Goal: Task Accomplishment & Management: Manage account settings

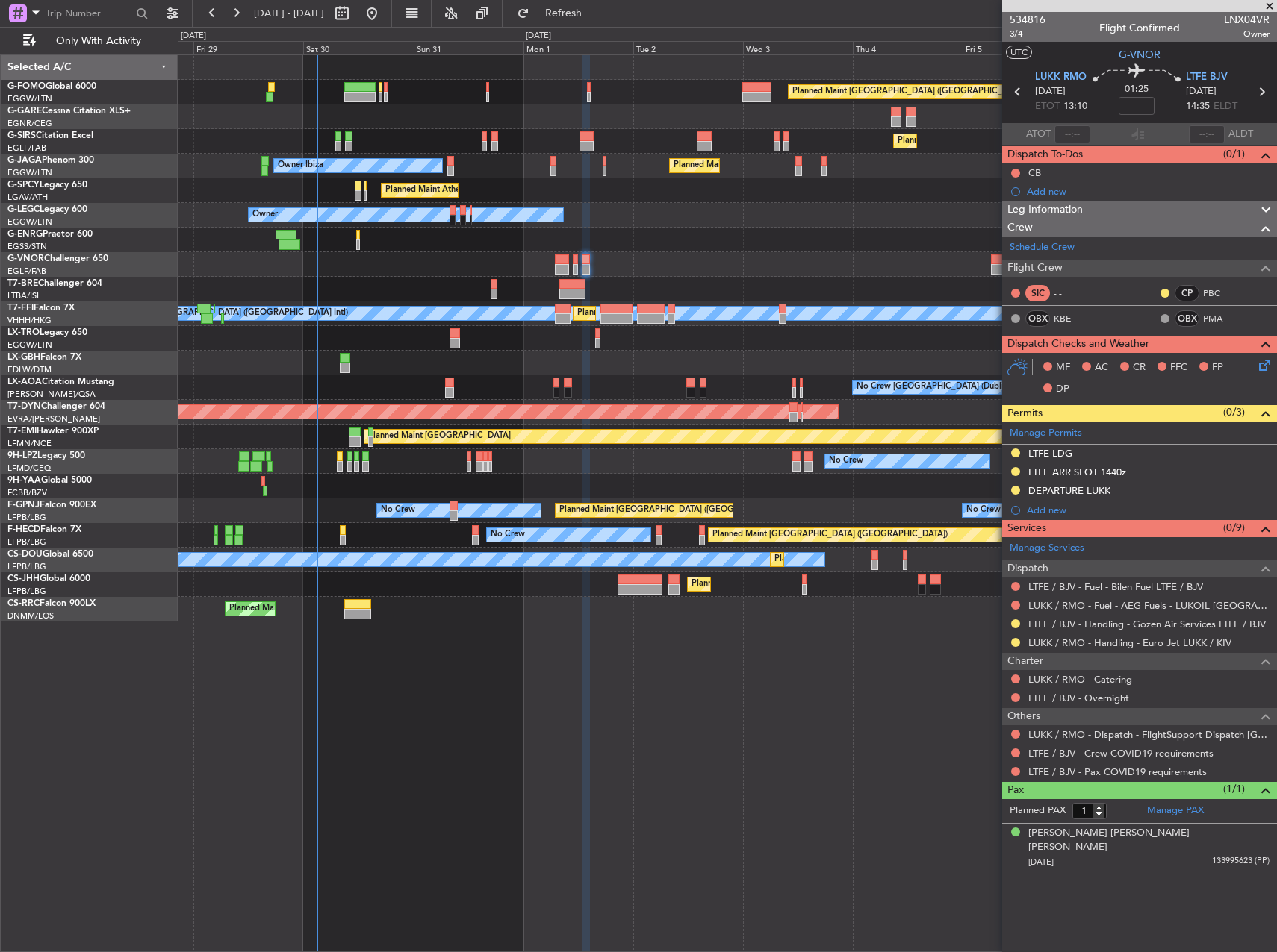
click at [618, 881] on div "Planned Maint [GEOGRAPHIC_DATA] ([GEOGRAPHIC_DATA]) Planned Maint [GEOGRAPHIC_D…" at bounding box center [726, 503] width 1099 height 898
drag, startPoint x: 1015, startPoint y: 451, endPoint x: 1023, endPoint y: 467, distance: 17.9
click at [1015, 451] on button at bounding box center [1016, 453] width 9 height 9
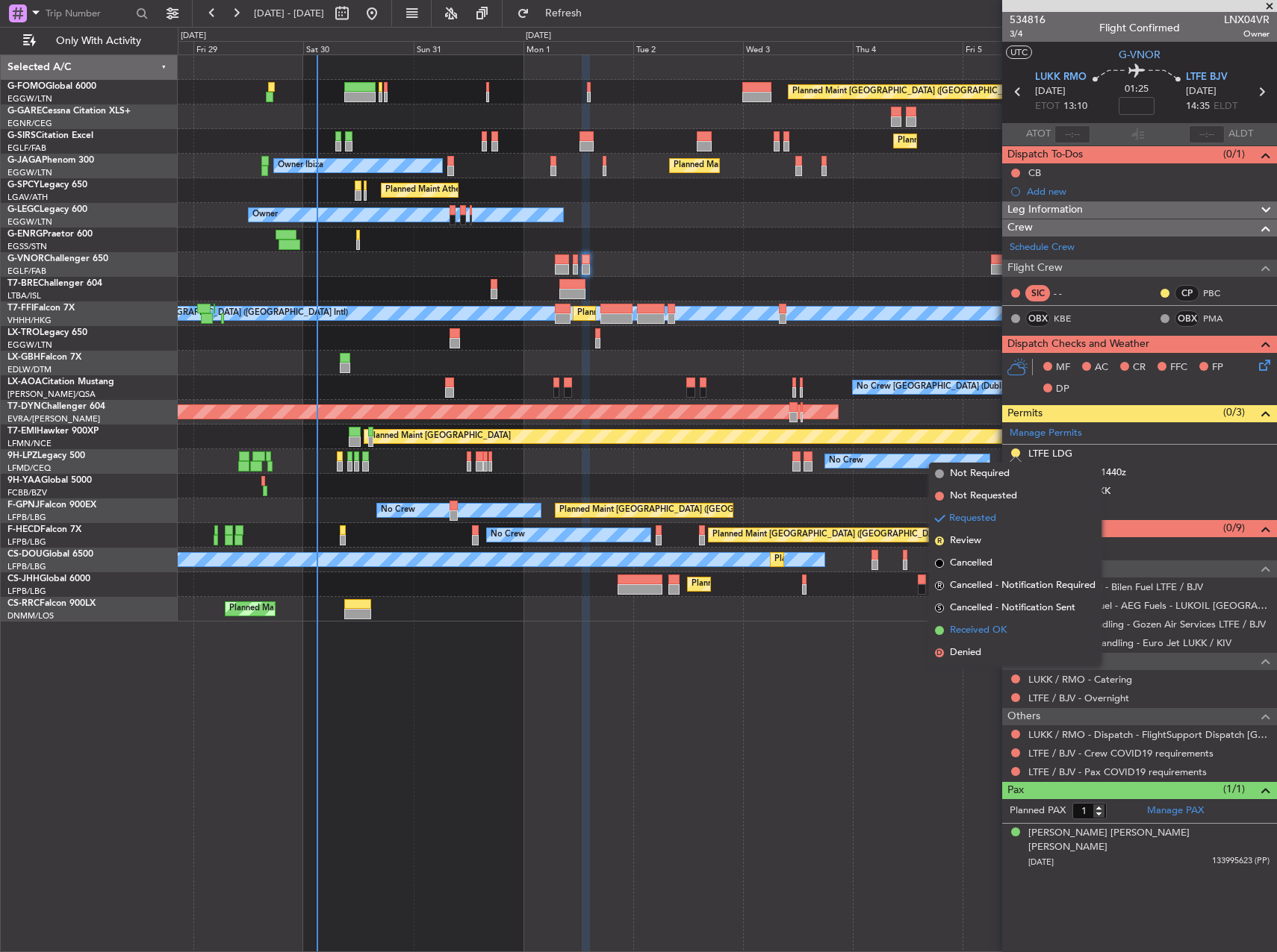
click at [1007, 627] on li "Received OK" at bounding box center [1015, 631] width 172 height 23
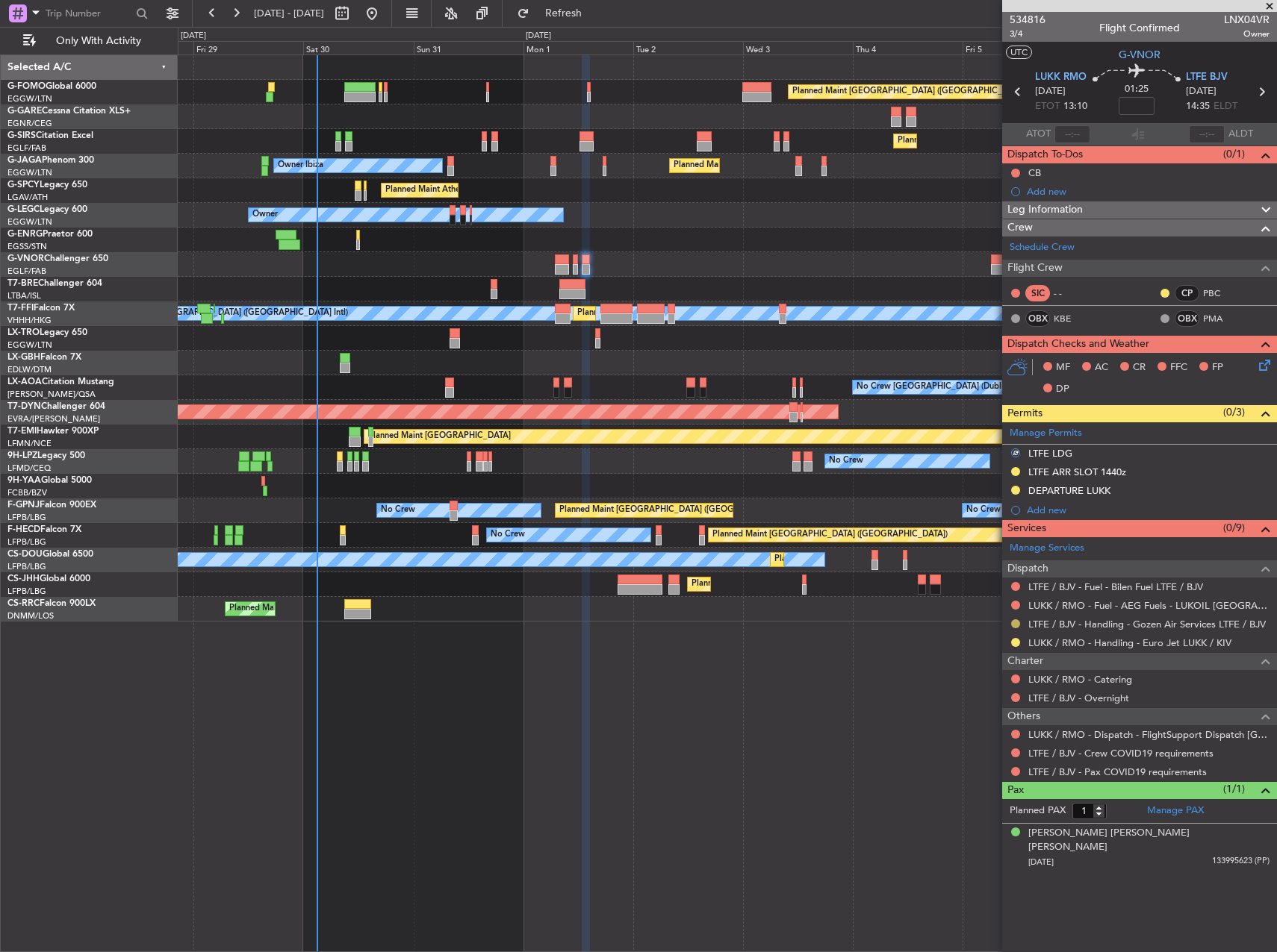
click at [1015, 625] on button at bounding box center [1016, 624] width 9 height 9
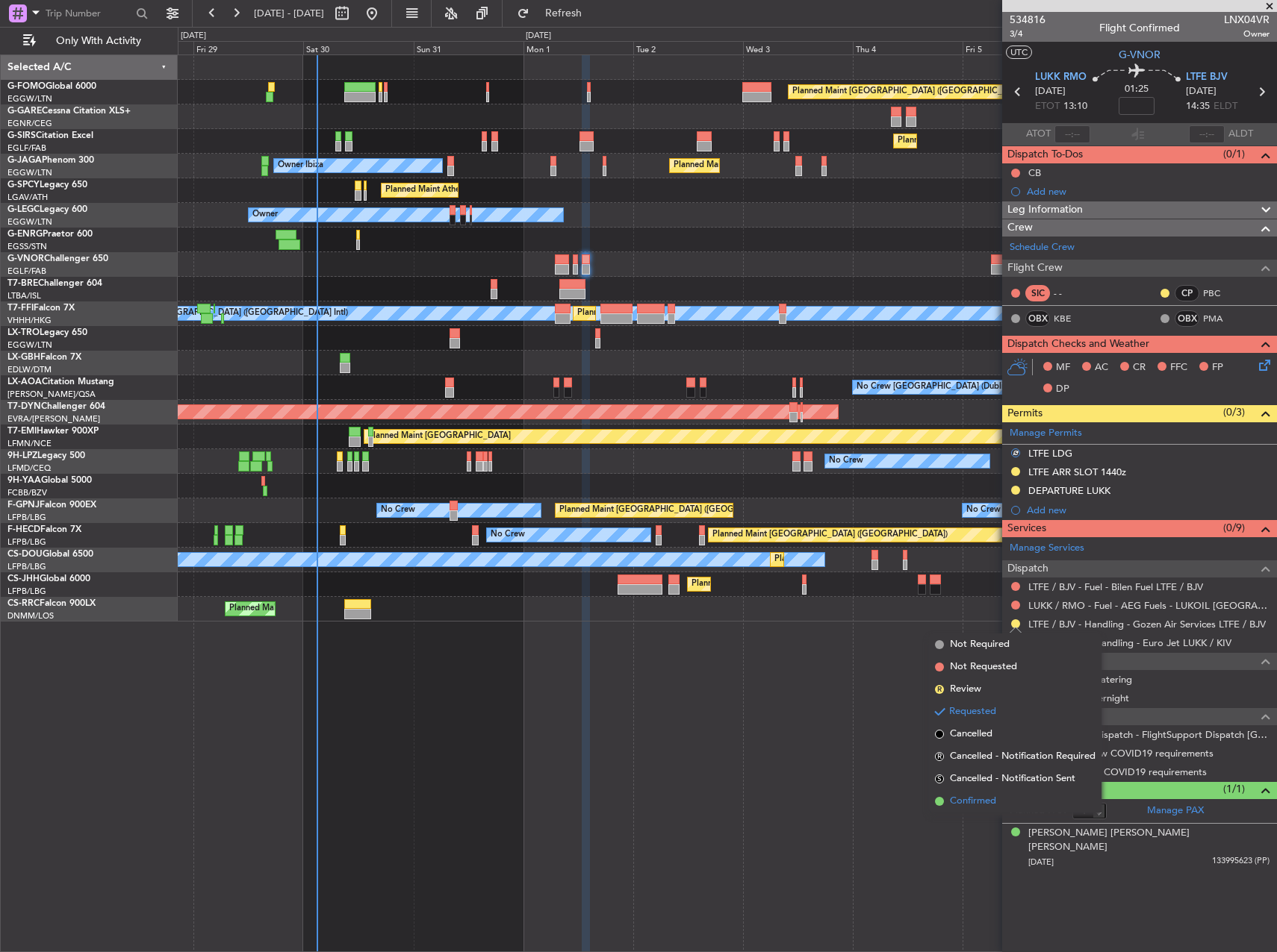
click at [981, 792] on li "Confirmed" at bounding box center [1015, 802] width 172 height 23
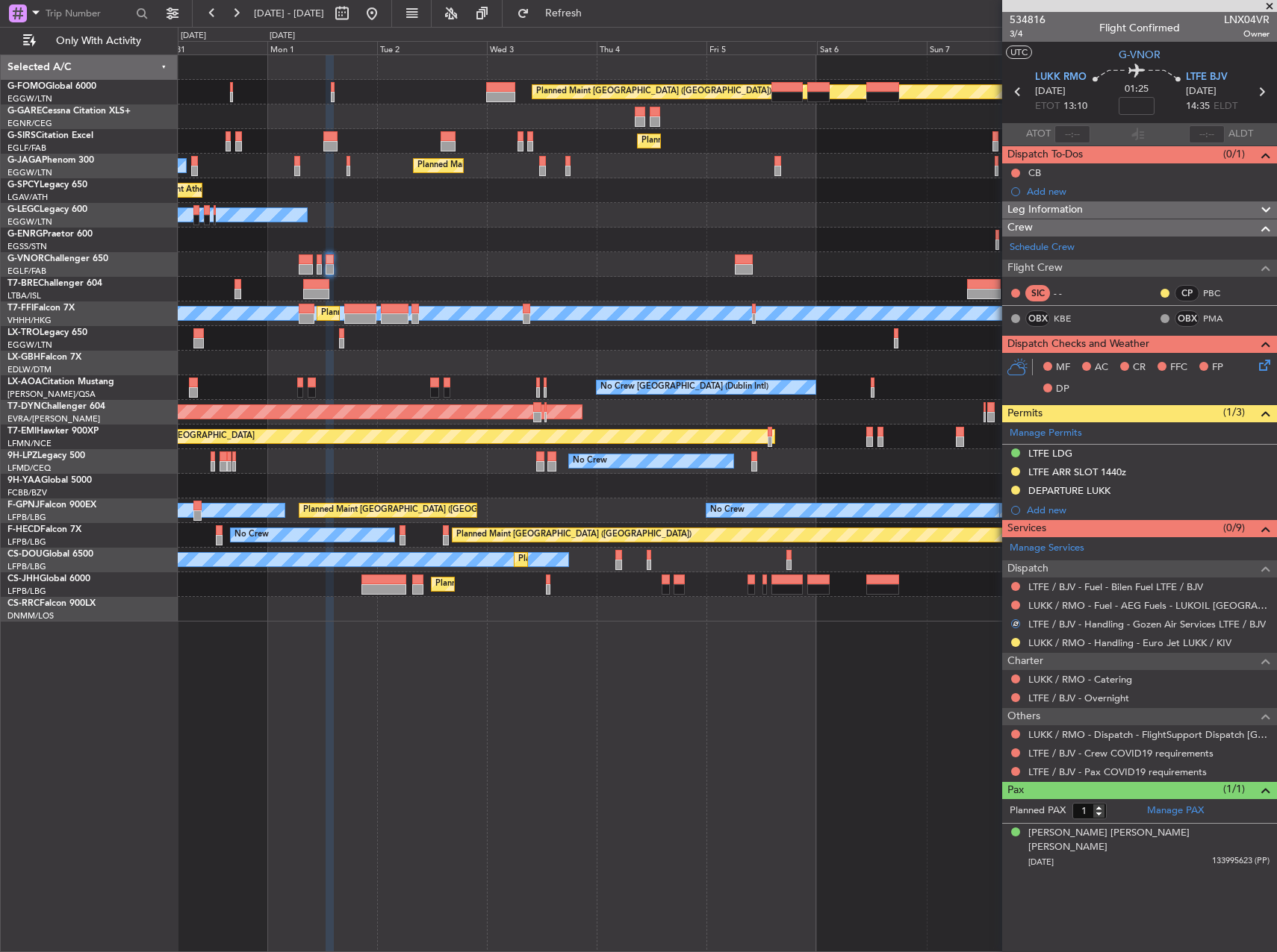
click at [603, 269] on div "Planned Maint [GEOGRAPHIC_DATA] ([GEOGRAPHIC_DATA]) Planned Maint [GEOGRAPHIC_D…" at bounding box center [726, 338] width 1098 height 566
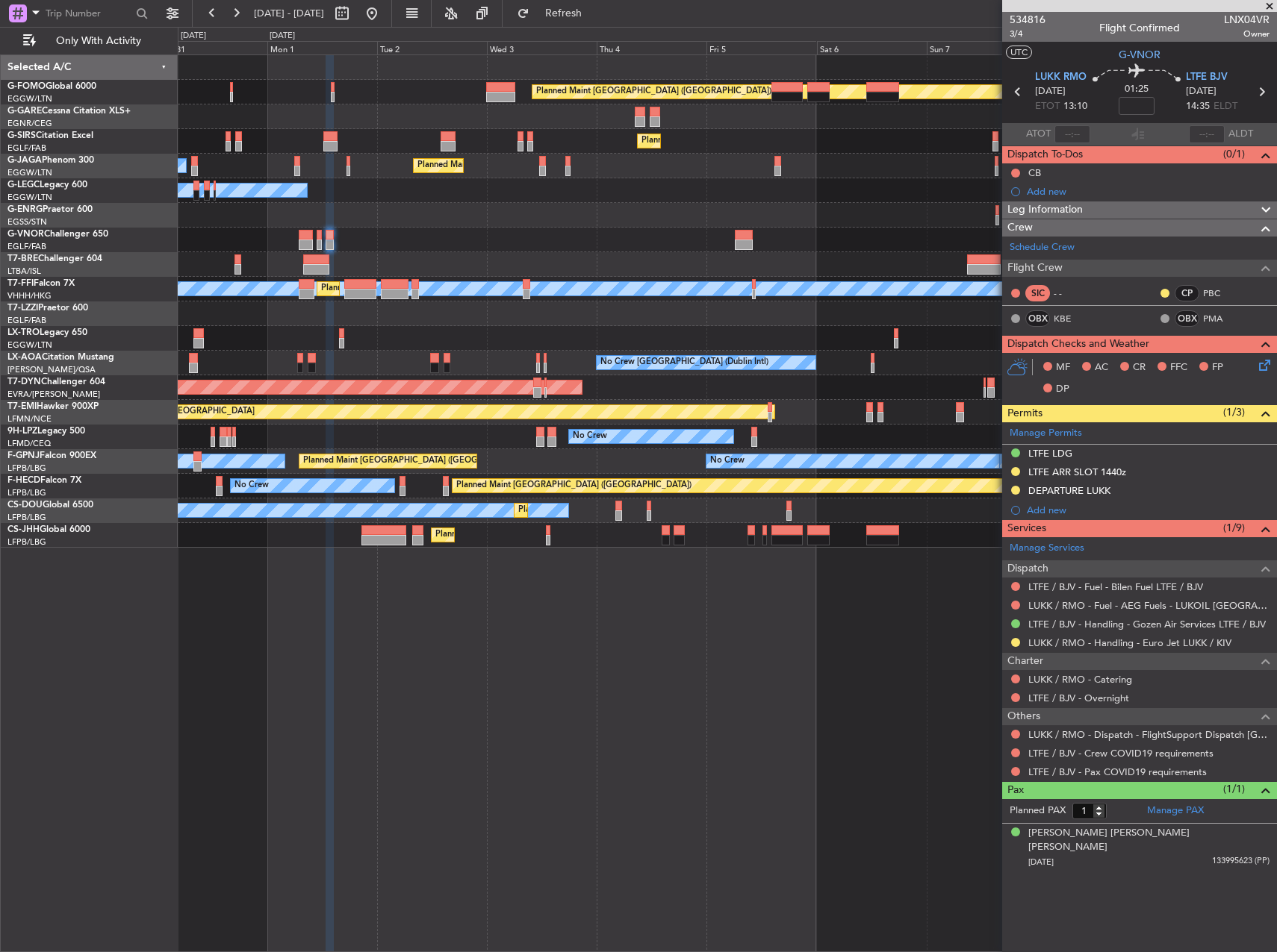
drag, startPoint x: 1060, startPoint y: 458, endPoint x: 1077, endPoint y: 469, distance: 20.2
click at [1060, 458] on div "LTFE LDG" at bounding box center [1050, 453] width 44 height 13
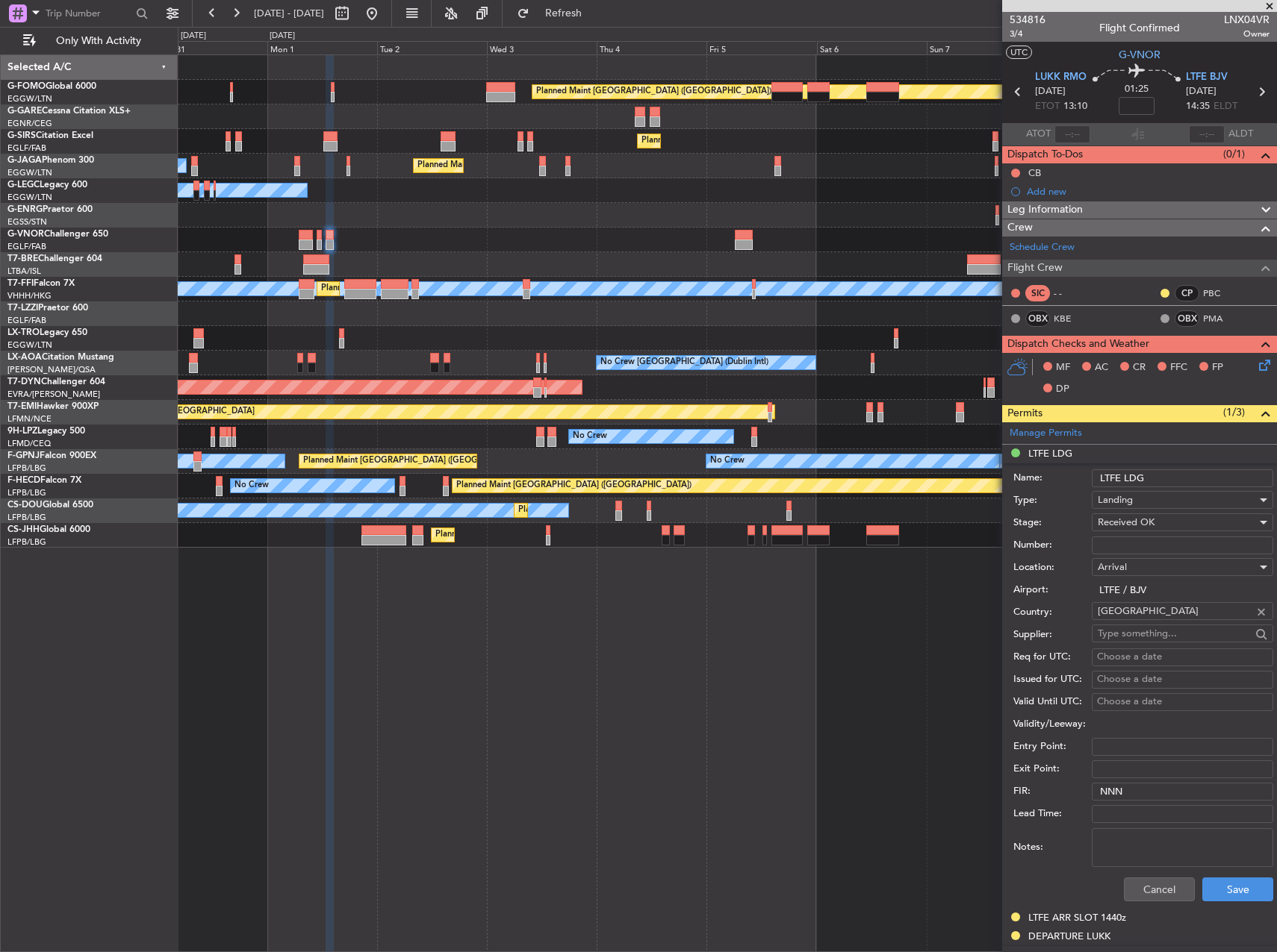
click at [1146, 540] on input "Number:" at bounding box center [1182, 546] width 181 height 18
paste input "ECAC BUSINESS FLT"
type input "ECAC BUSINESS FLT"
click at [1226, 892] on button "Save" at bounding box center [1238, 890] width 71 height 24
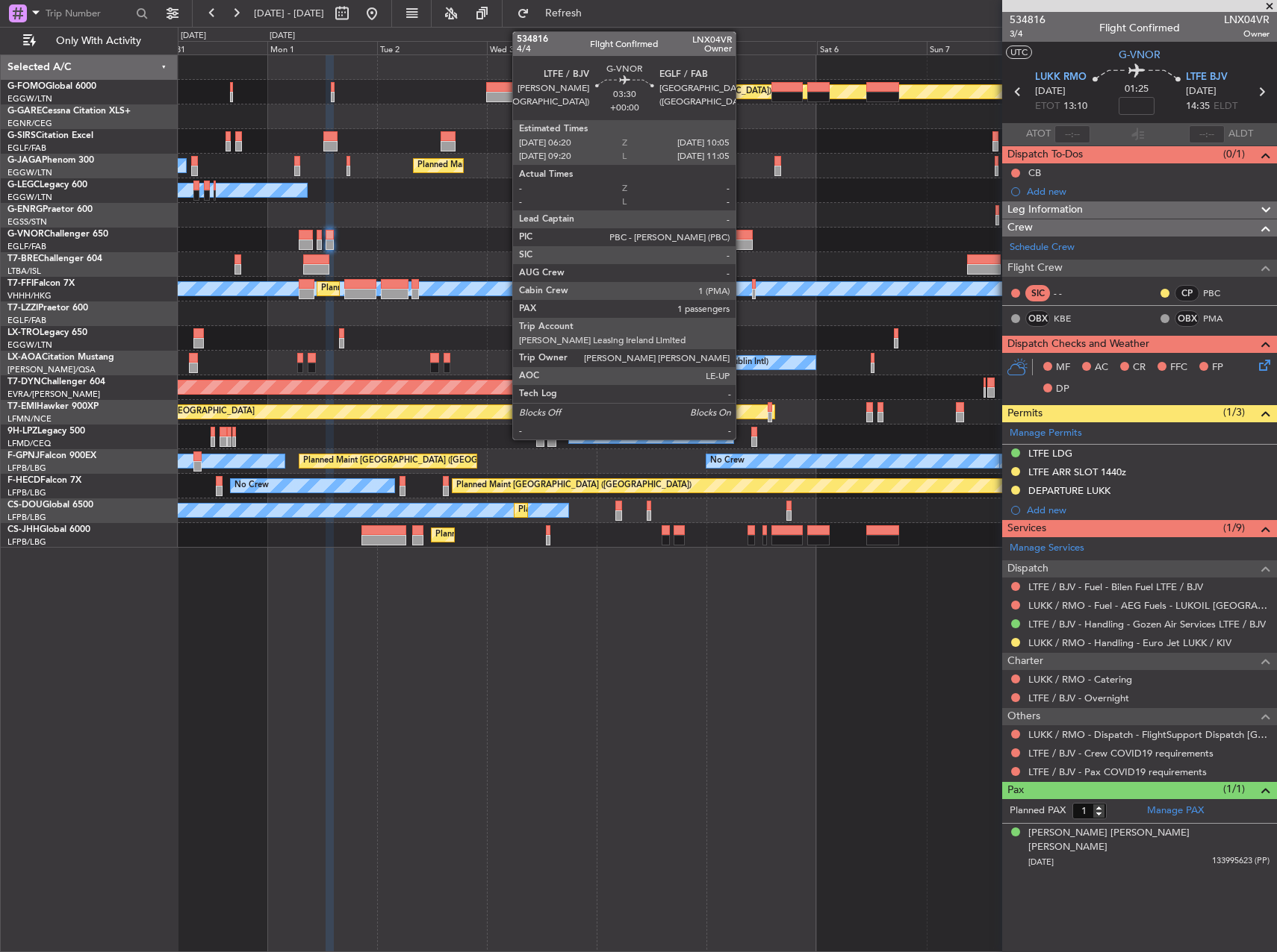
click at [742, 239] on div at bounding box center [743, 245] width 17 height 11
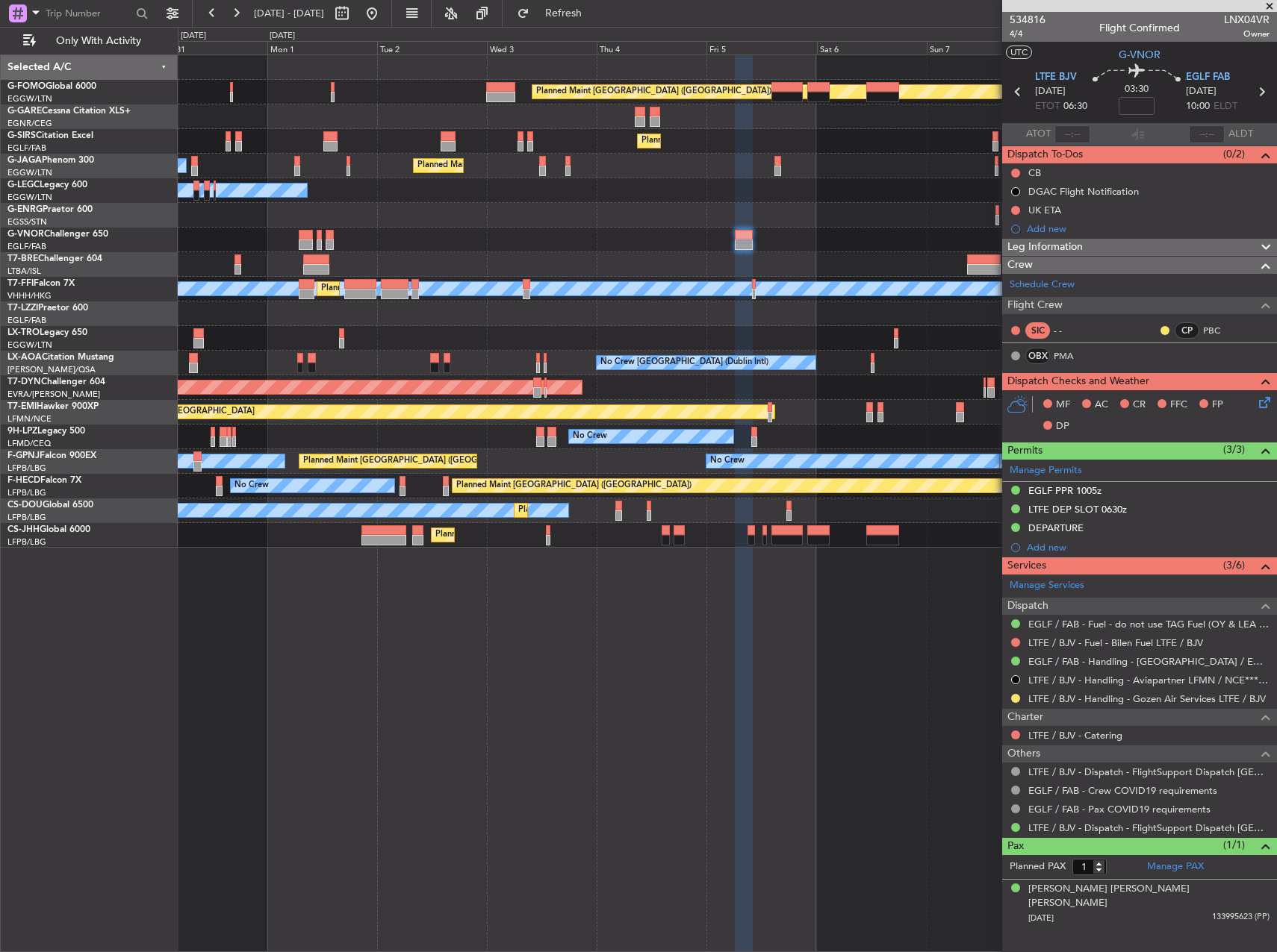
click at [713, 433] on div "No Crew" at bounding box center [650, 436] width 164 height 14
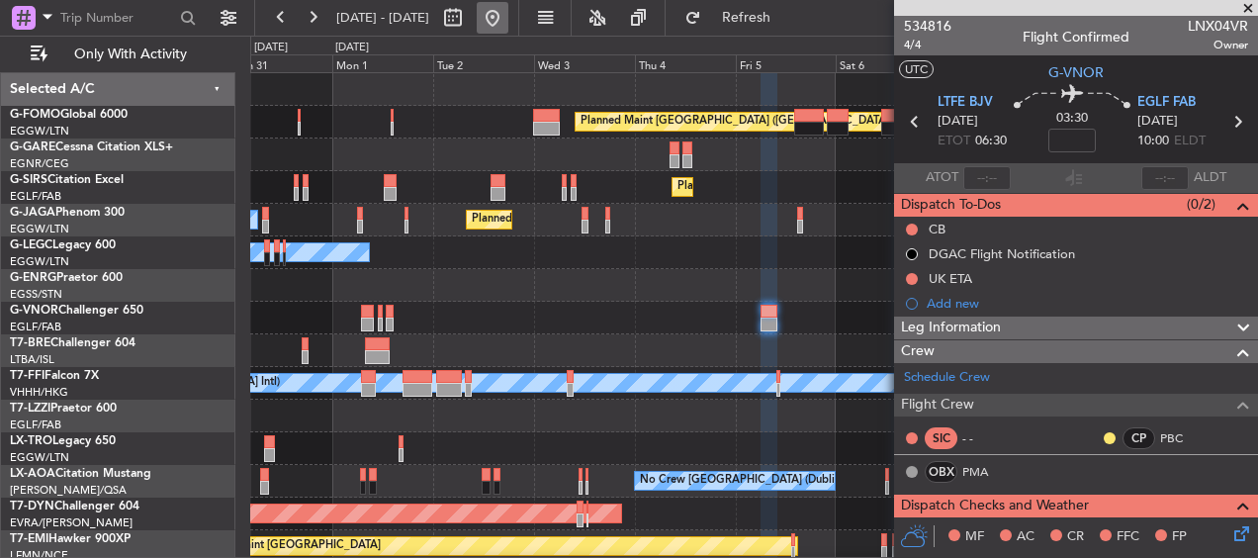
click at [508, 13] on button at bounding box center [493, 18] width 32 height 32
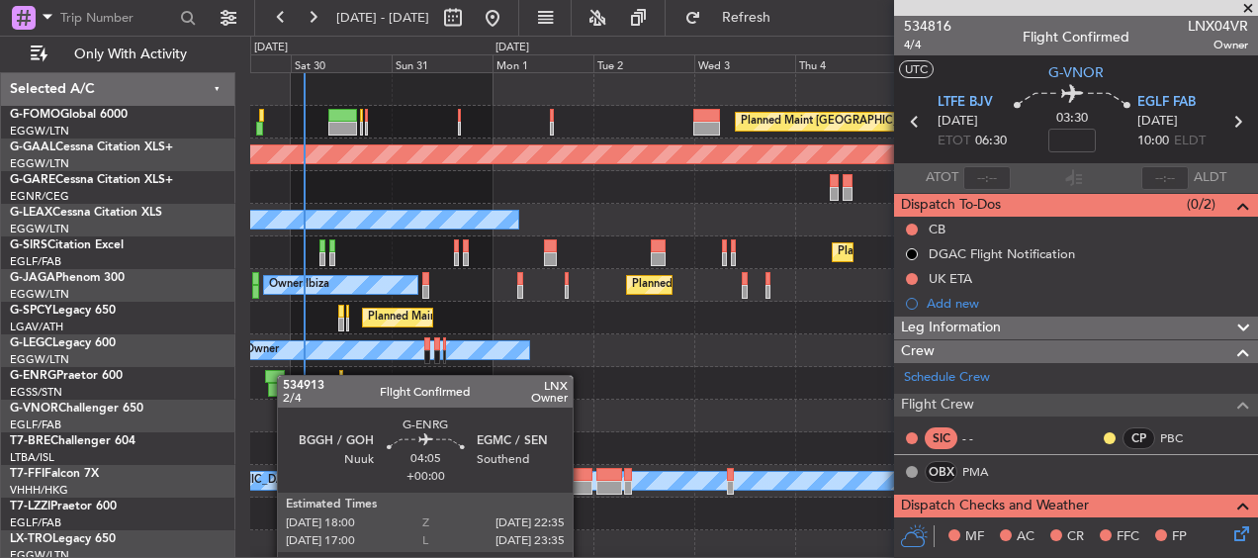
click at [282, 379] on div "Planned Maint [GEOGRAPHIC_DATA] ([GEOGRAPHIC_DATA]) Planned [GEOGRAPHIC_DATA] O…" at bounding box center [753, 481] width 1006 height 816
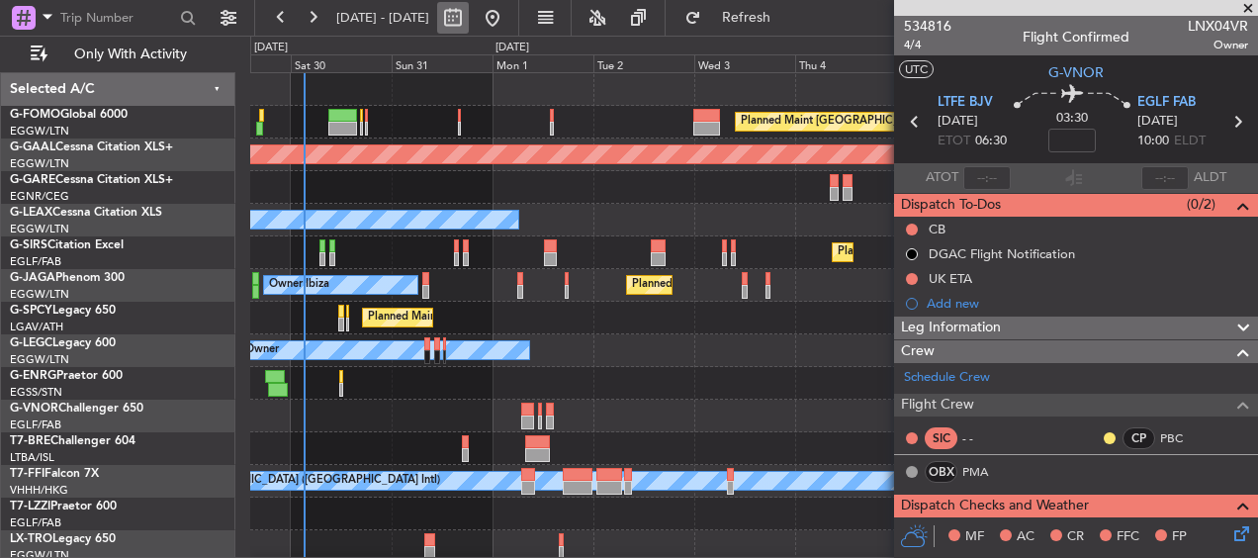
click at [469, 15] on button at bounding box center [453, 18] width 32 height 32
select select "8"
select select "2025"
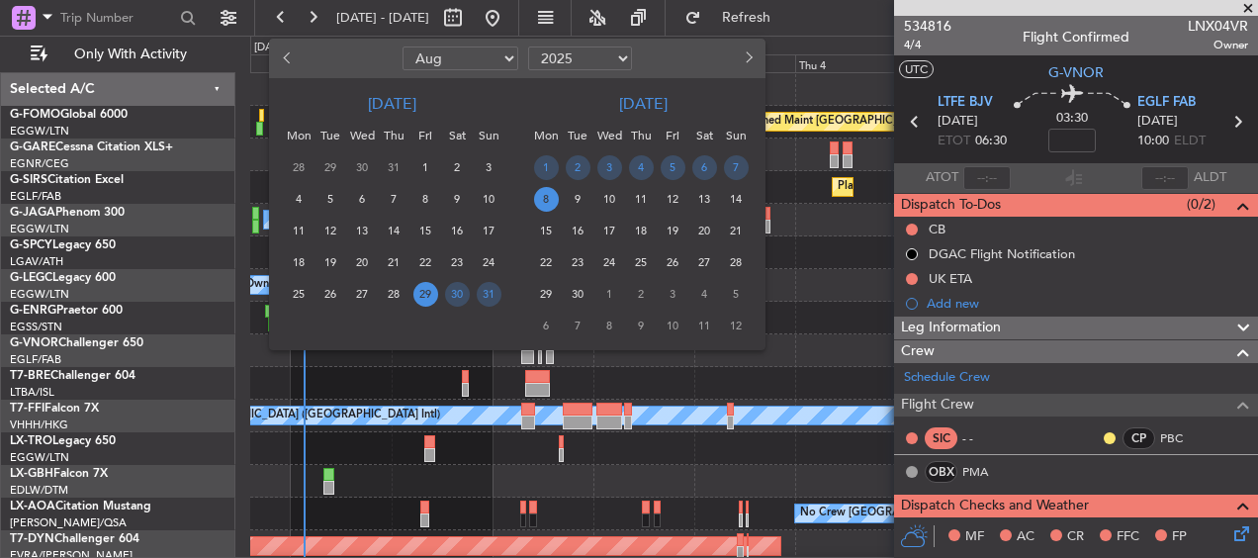
click at [423, 289] on span "29" at bounding box center [425, 294] width 25 height 25
click at [672, 197] on span "12" at bounding box center [672, 199] width 25 height 25
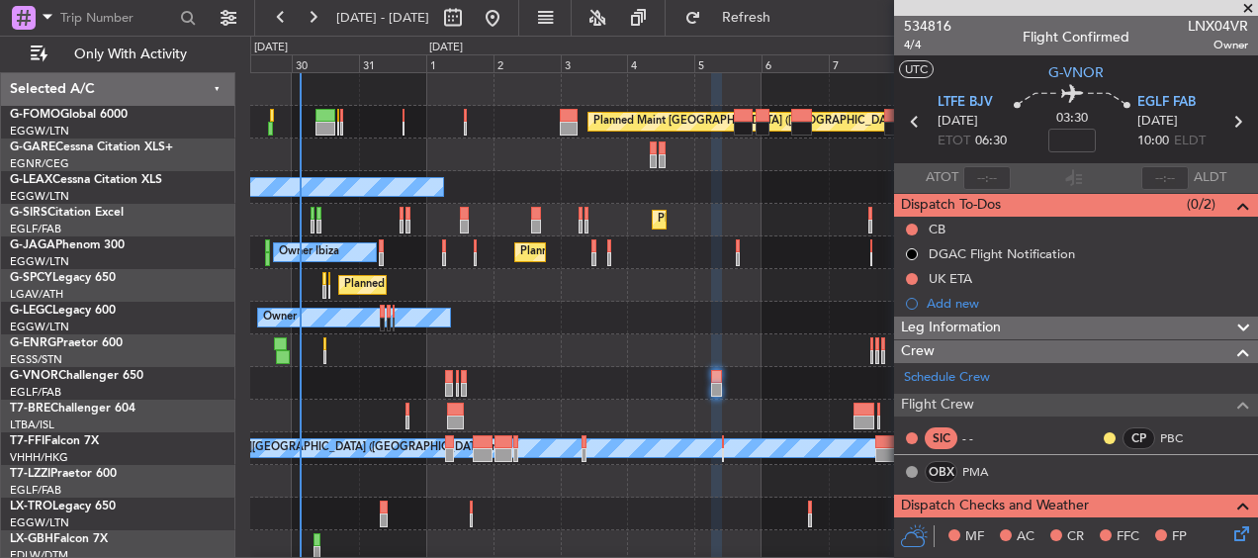
click at [695, 274] on div "Planned Maint Athens ([PERSON_NAME] Intl)" at bounding box center [753, 285] width 1006 height 33
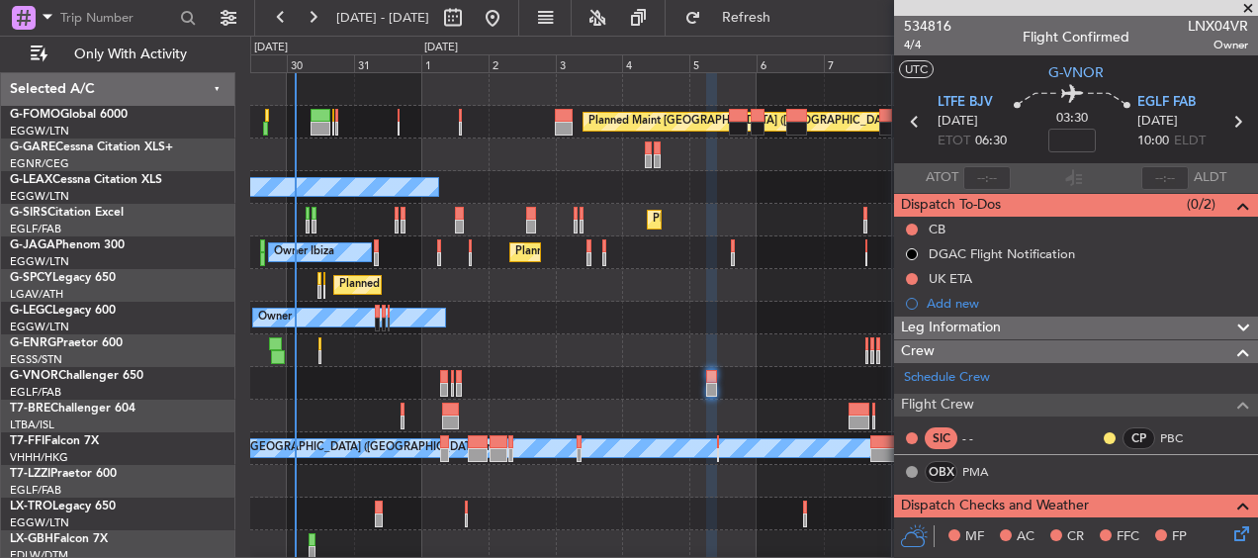
click at [518, 291] on div "Planned Maint Athens ([PERSON_NAME] Intl)" at bounding box center [753, 285] width 1006 height 33
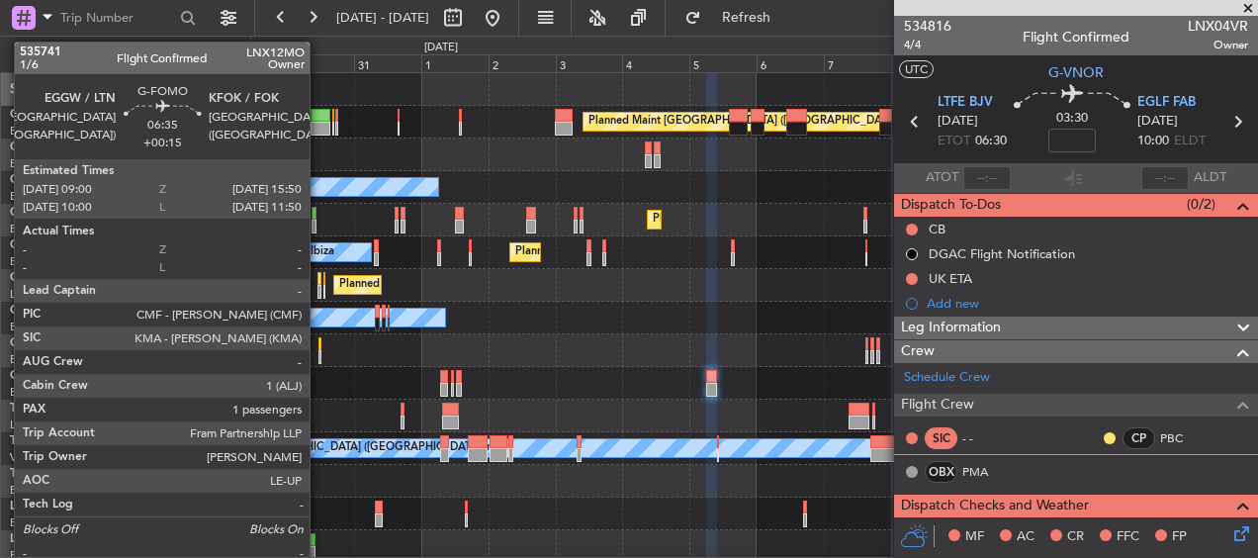
click at [318, 124] on div at bounding box center [320, 129] width 20 height 14
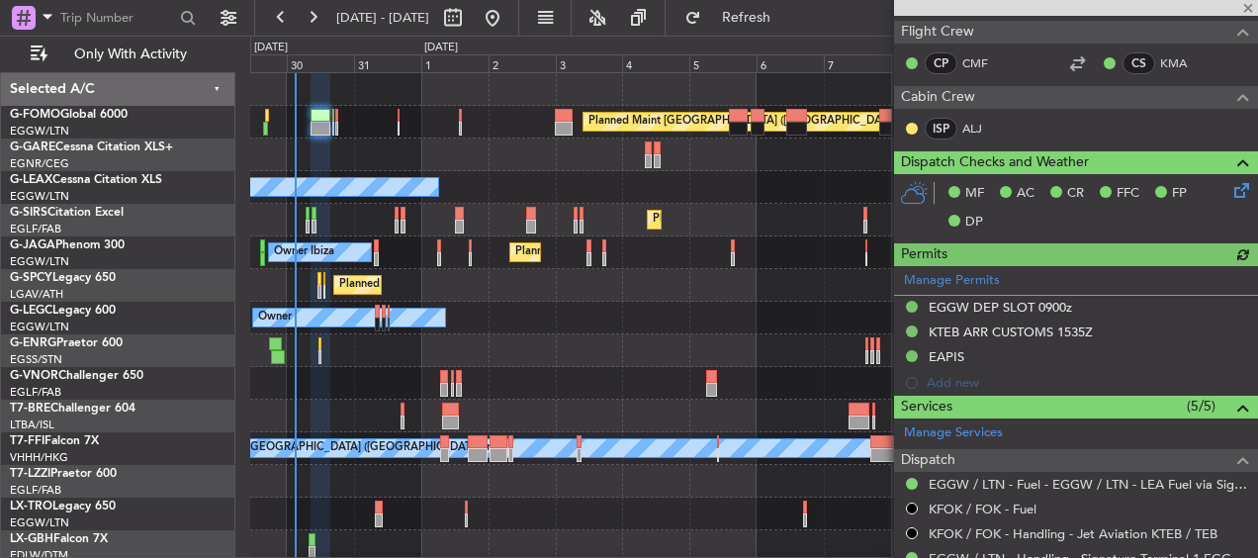
scroll to position [593, 0]
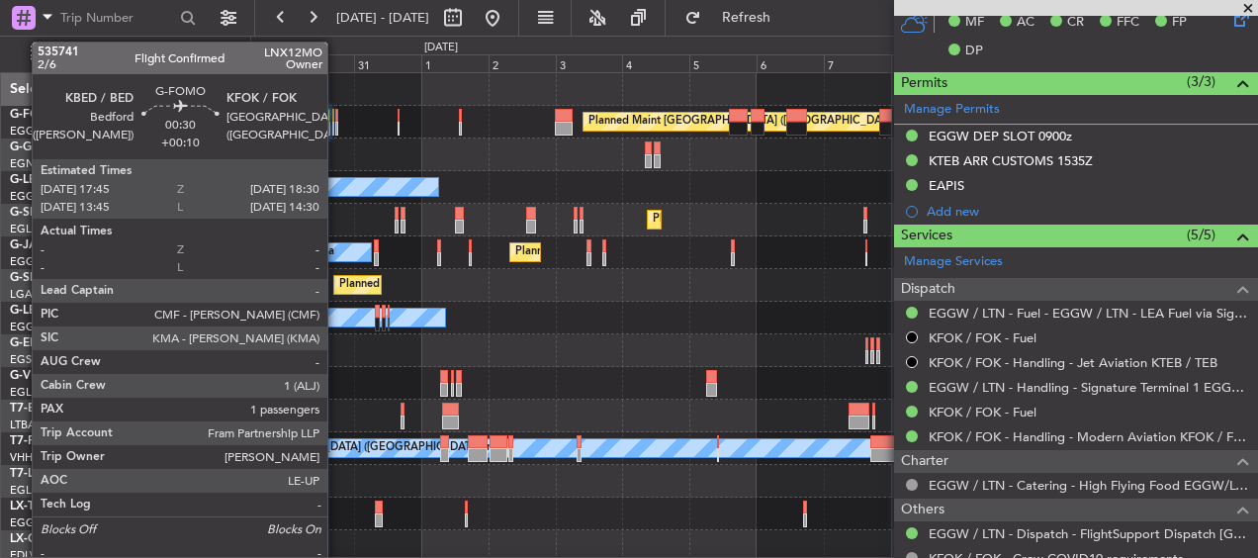
click at [336, 115] on div at bounding box center [336, 116] width 3 height 14
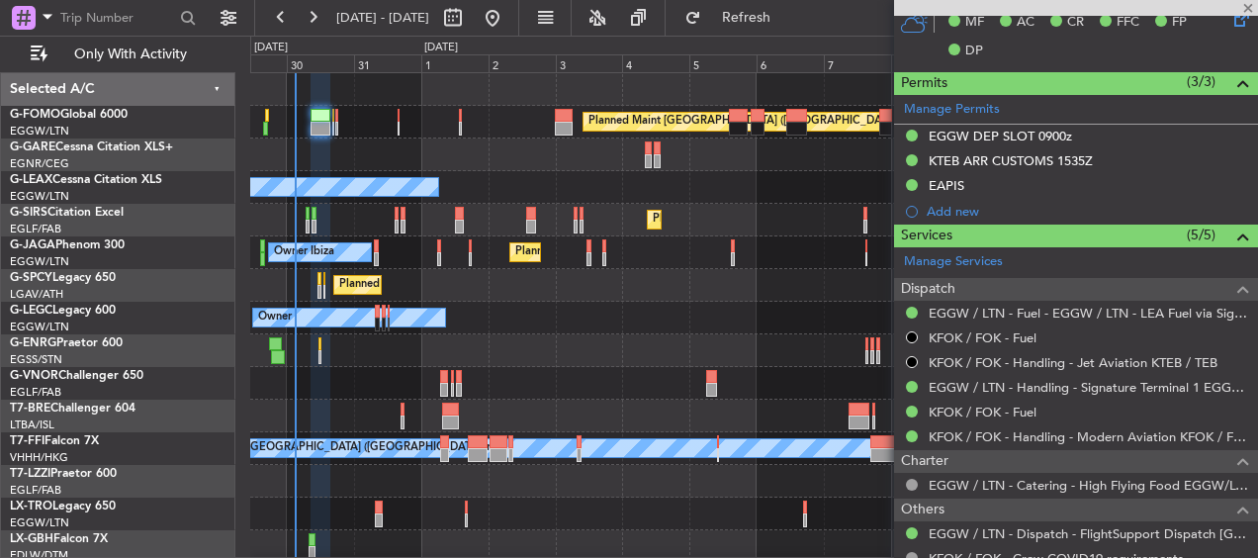
type input "+00:10"
type input "3"
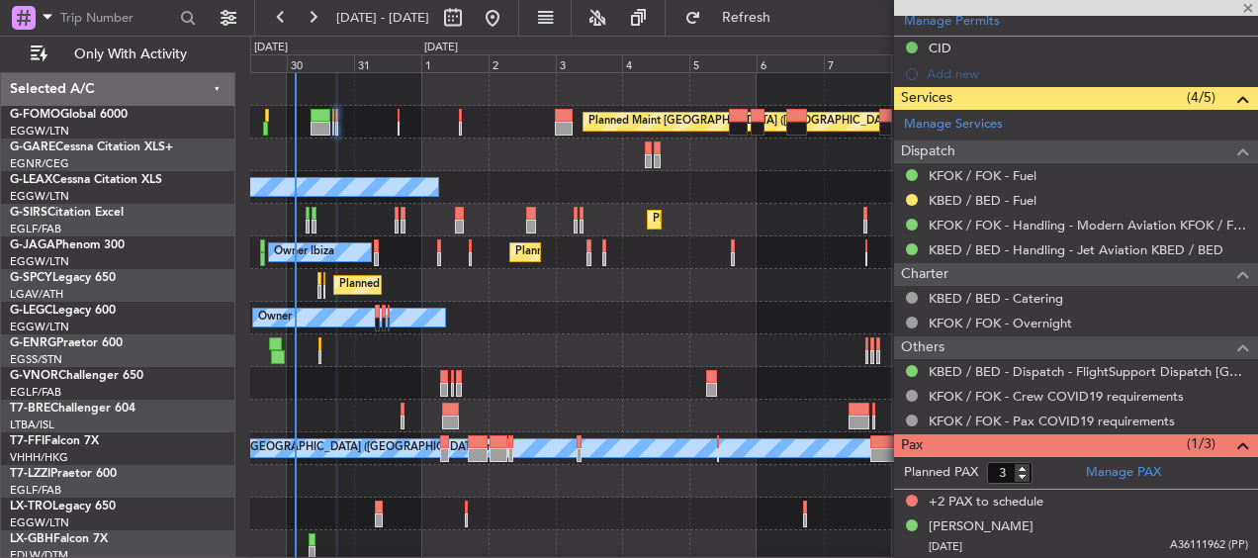
scroll to position [0, 0]
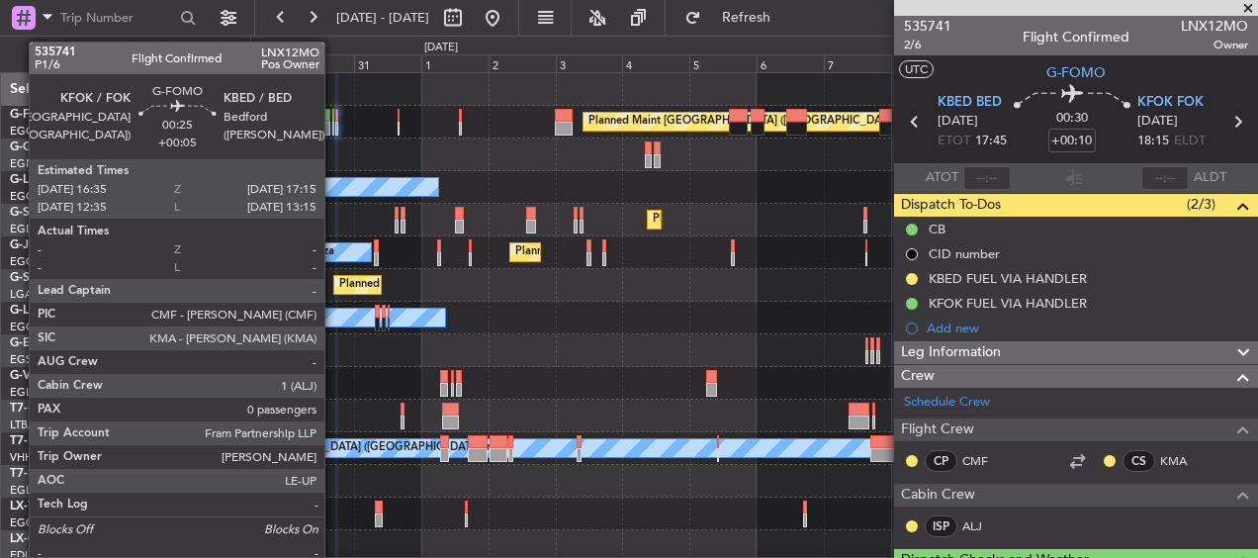
click at [333, 119] on div at bounding box center [333, 116] width 2 height 14
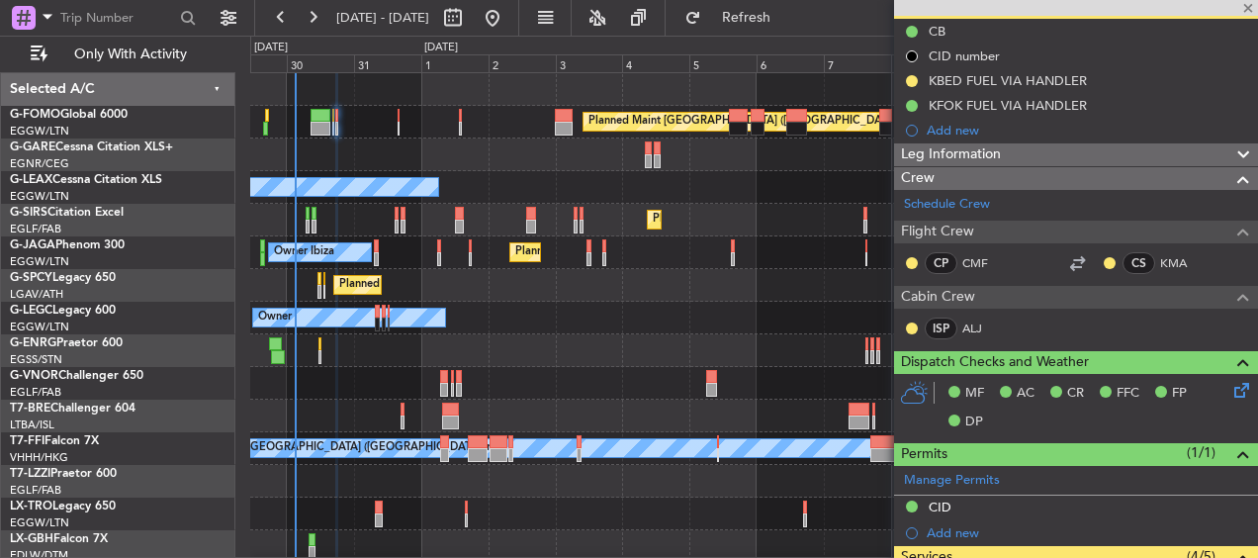
type input "+00:05"
type input "0"
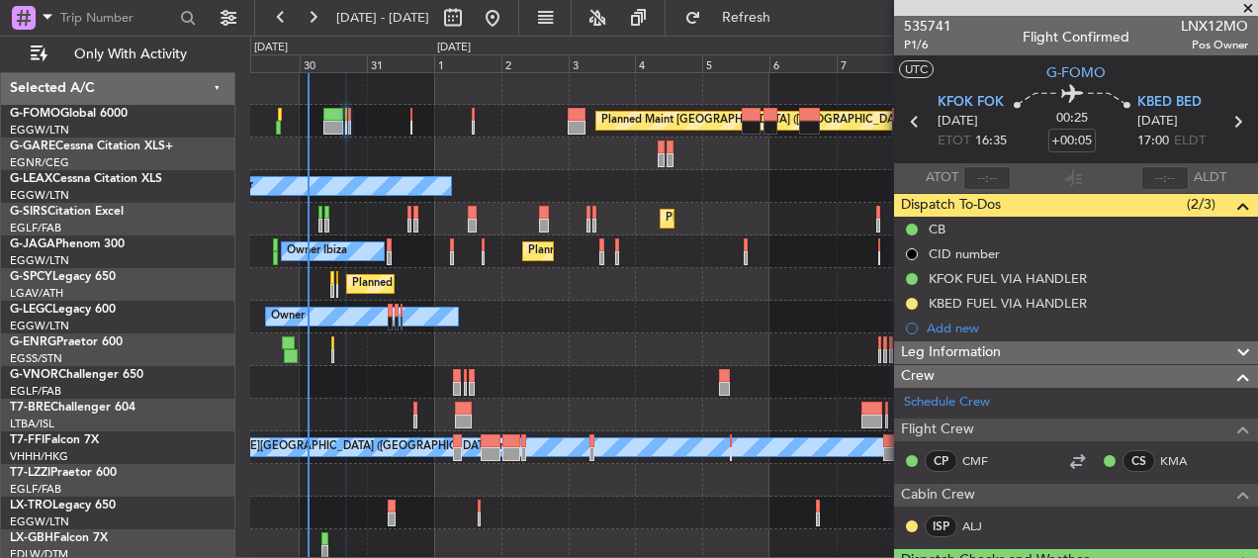
scroll to position [8, 0]
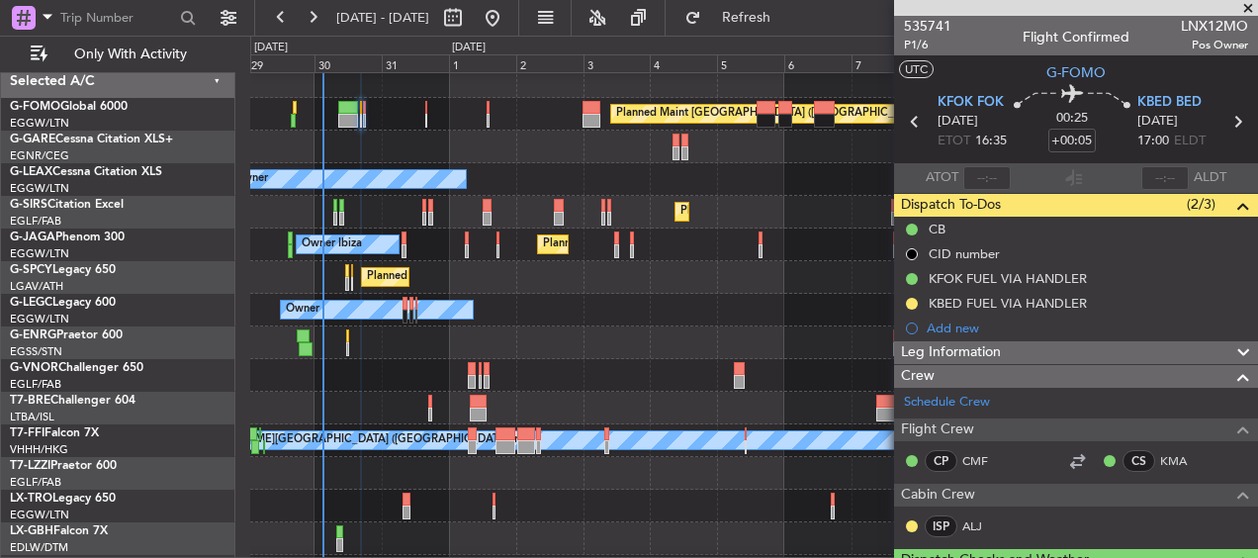
click at [359, 154] on div at bounding box center [753, 146] width 1006 height 33
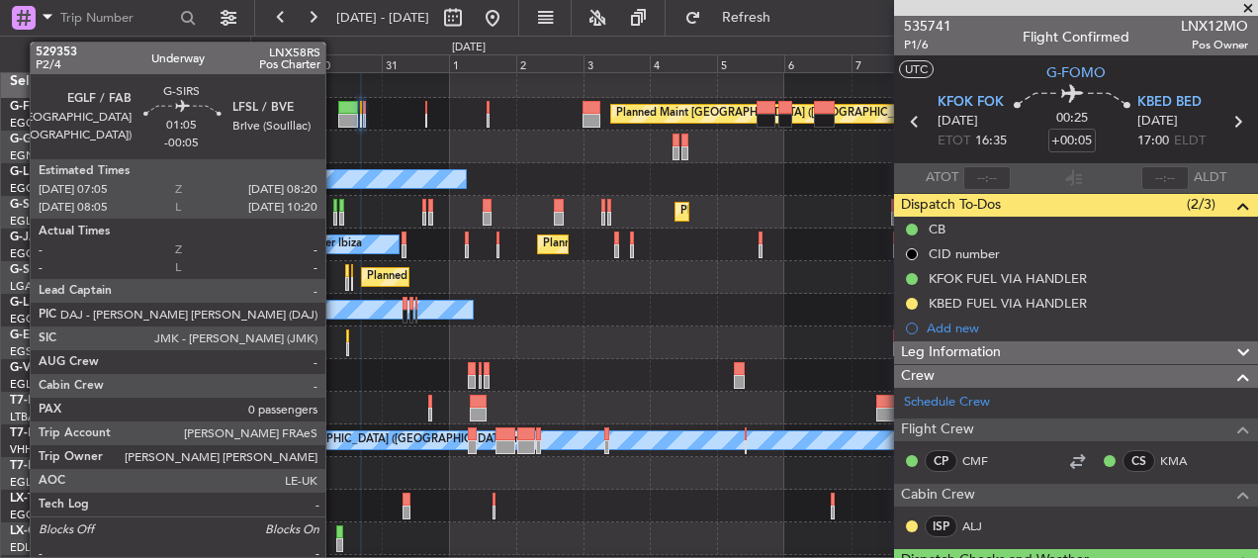
click at [334, 203] on div at bounding box center [335, 206] width 4 height 14
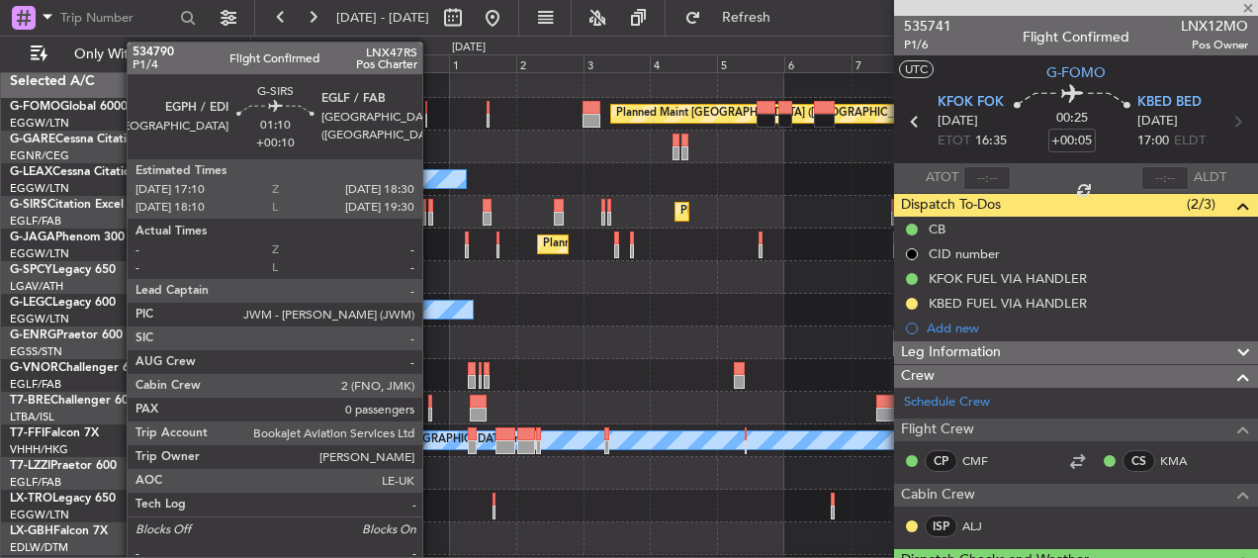
type input "-00:05"
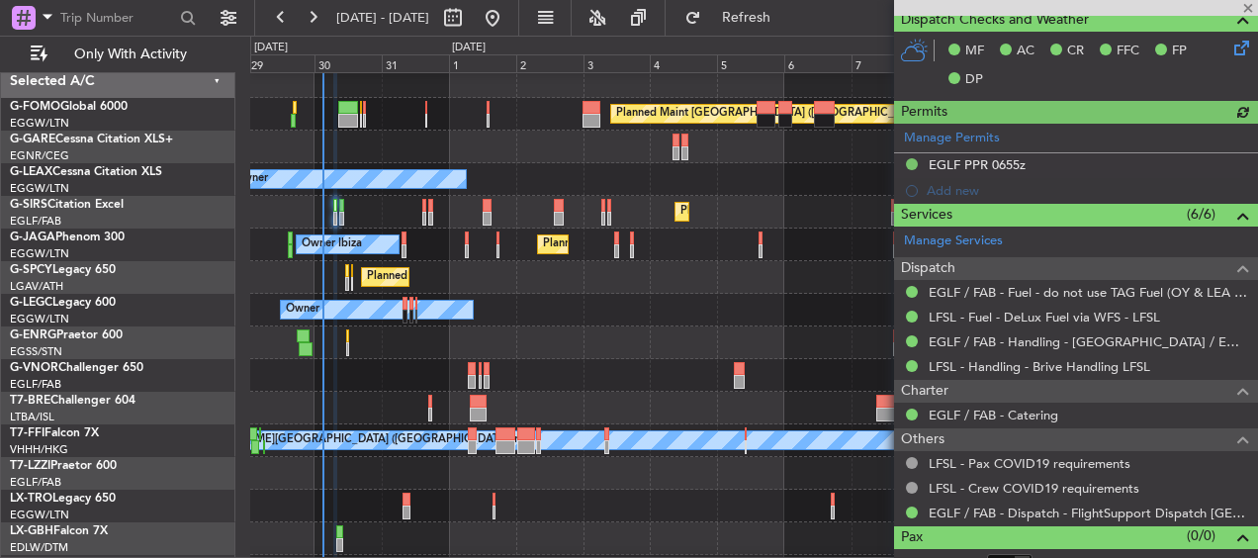
scroll to position [494, 0]
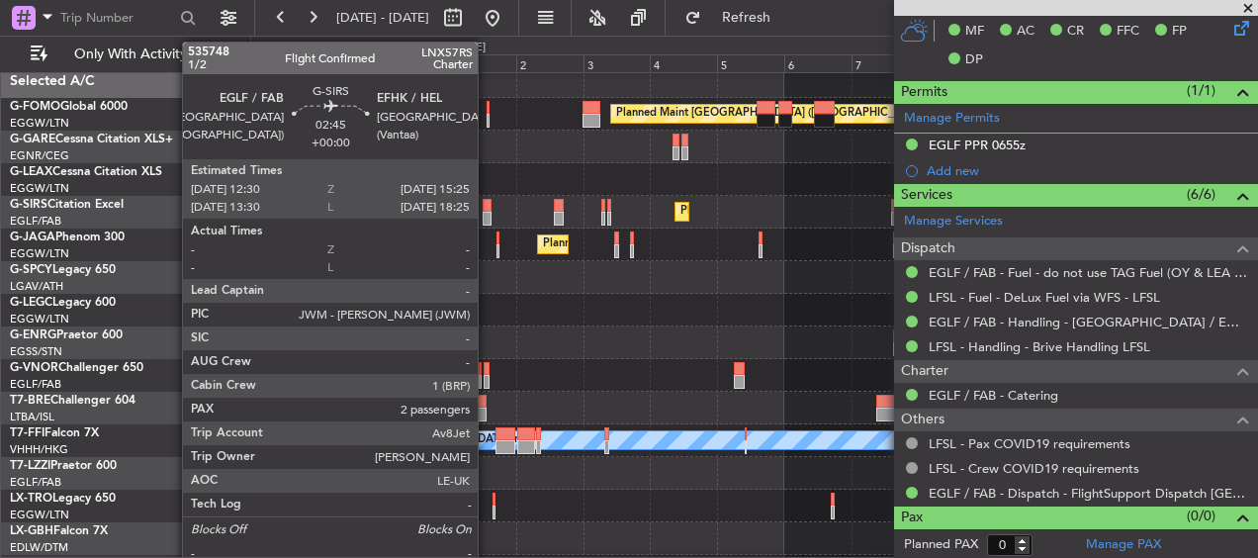
click at [486, 217] on div at bounding box center [486, 219] width 9 height 14
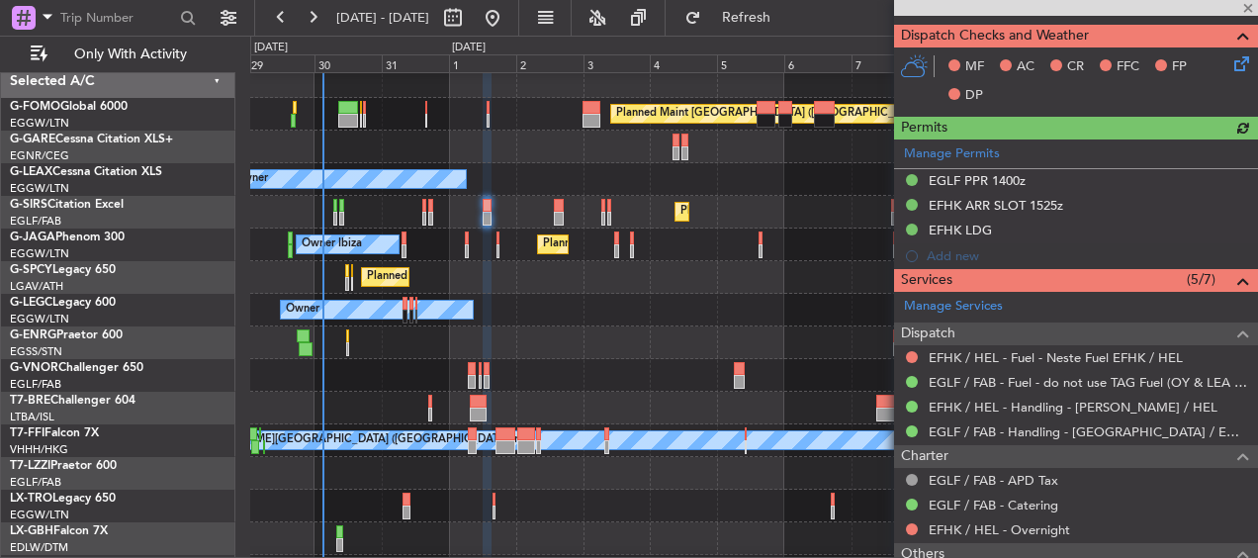
scroll to position [480, 0]
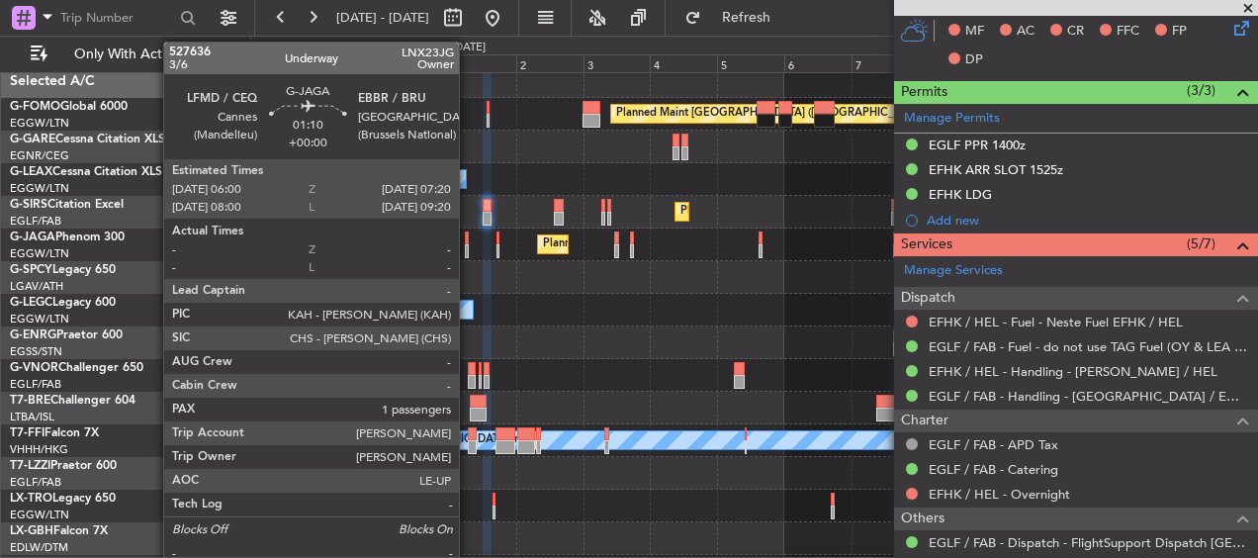
click at [468, 244] on div at bounding box center [467, 251] width 4 height 14
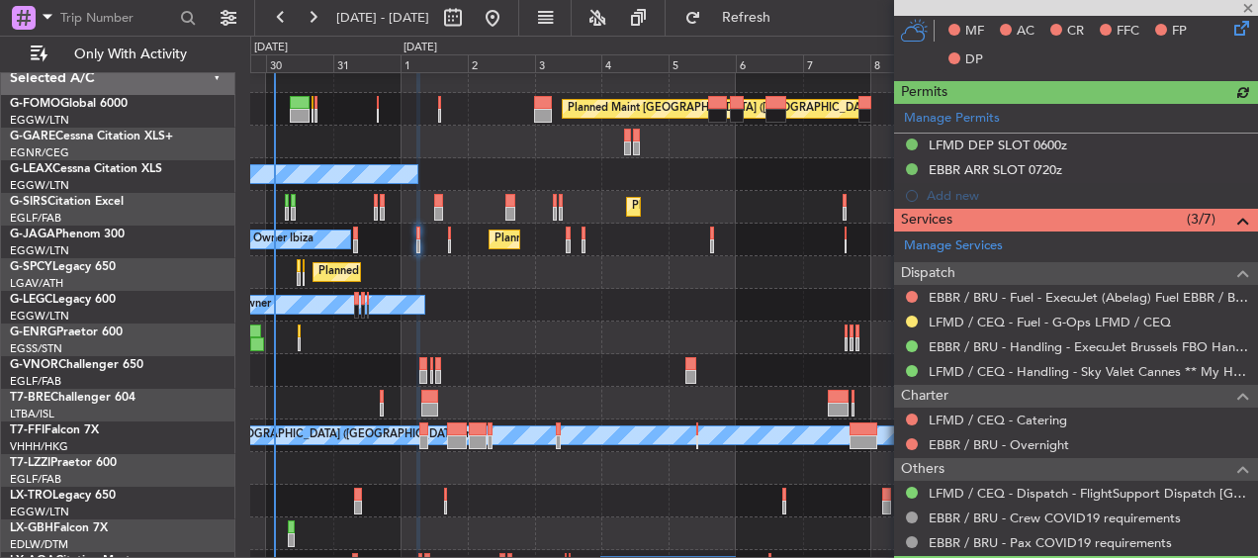
scroll to position [13, 0]
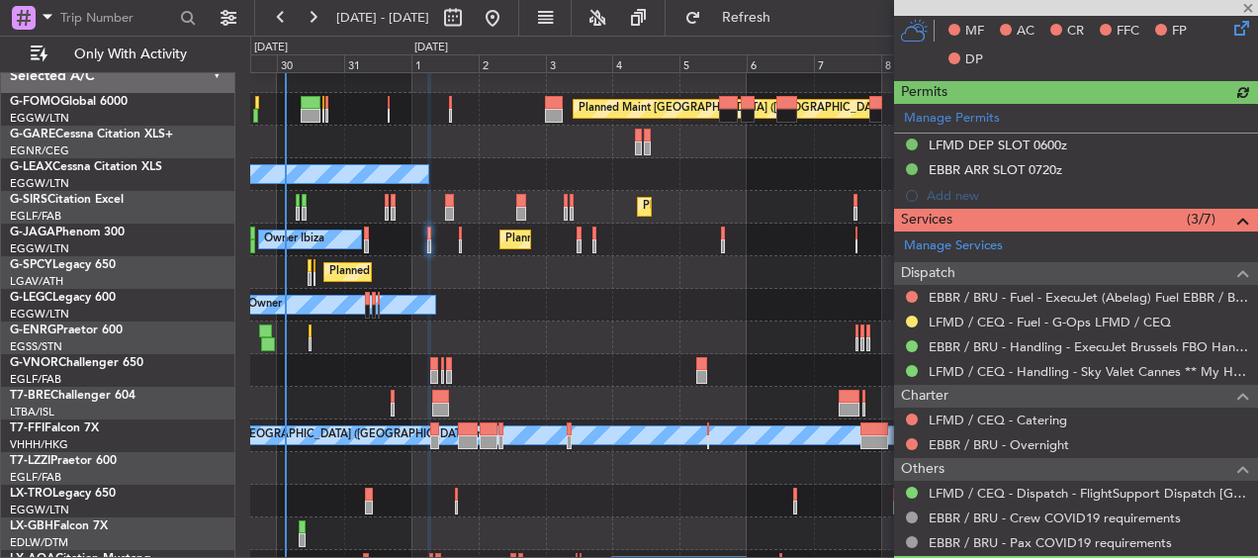
click at [811, 292] on div "Owner Owner" at bounding box center [753, 305] width 1006 height 33
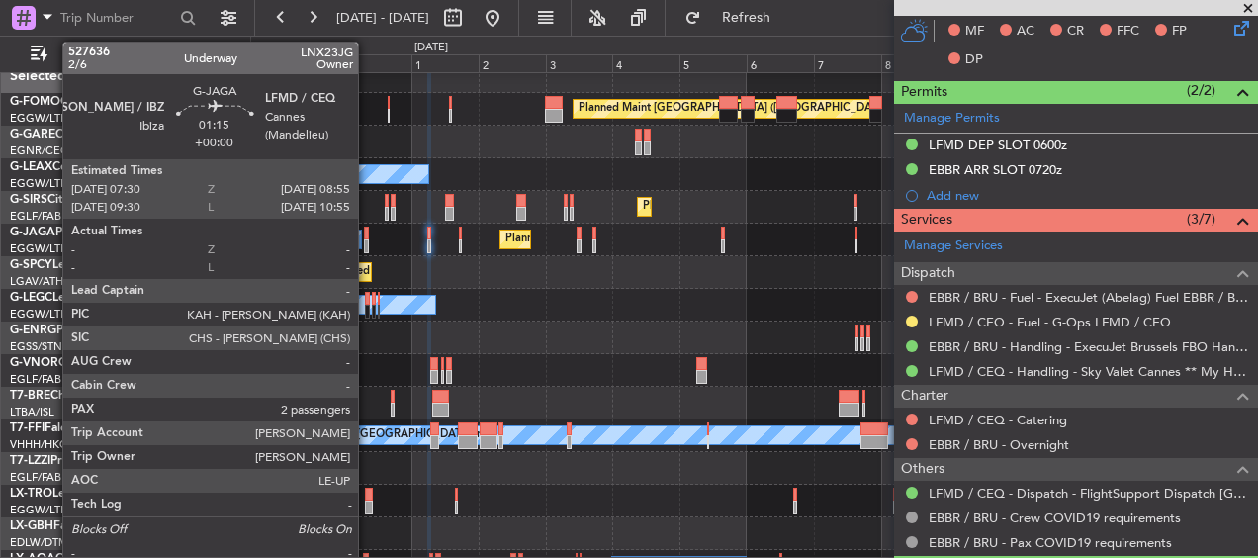
click at [367, 236] on div at bounding box center [366, 233] width 5 height 14
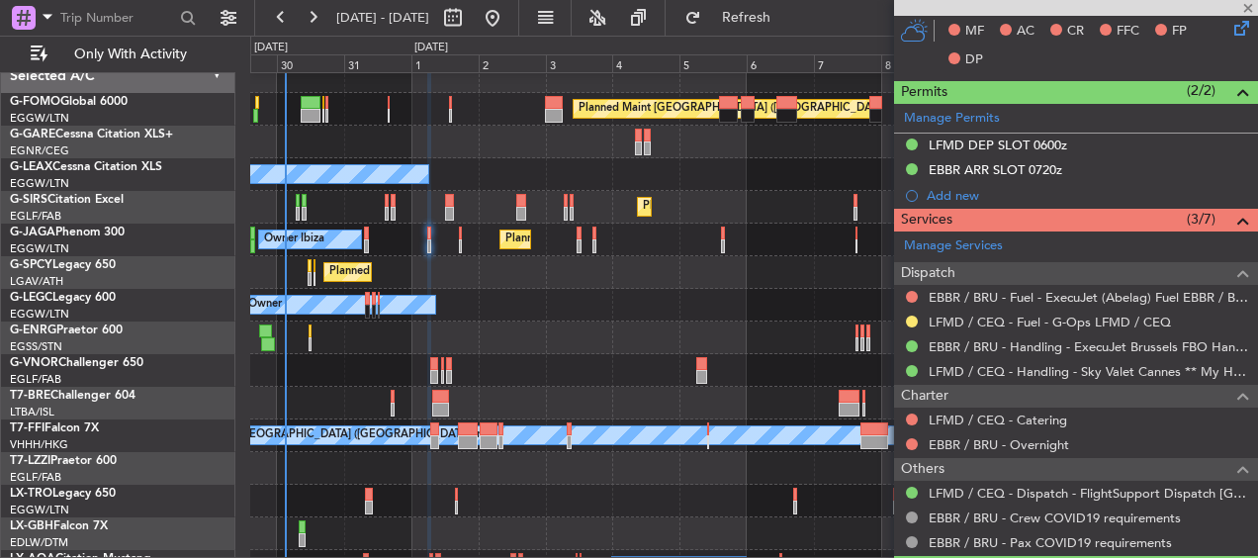
type input "2"
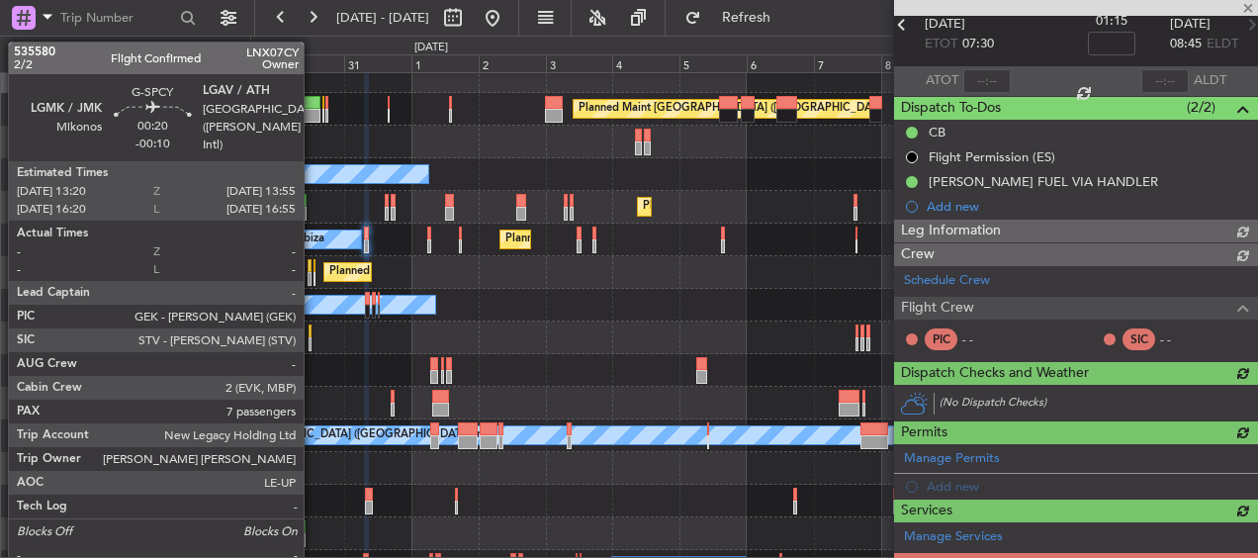
scroll to position [470, 0]
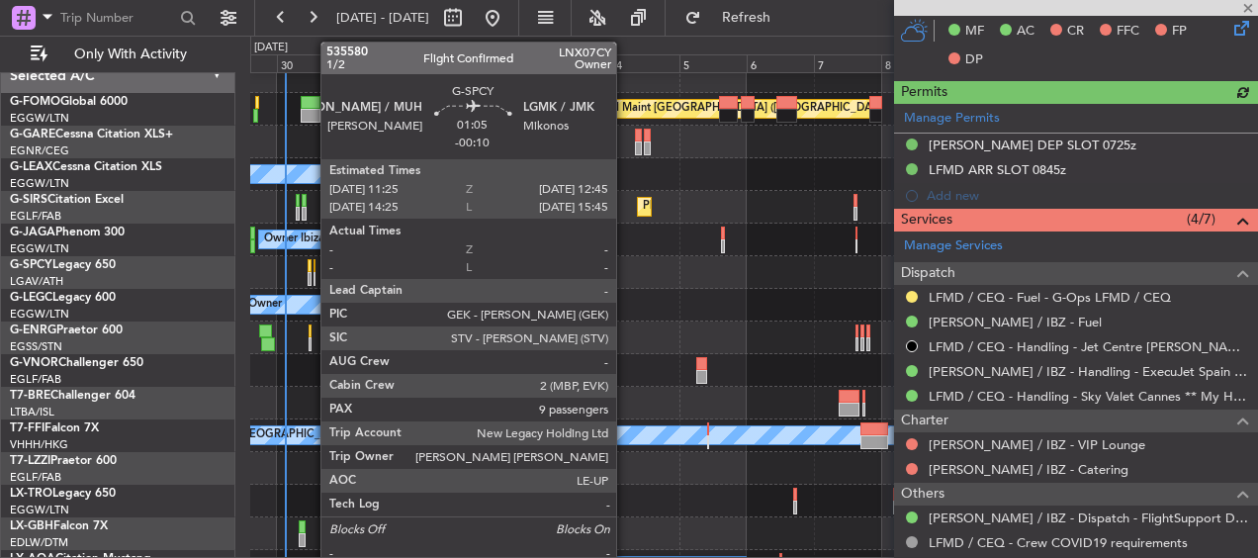
click at [310, 271] on div at bounding box center [309, 266] width 4 height 14
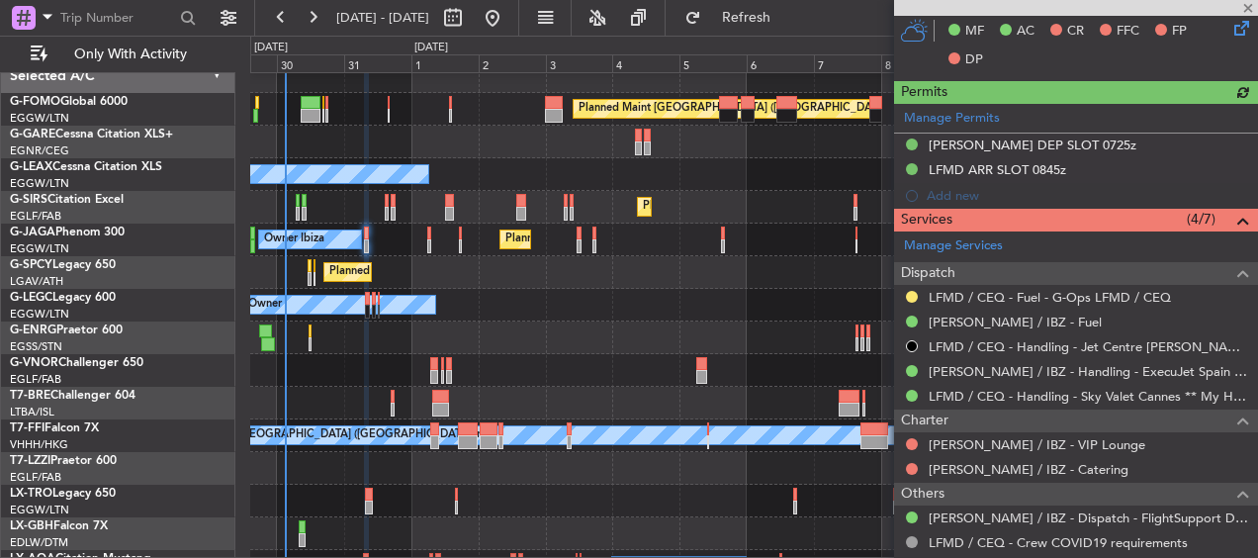
type input "-00:10"
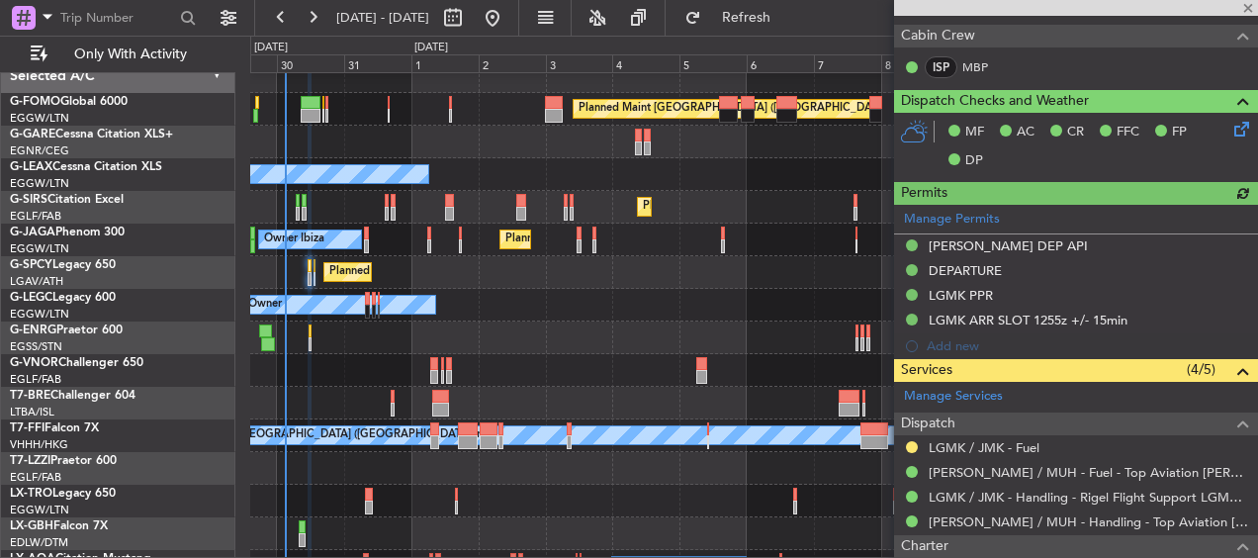
scroll to position [669, 0]
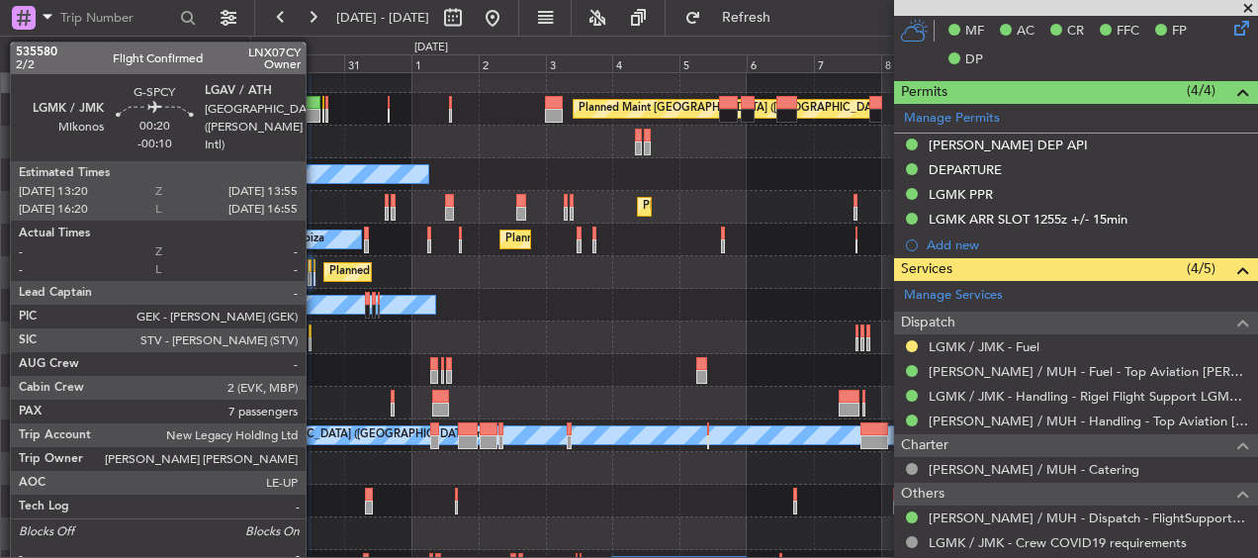
click at [314, 271] on div at bounding box center [314, 266] width 2 height 14
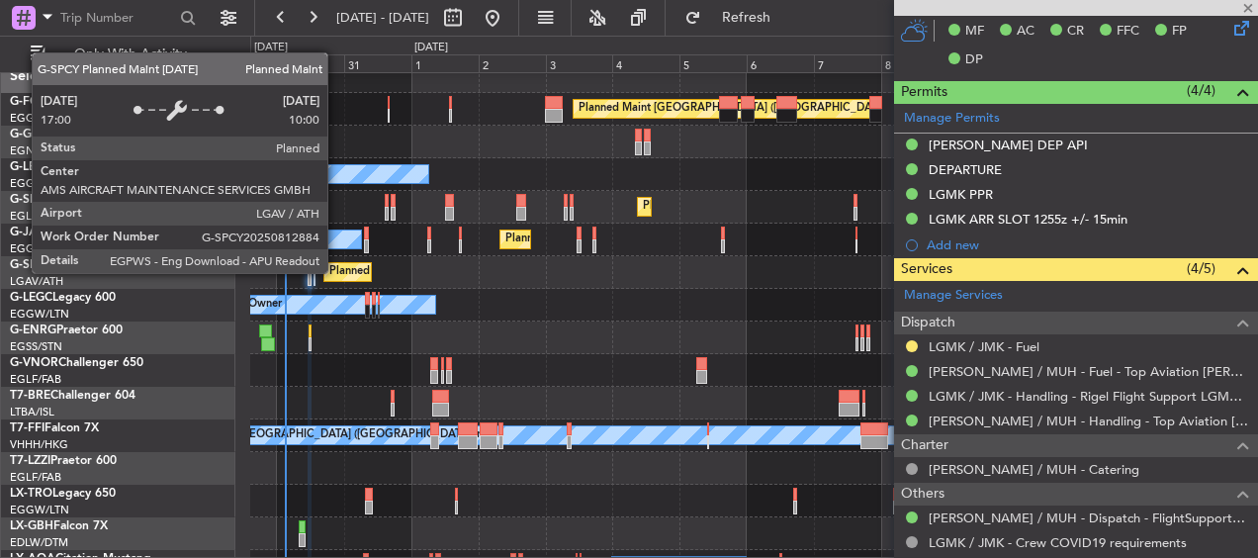
type input "7"
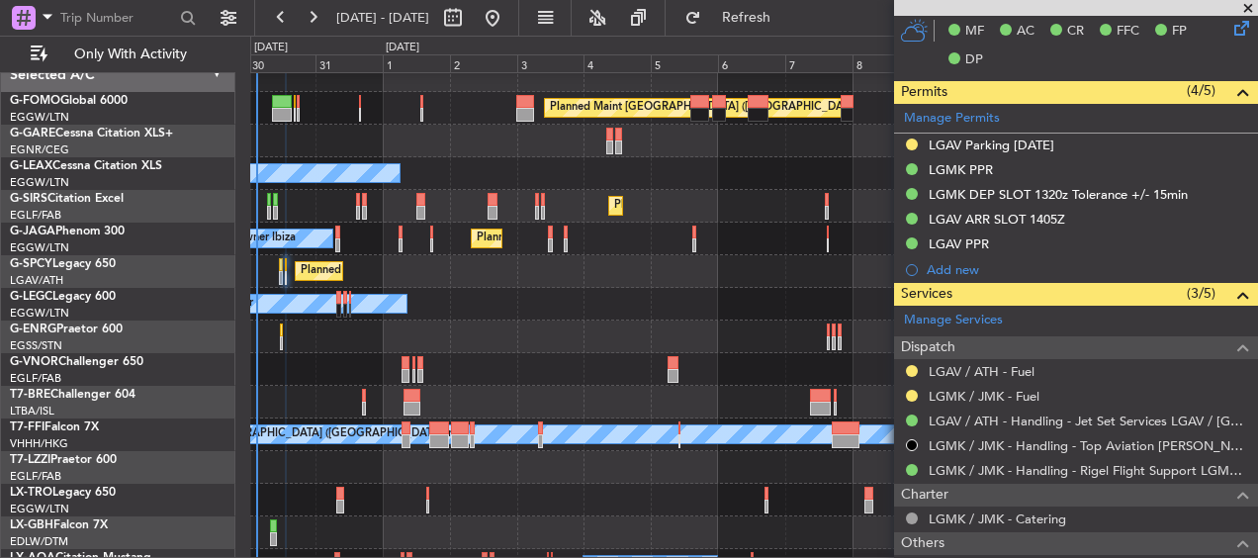
scroll to position [15, 0]
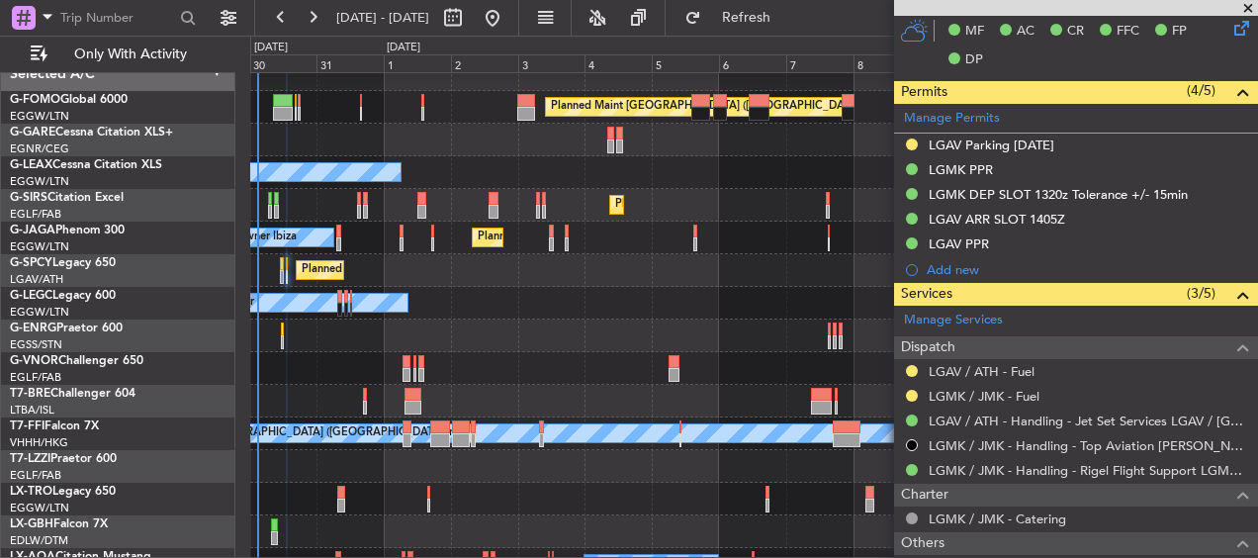
click at [723, 281] on div "Planned Maint Athens ([PERSON_NAME] Intl)" at bounding box center [753, 270] width 1006 height 33
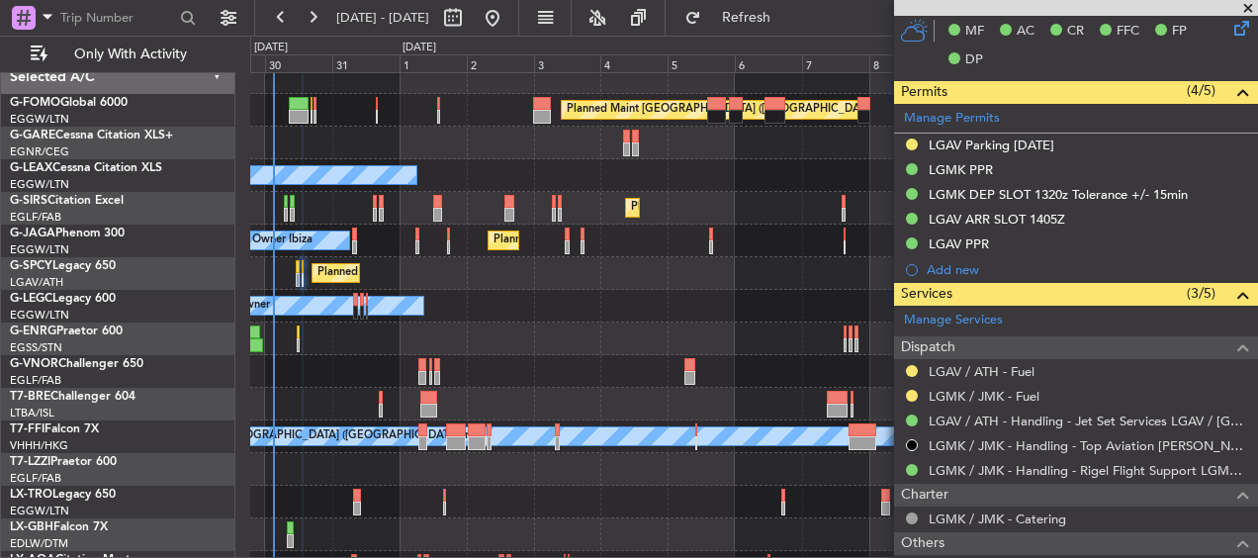
scroll to position [4, 0]
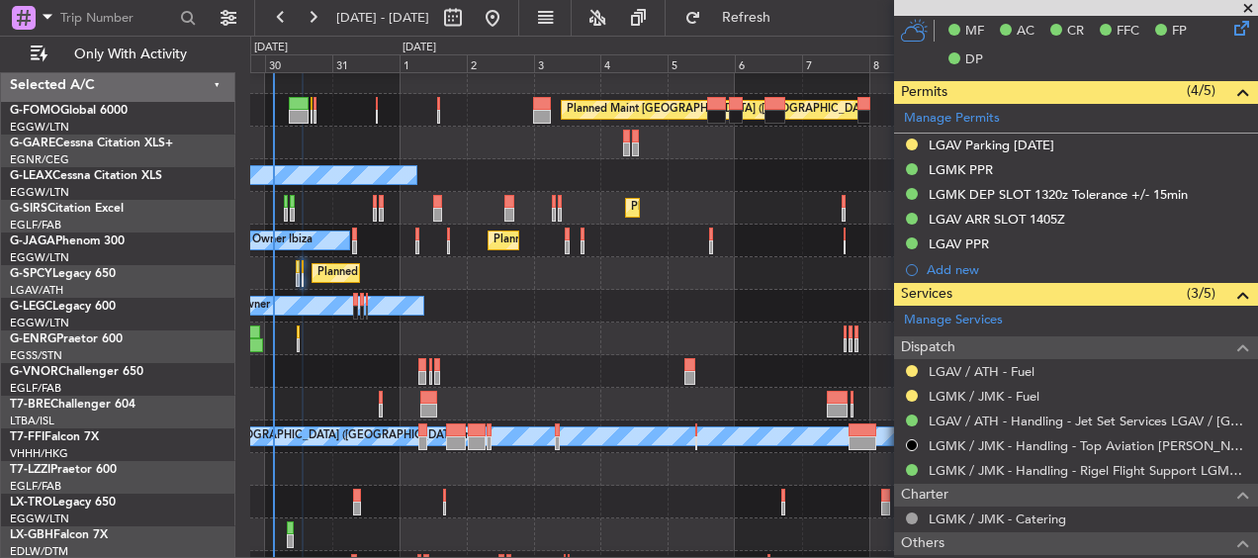
click at [753, 280] on div "Planned Maint Athens ([PERSON_NAME] Intl)" at bounding box center [753, 273] width 1006 height 33
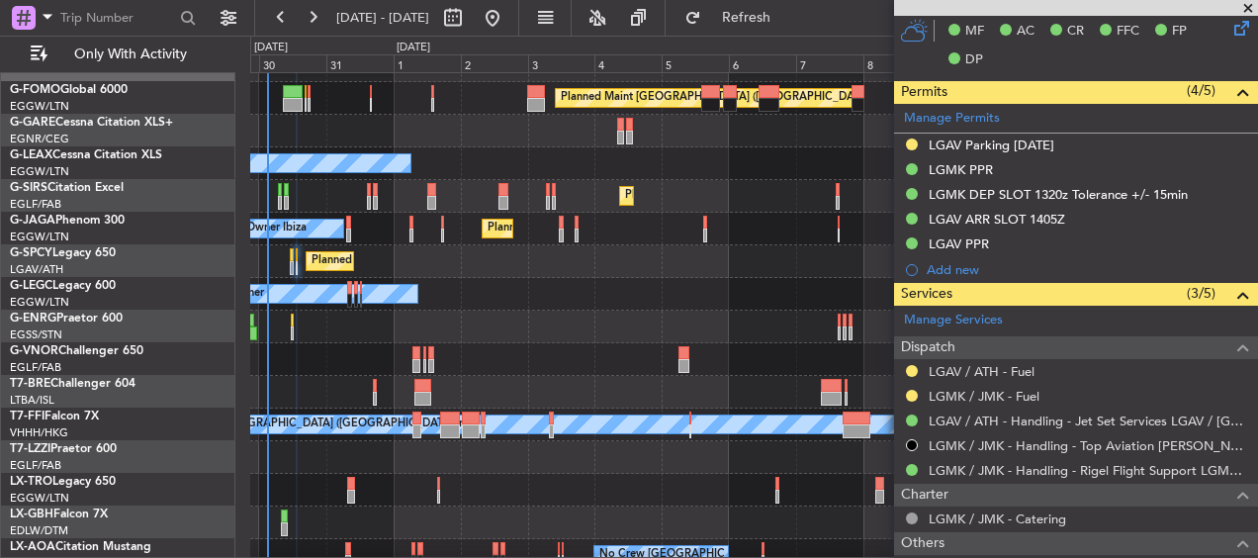
click at [582, 264] on div "Planned Maint Athens ([PERSON_NAME] Intl)" at bounding box center [753, 261] width 1006 height 33
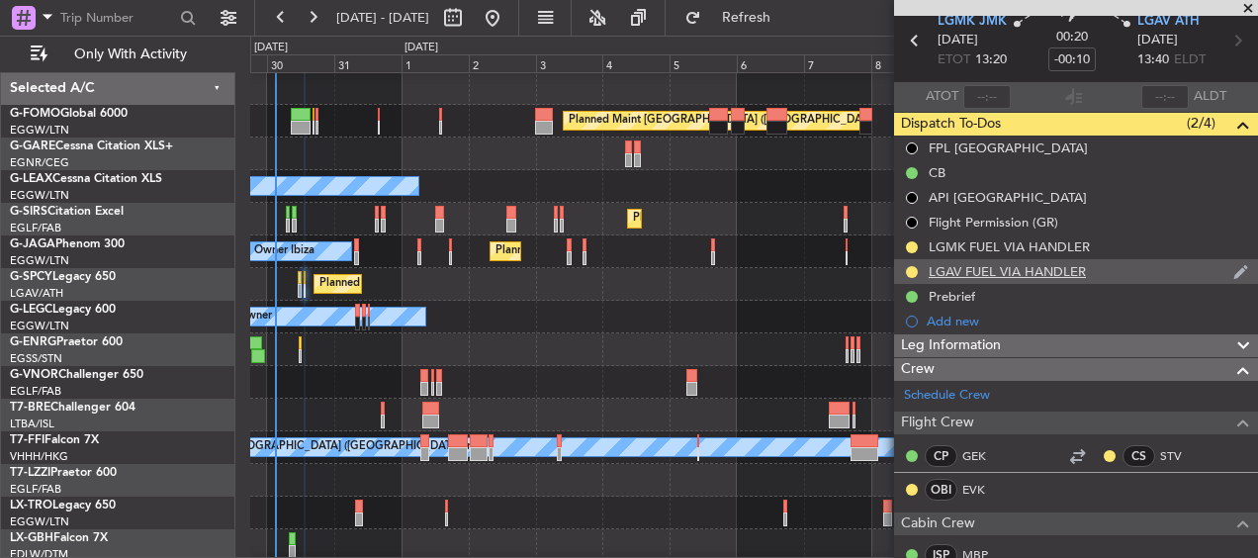
scroll to position [0, 0]
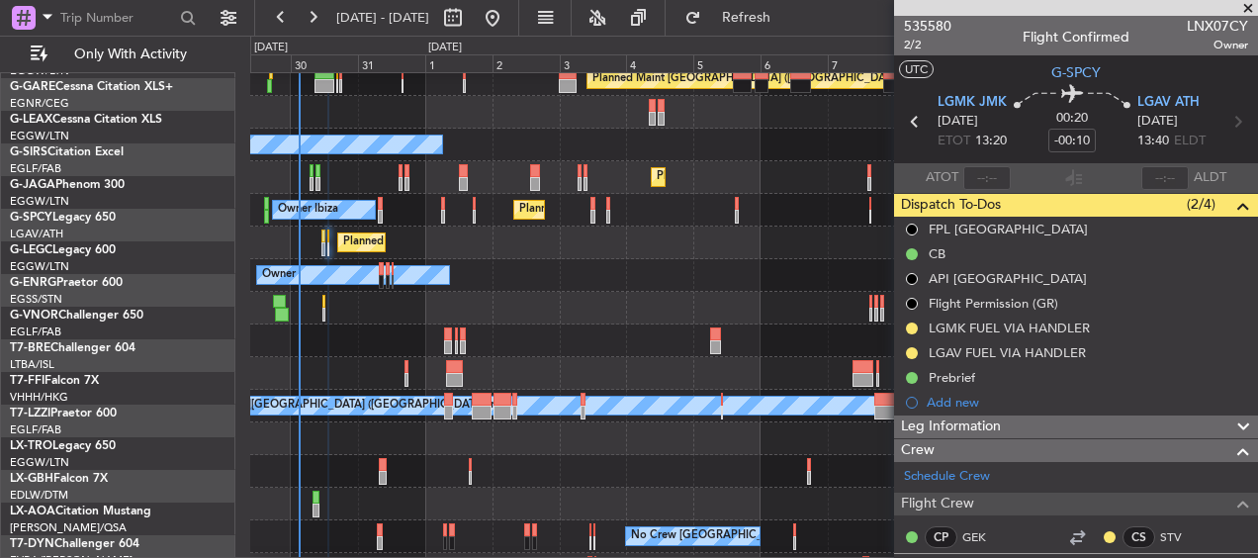
click at [436, 226] on div "Planned Maint Athens ([PERSON_NAME] Intl)" at bounding box center [753, 242] width 1006 height 33
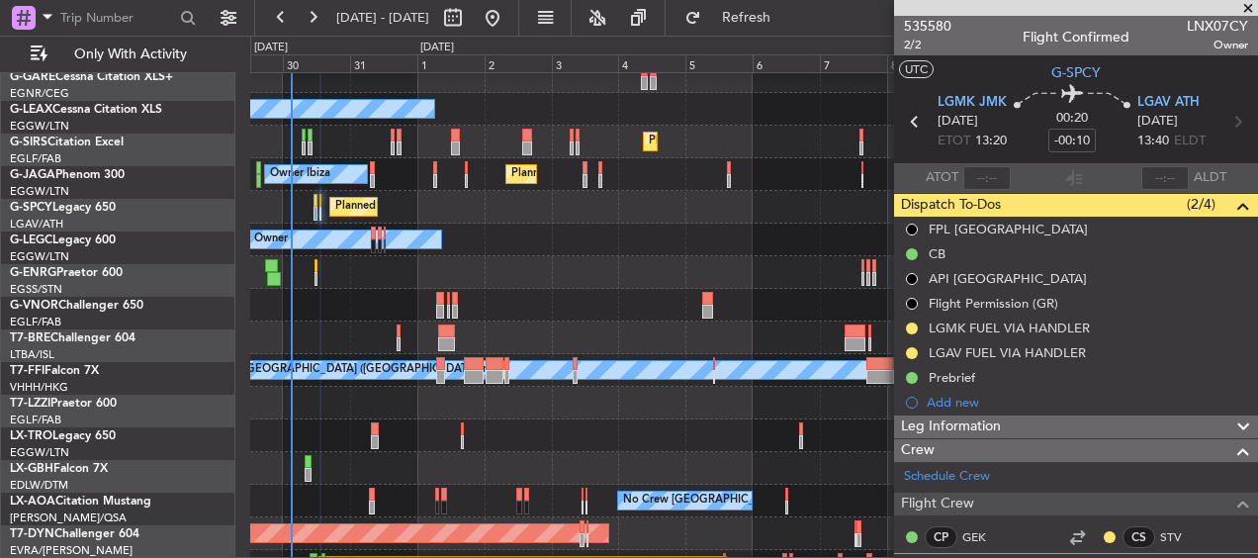
scroll to position [78, 0]
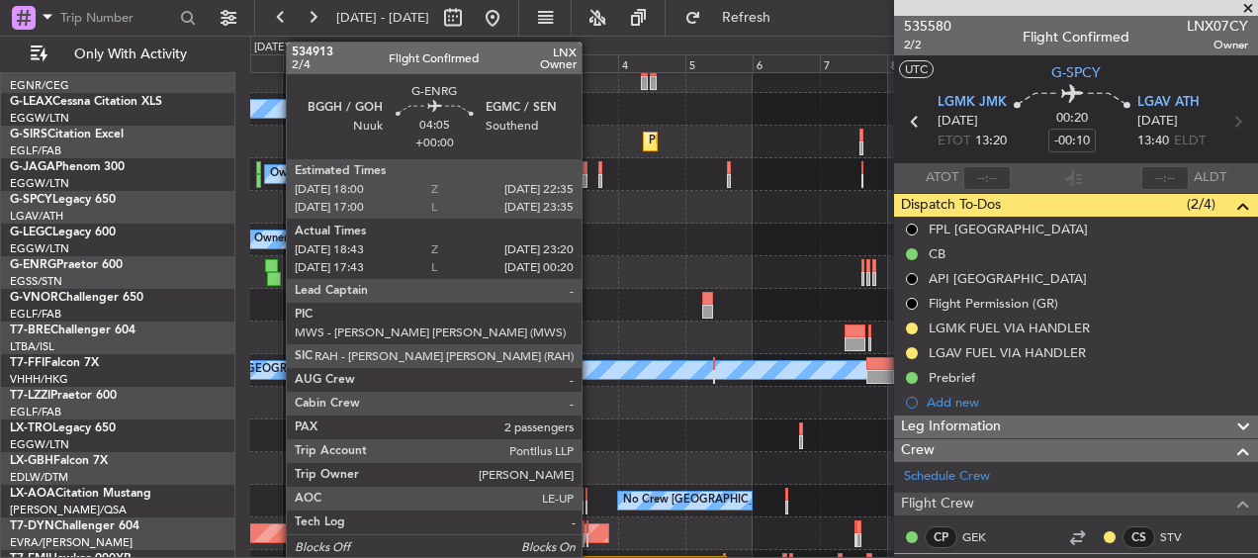
click at [276, 274] on div at bounding box center [274, 279] width 14 height 14
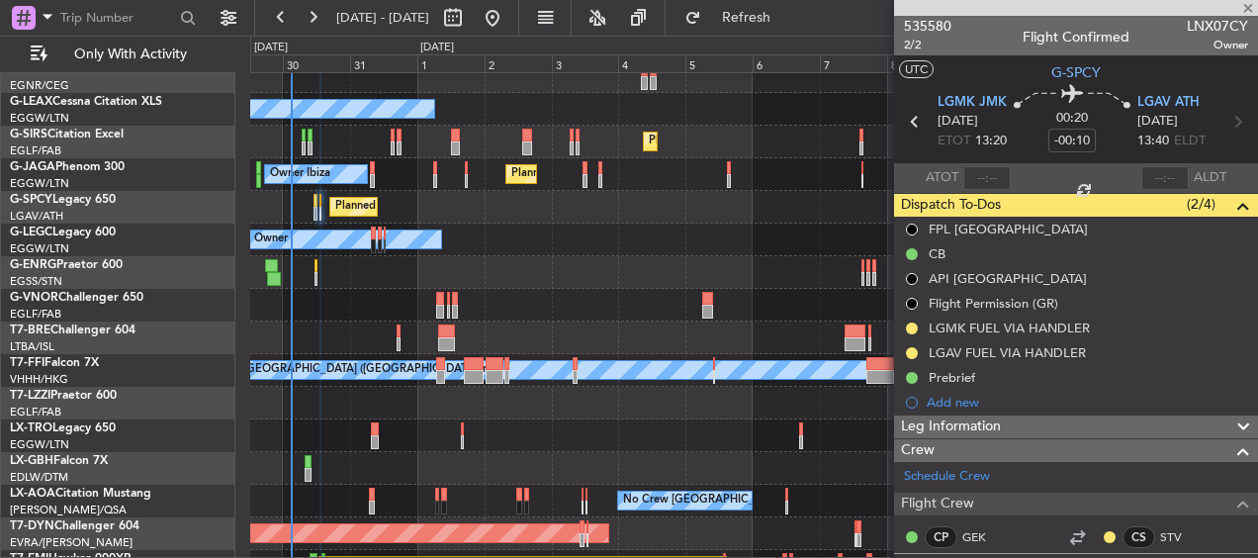
type input "18:58"
type input "23:05"
type input "2"
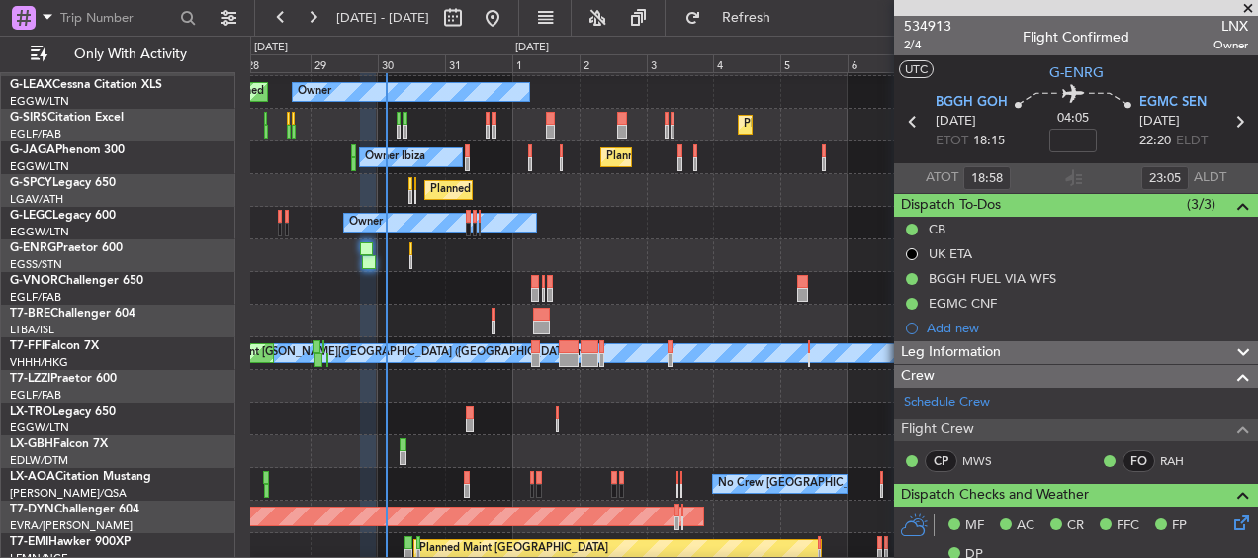
click at [659, 219] on div "Owner Owner" at bounding box center [753, 223] width 1006 height 33
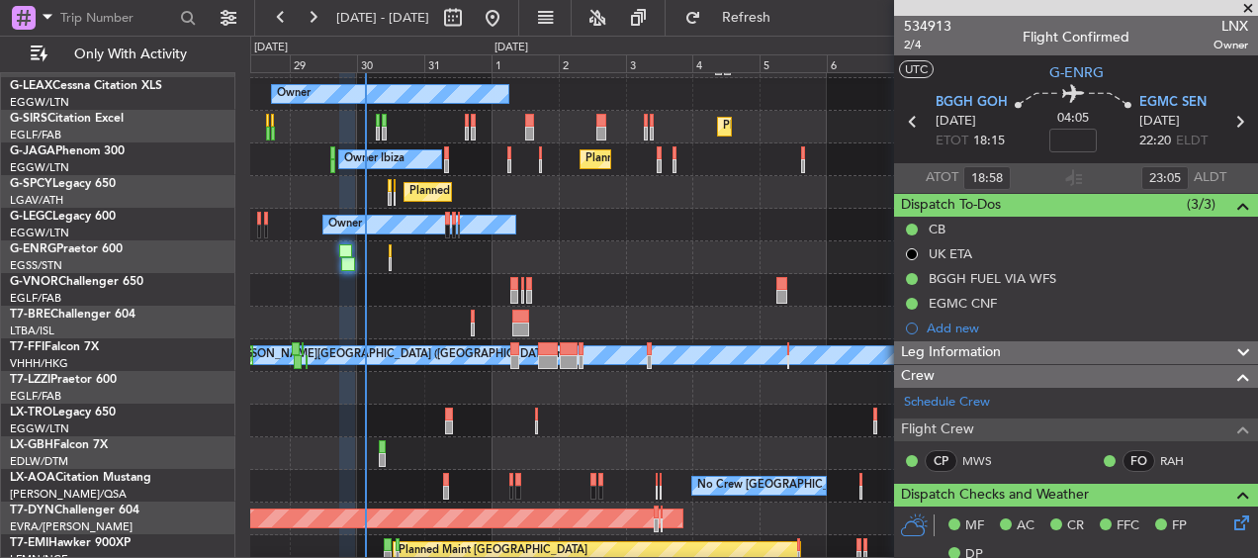
scroll to position [93, 0]
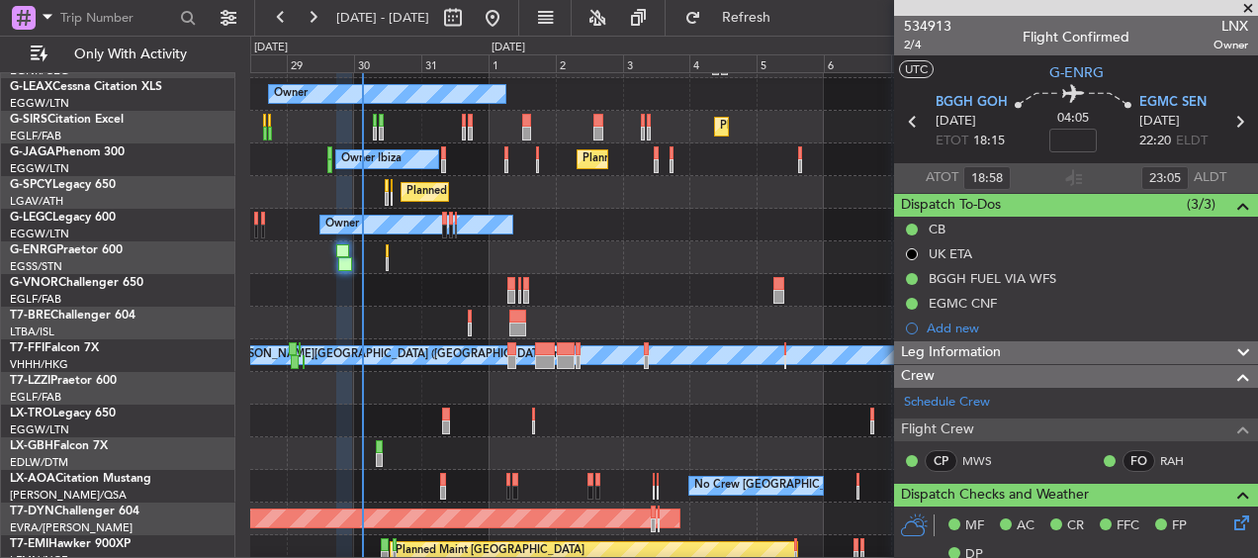
click at [492, 249] on div at bounding box center [753, 257] width 1006 height 33
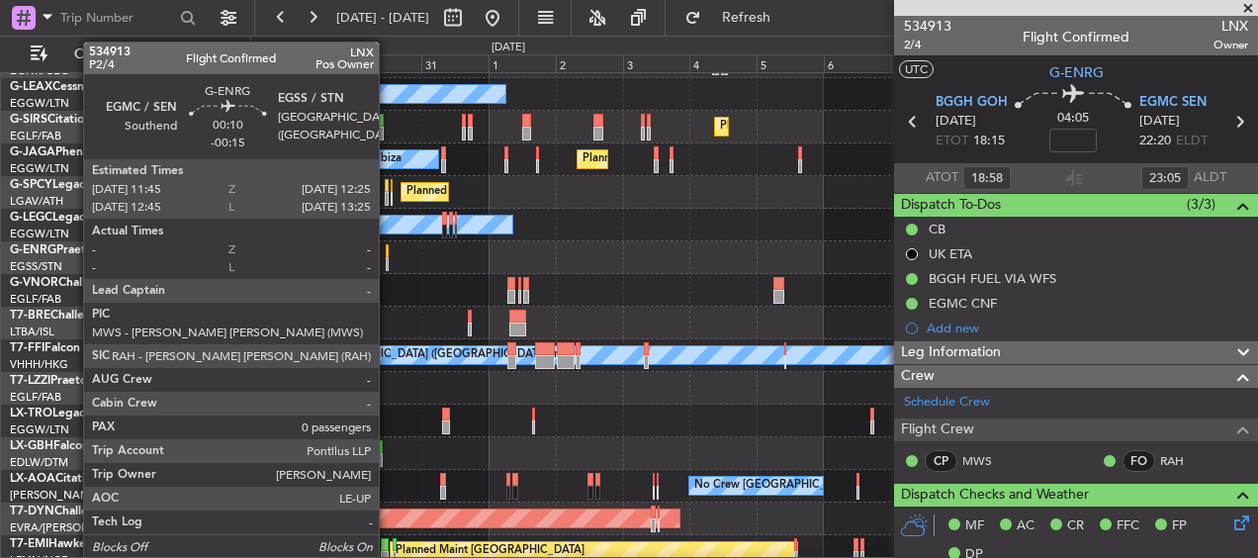
click at [388, 255] on div at bounding box center [387, 251] width 2 height 14
type input "-00:15"
type input "0"
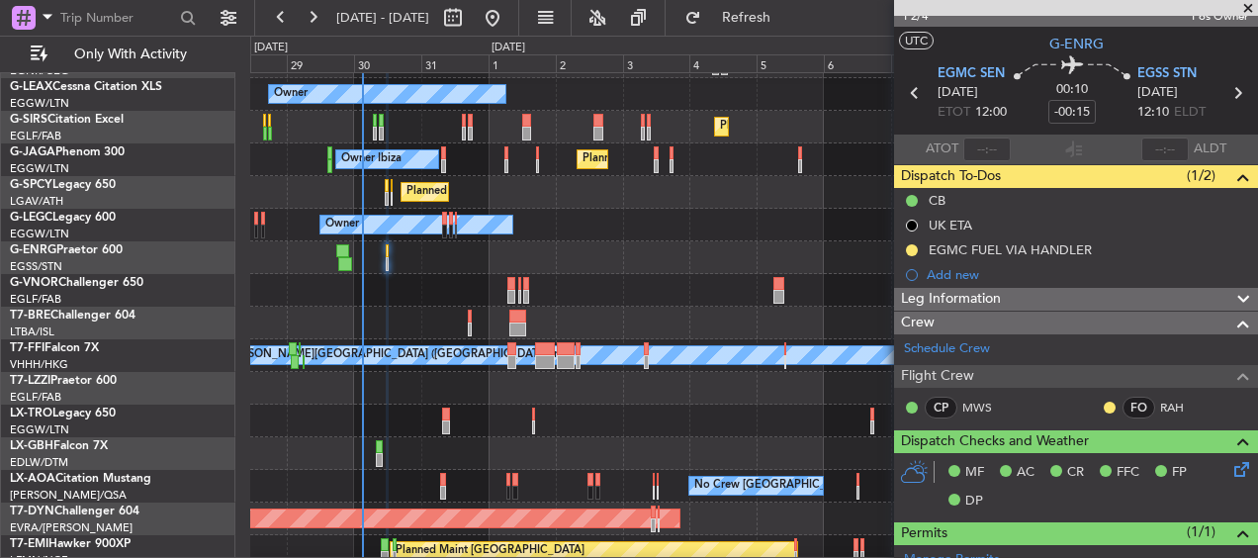
scroll to position [0, 0]
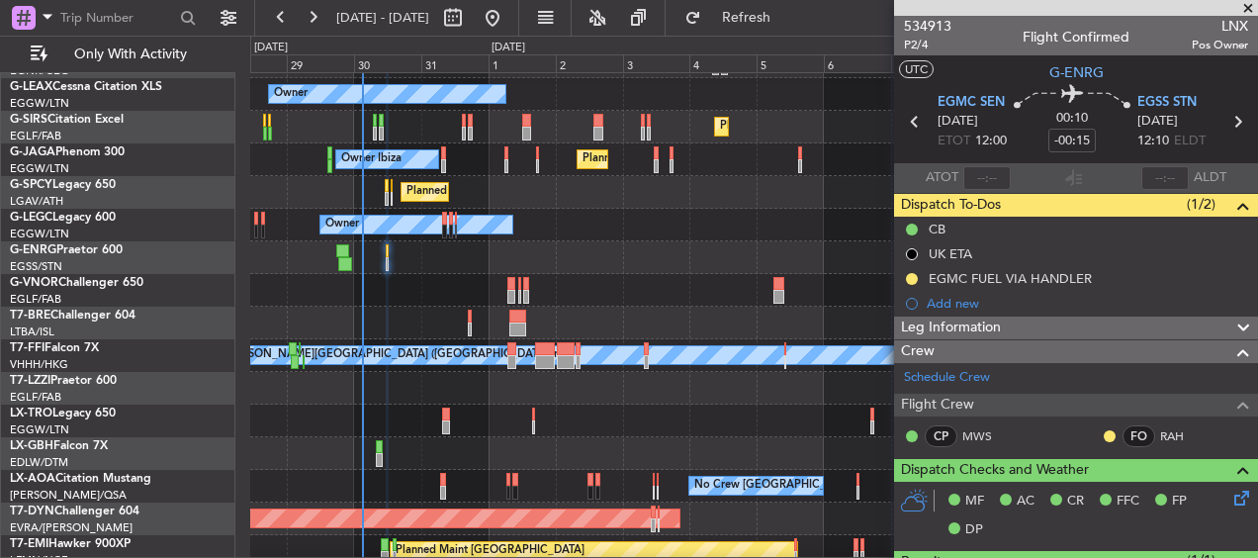
click at [994, 317] on span "Leg Information" at bounding box center [951, 327] width 100 height 23
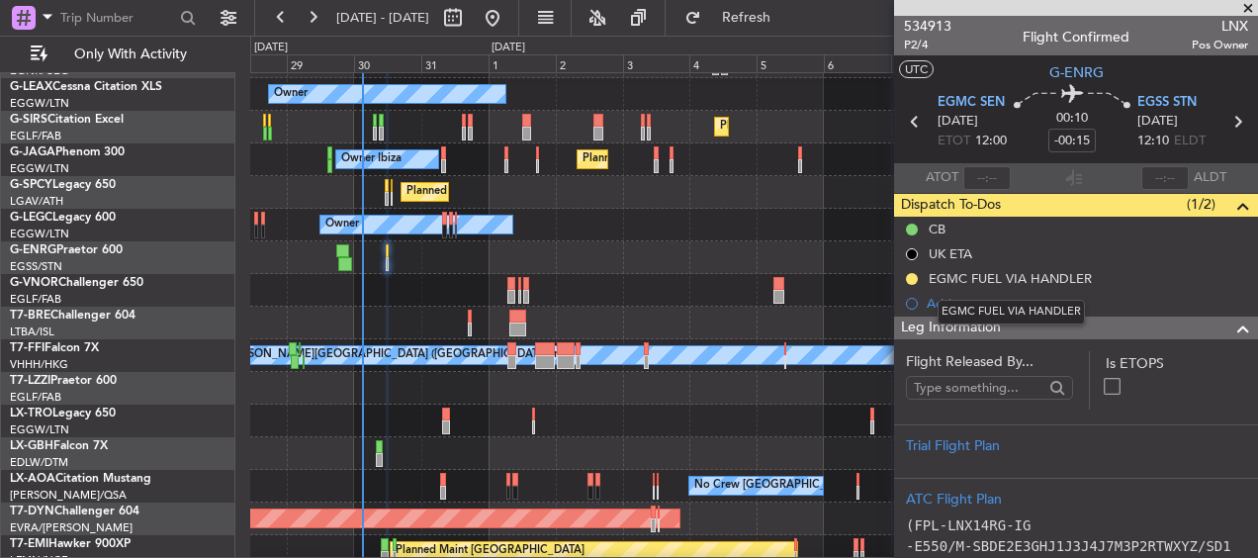
click at [1016, 326] on mat-tooltip-component "EGMC FUEL VIA HANDLER" at bounding box center [1010, 312] width 175 height 52
click at [1215, 322] on div at bounding box center [1235, 328] width 40 height 24
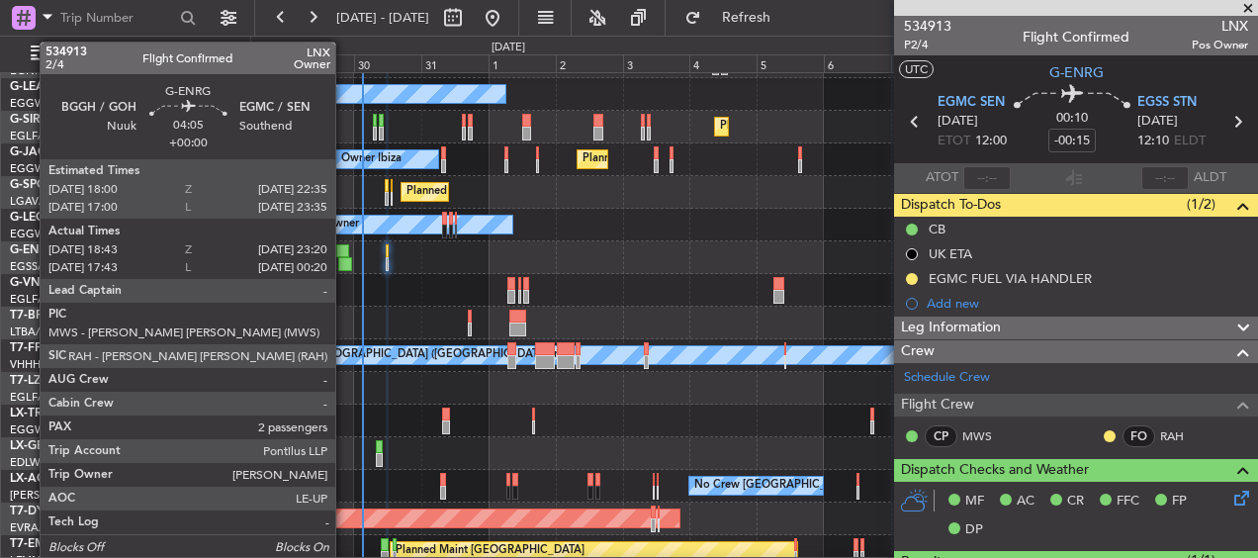
click at [344, 261] on div at bounding box center [345, 264] width 14 height 14
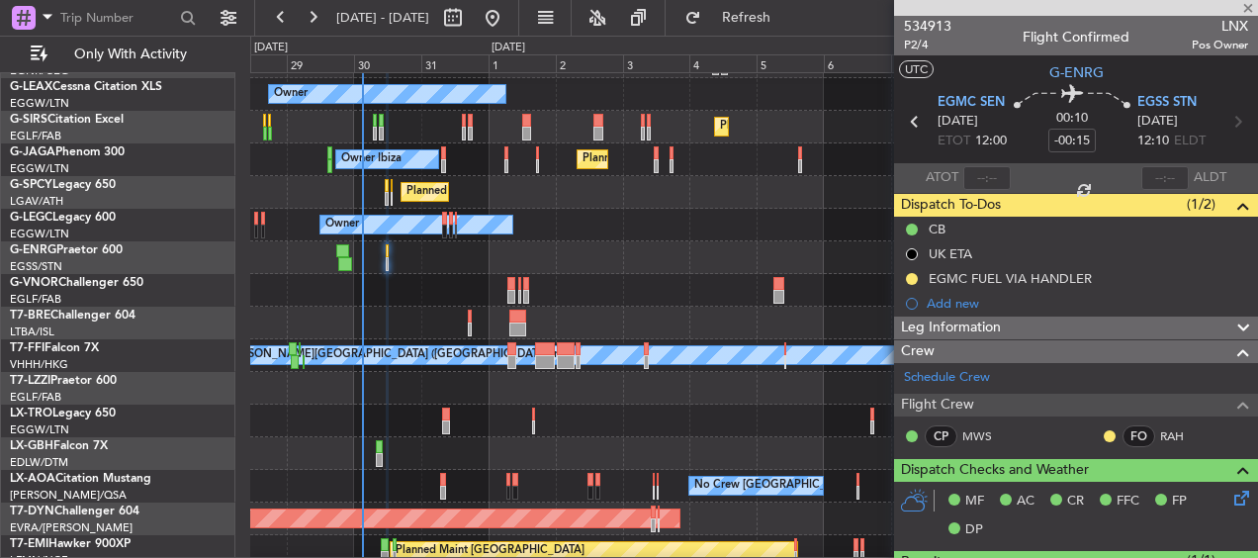
type input "18:58"
type input "23:05"
type input "2"
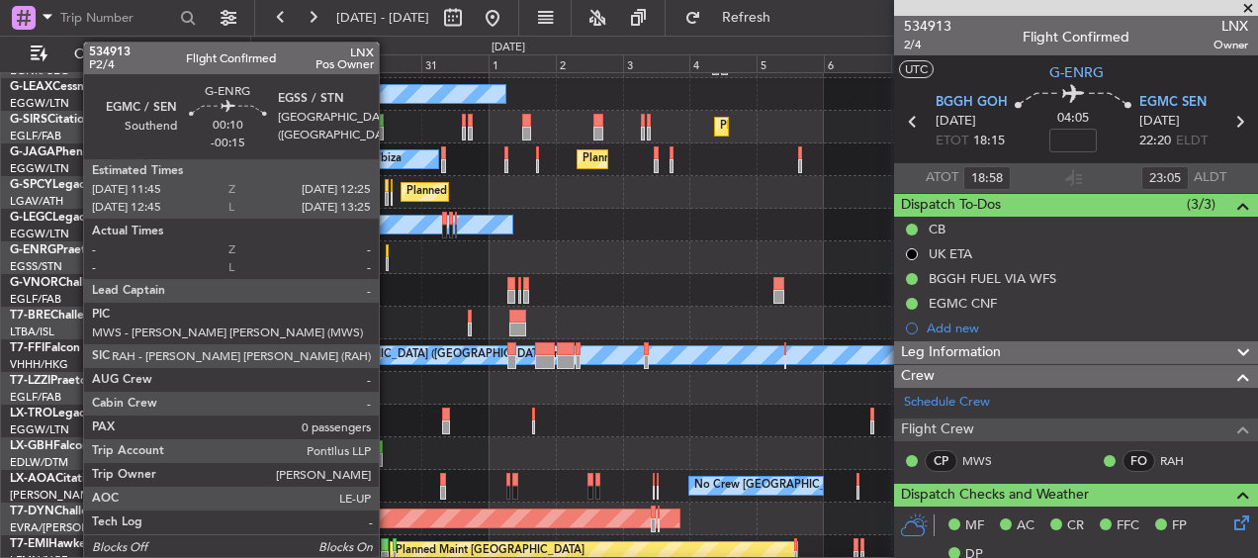
click at [388, 255] on div at bounding box center [387, 251] width 2 height 14
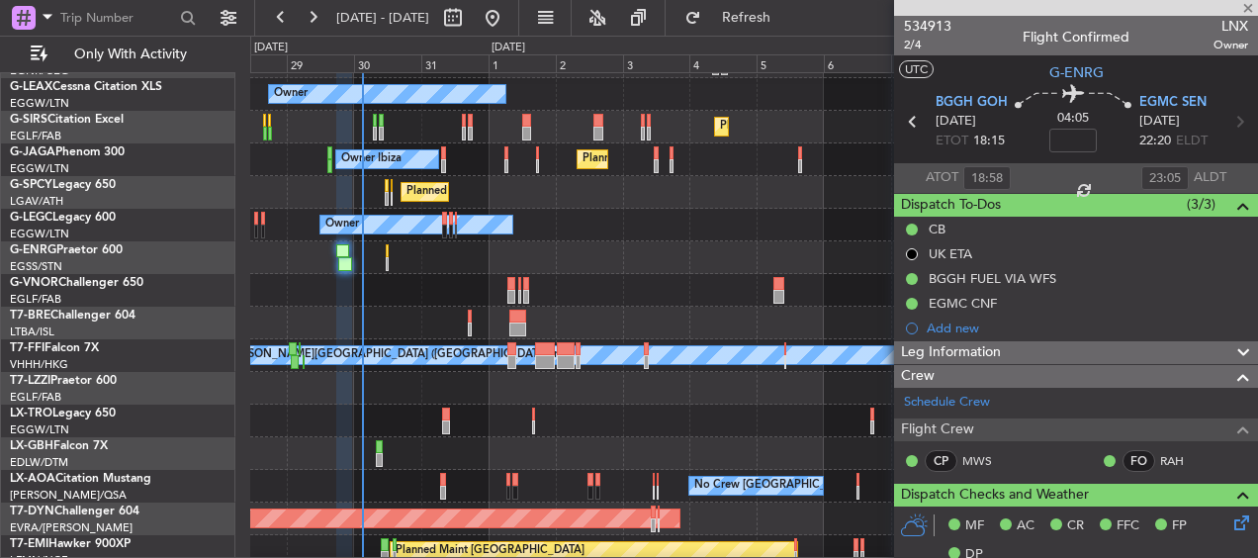
type input "-00:15"
type input "0"
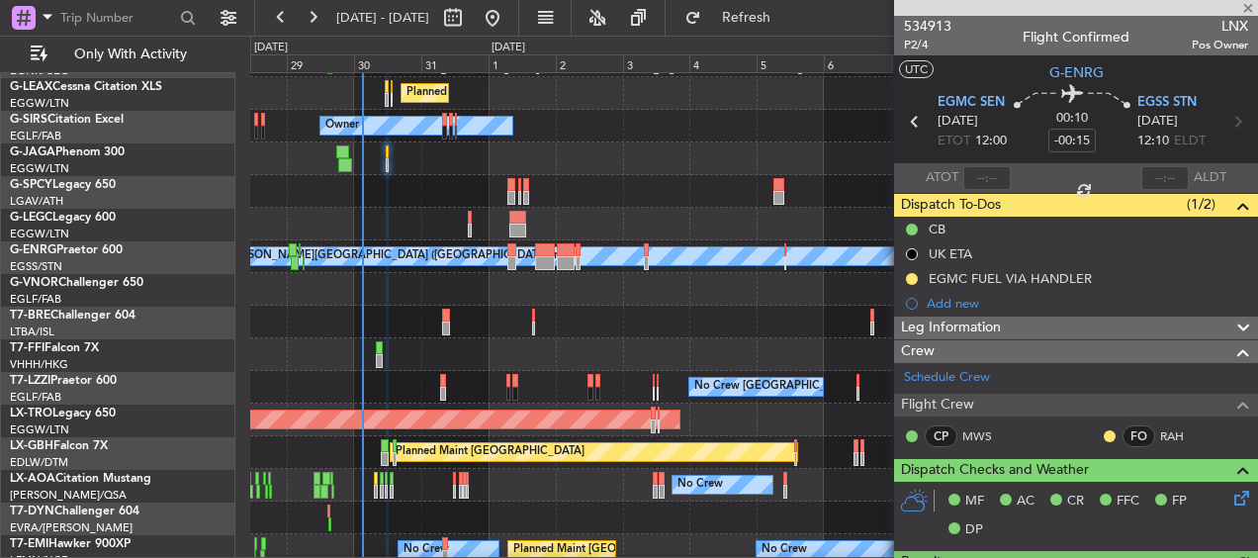
scroll to position [192, 0]
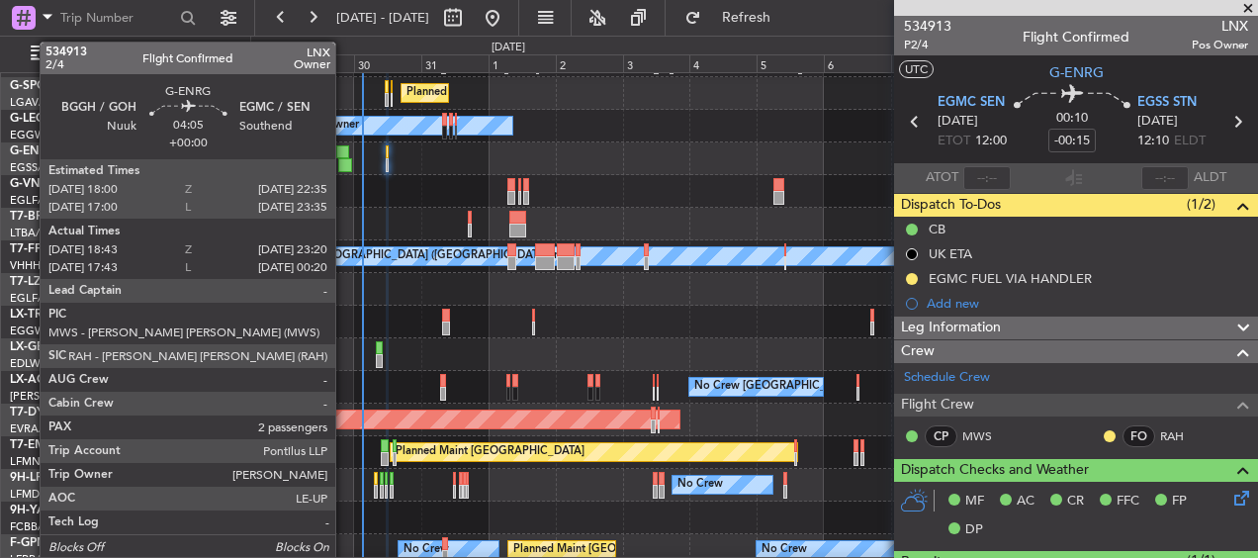
click at [344, 164] on div at bounding box center [345, 165] width 14 height 14
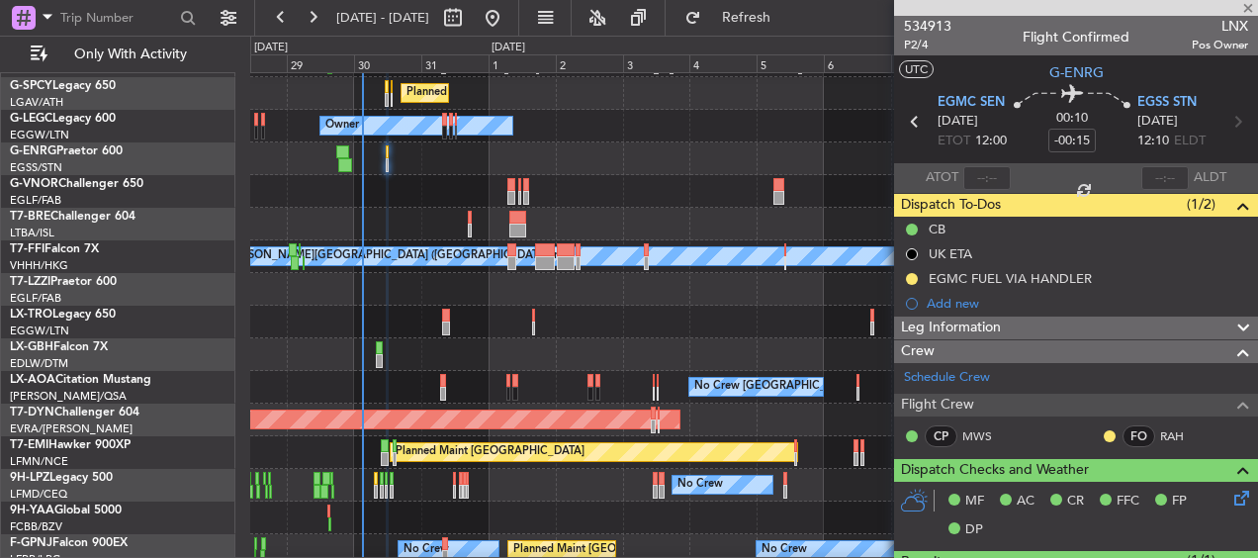
type input "18:58"
type input "23:05"
type input "2"
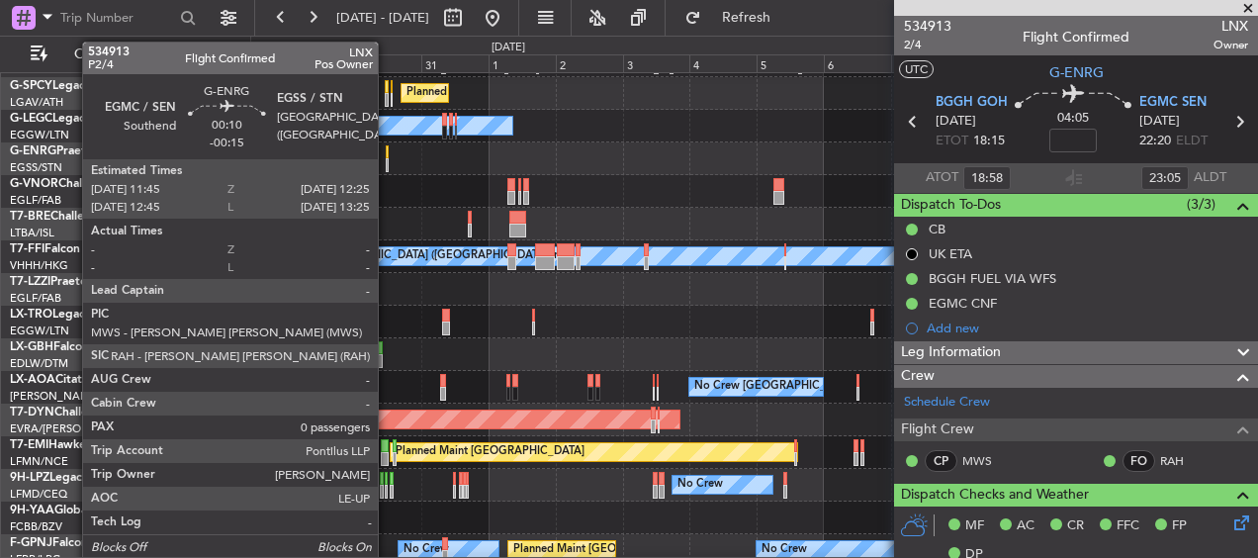
click at [387, 158] on div at bounding box center [387, 165] width 2 height 14
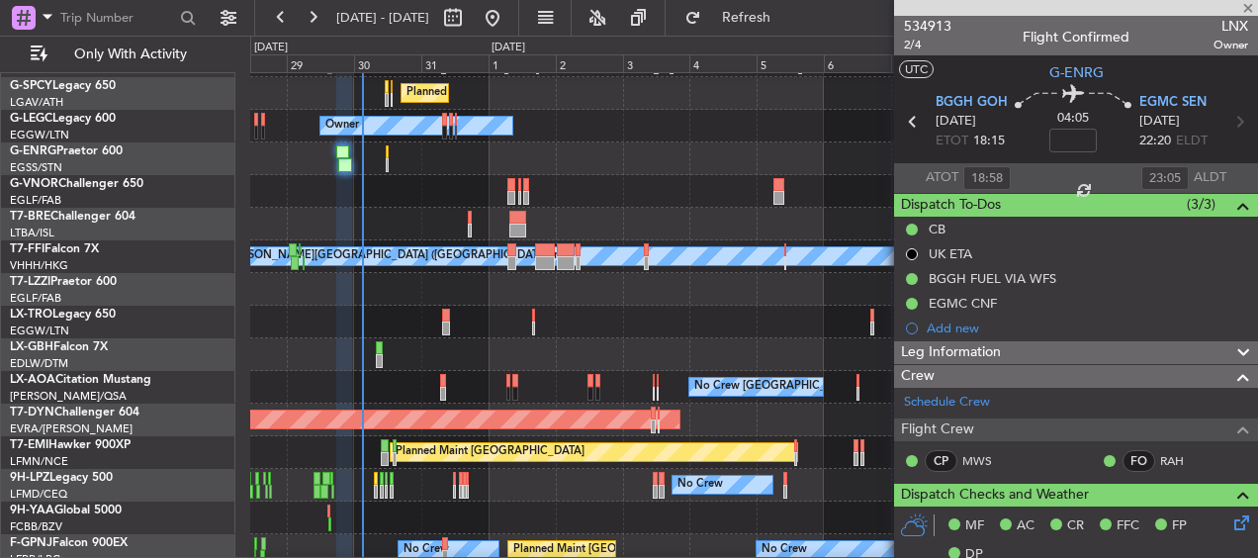
type input "-00:15"
type input "0"
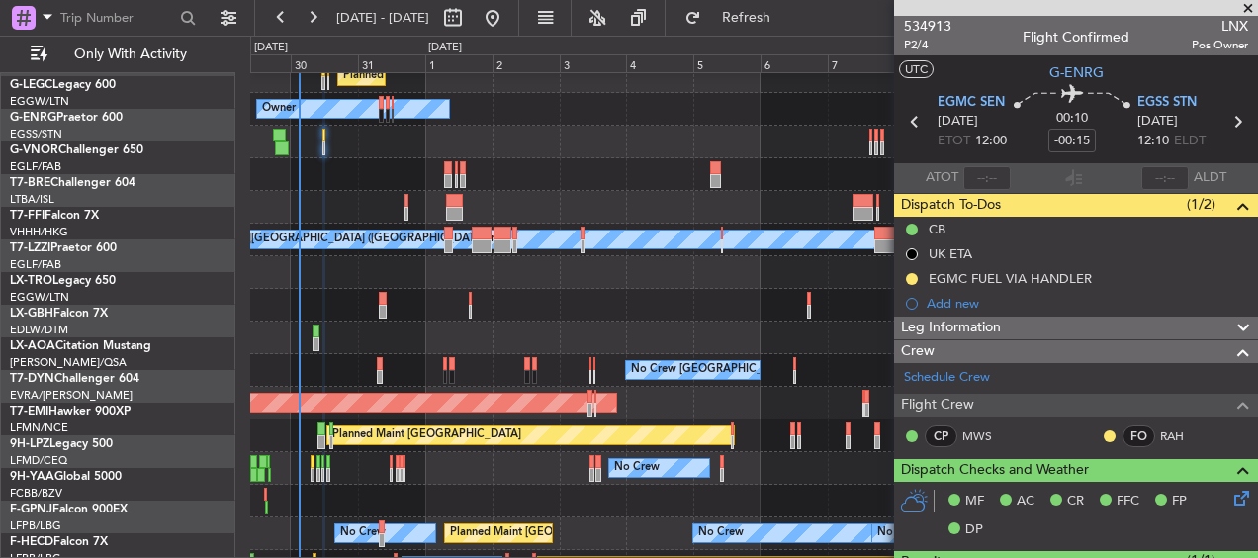
scroll to position [209, 0]
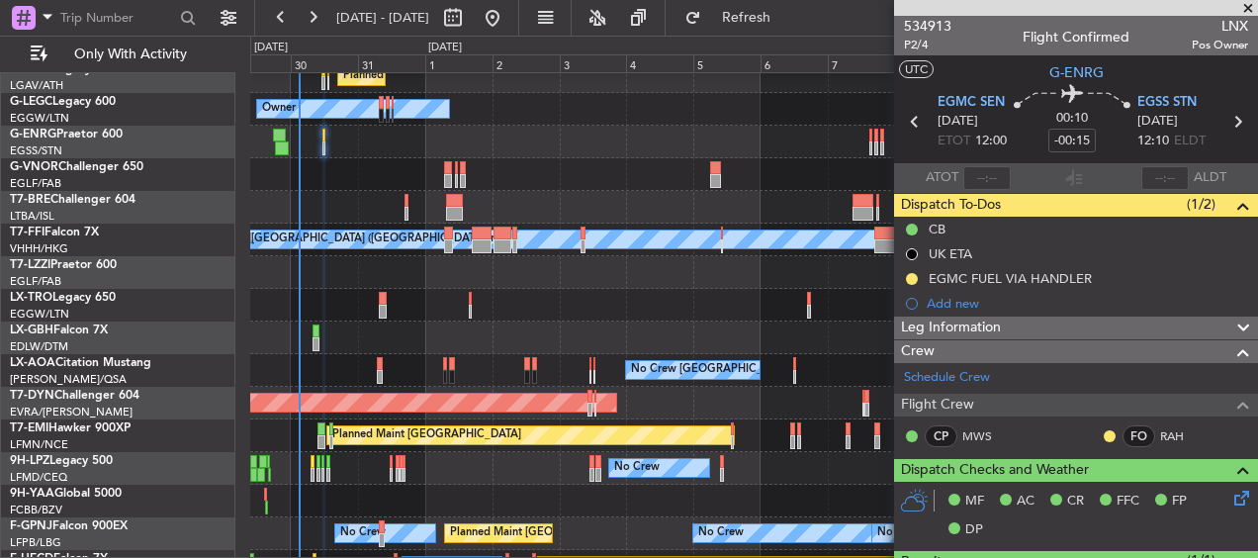
click at [421, 156] on div at bounding box center [753, 142] width 1006 height 33
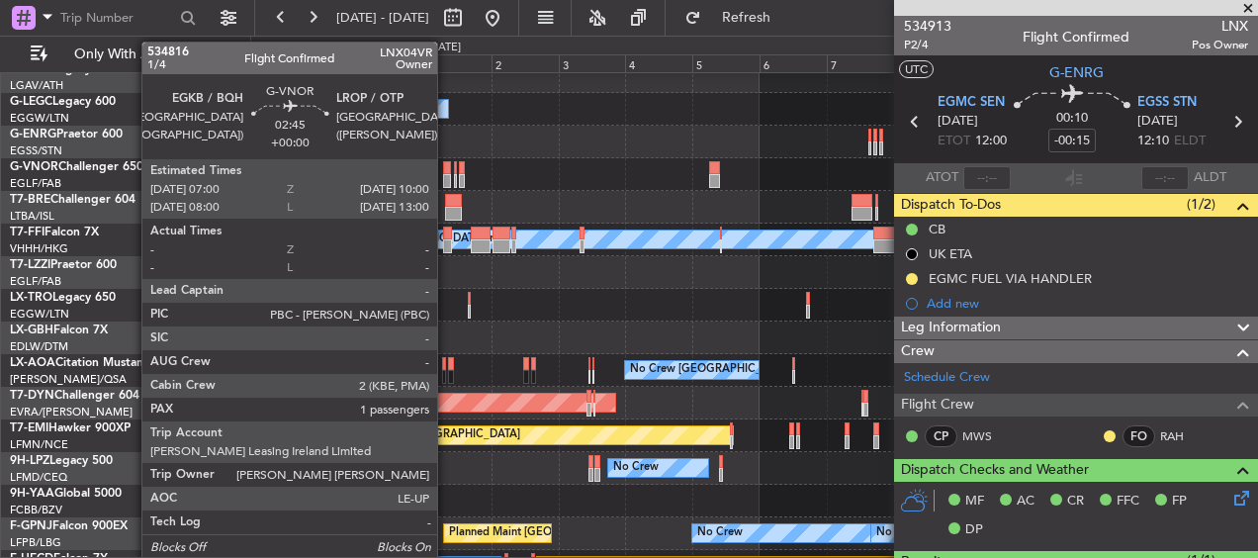
click at [446, 169] on div at bounding box center [447, 168] width 9 height 14
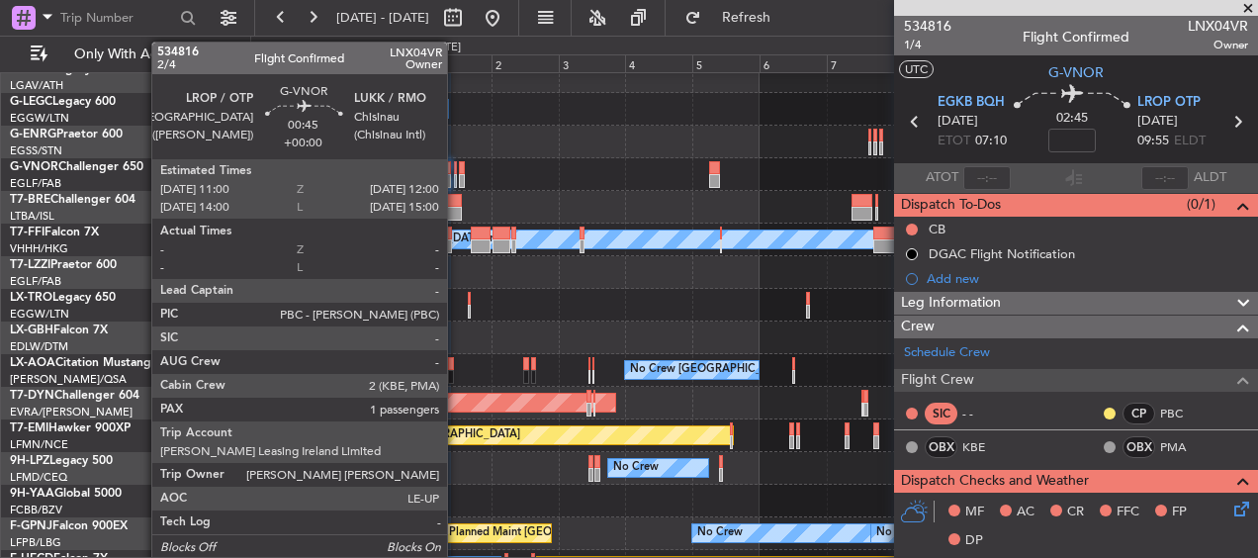
click at [456, 177] on div at bounding box center [455, 181] width 3 height 14
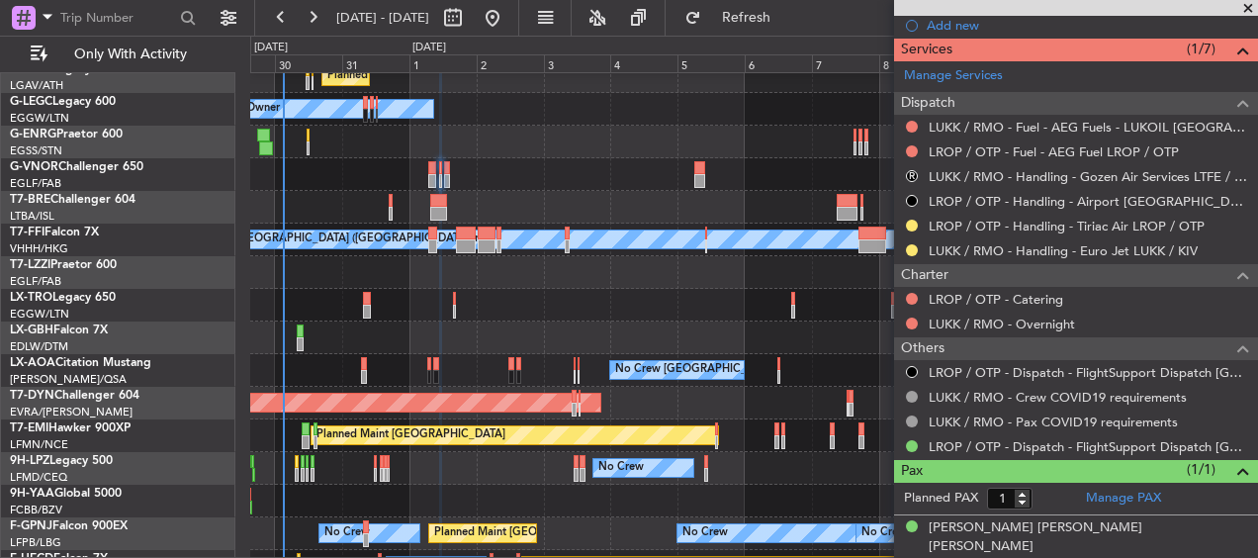
click at [739, 198] on div at bounding box center [753, 207] width 1006 height 33
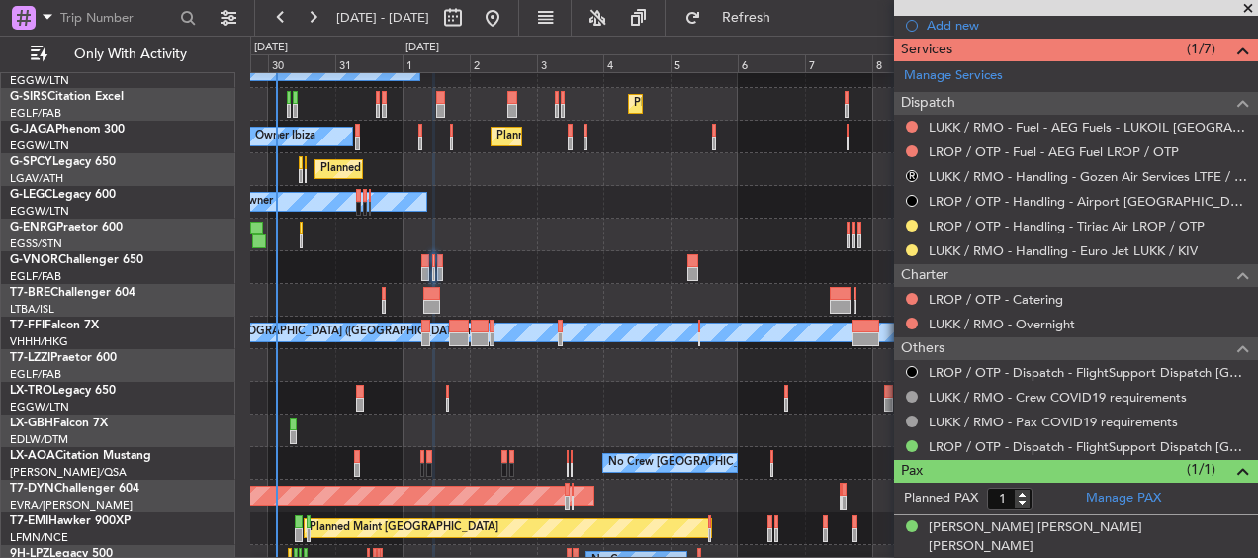
click at [796, 217] on div "Owner Owner" at bounding box center [753, 202] width 1006 height 33
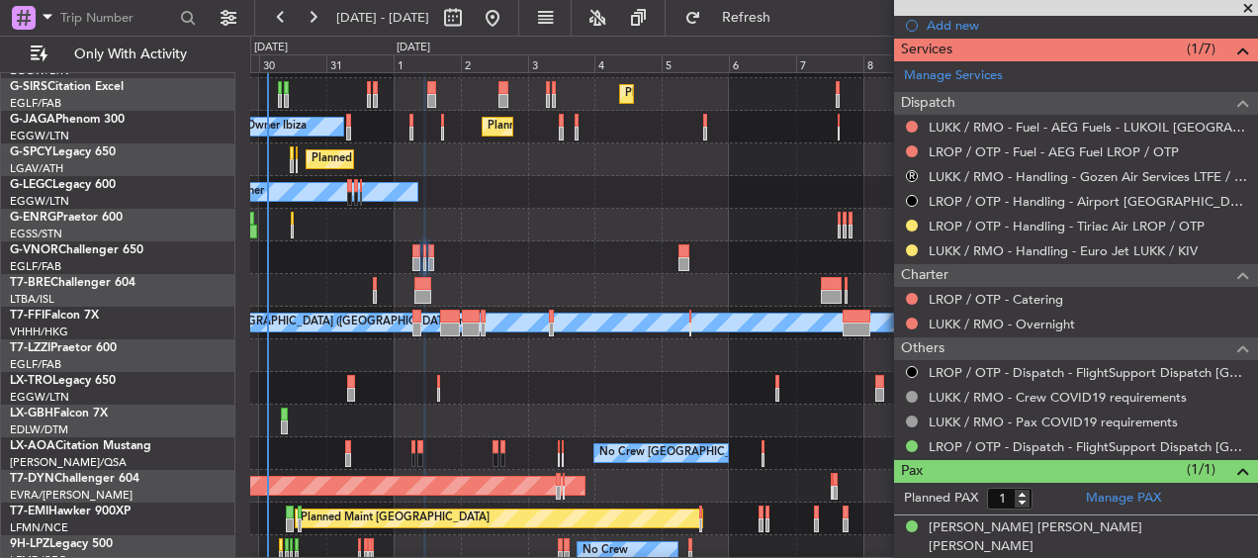
scroll to position [127, 0]
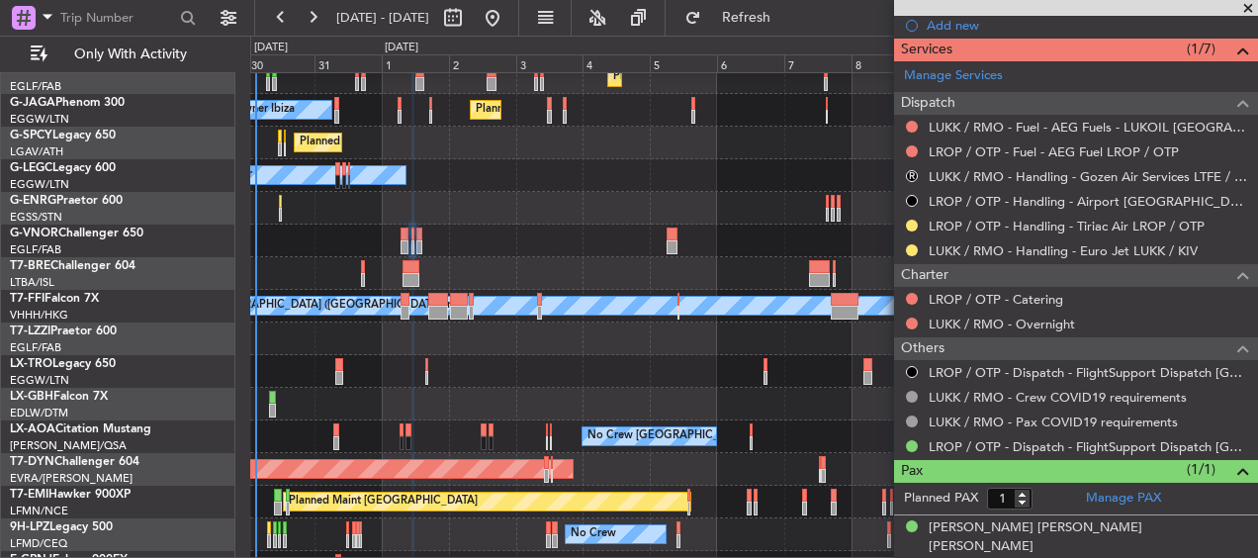
click at [689, 188] on div "Owner Owner" at bounding box center [753, 175] width 1006 height 33
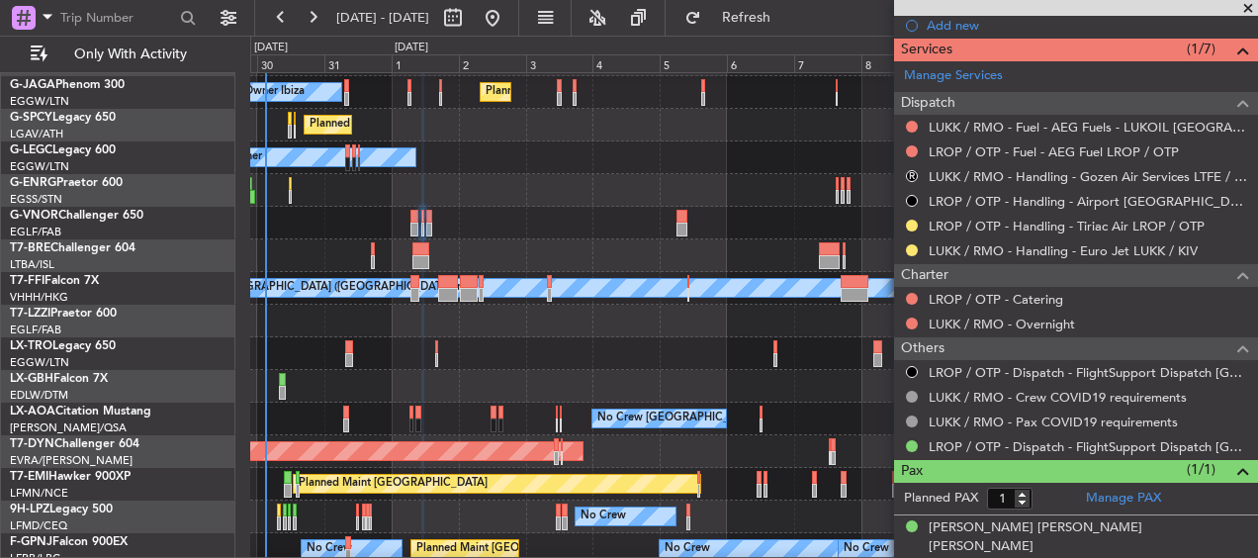
click at [696, 170] on div "Owner Owner" at bounding box center [753, 157] width 1006 height 33
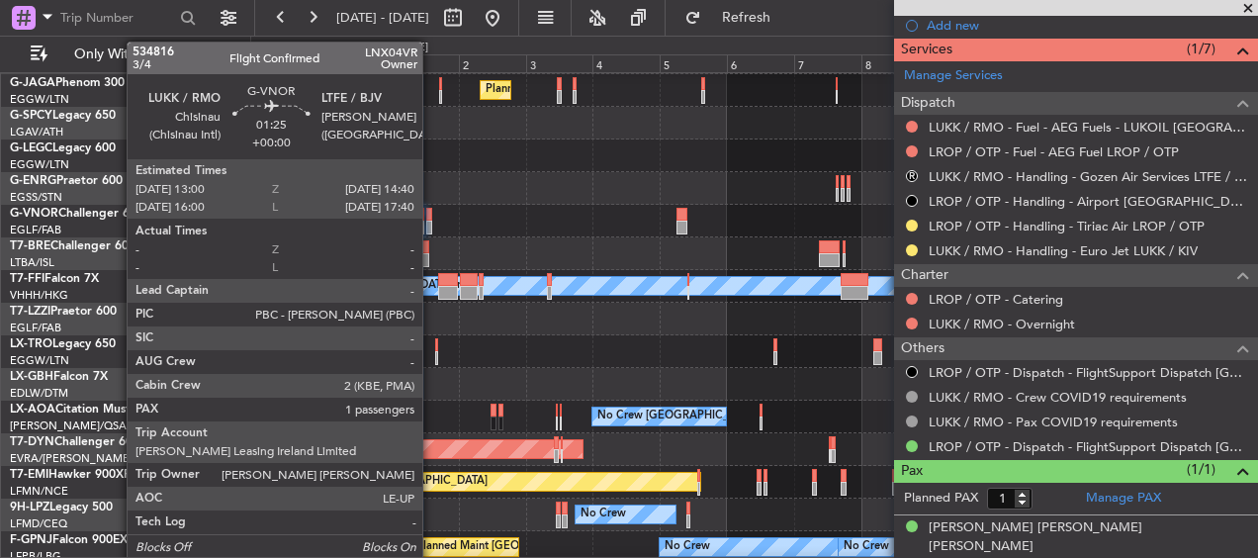
click at [431, 219] on div at bounding box center [428, 215] width 5 height 14
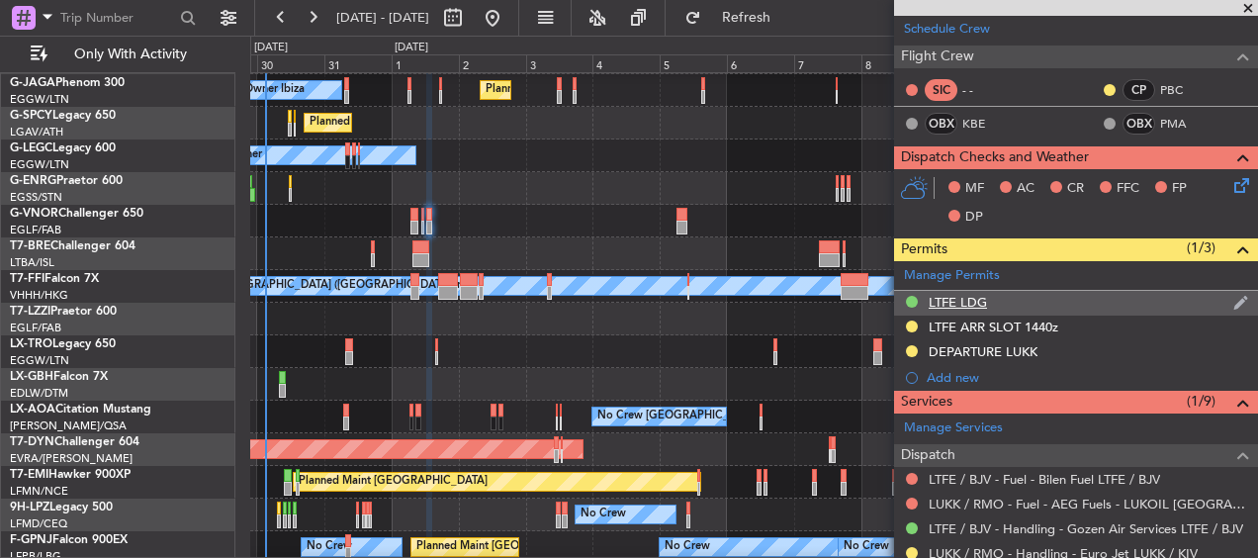
scroll to position [280, 0]
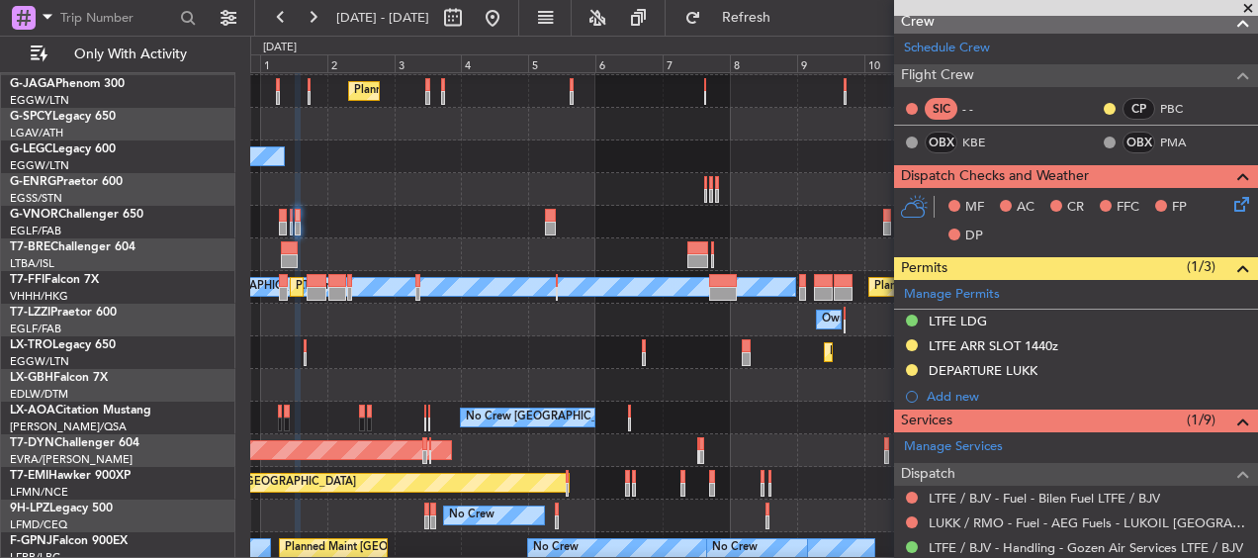
click at [614, 204] on div at bounding box center [753, 189] width 1006 height 33
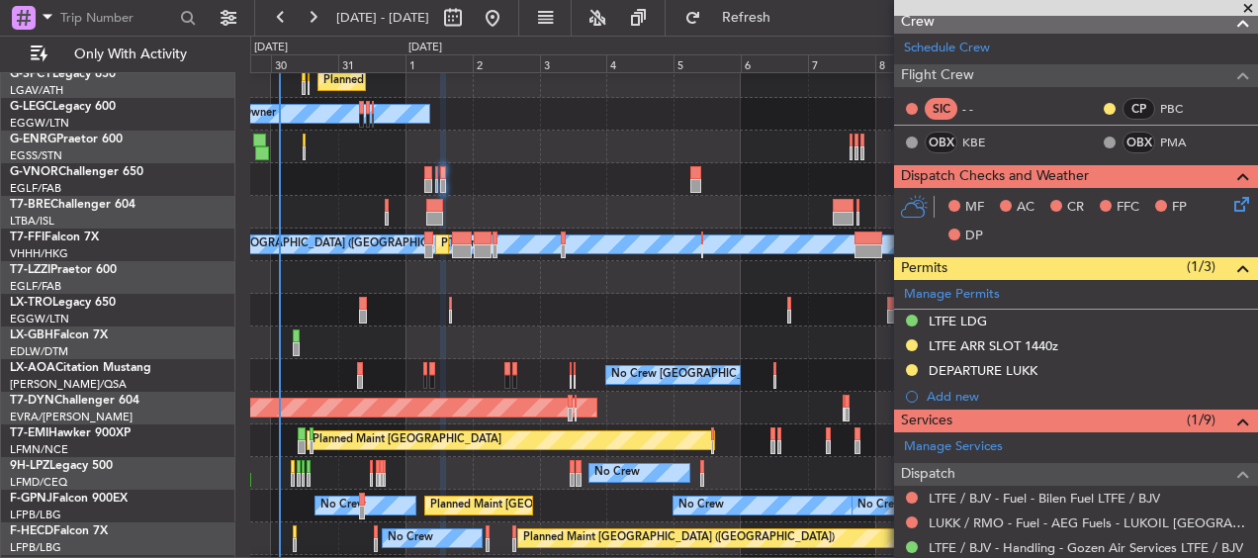
click at [744, 177] on div at bounding box center [753, 179] width 1006 height 33
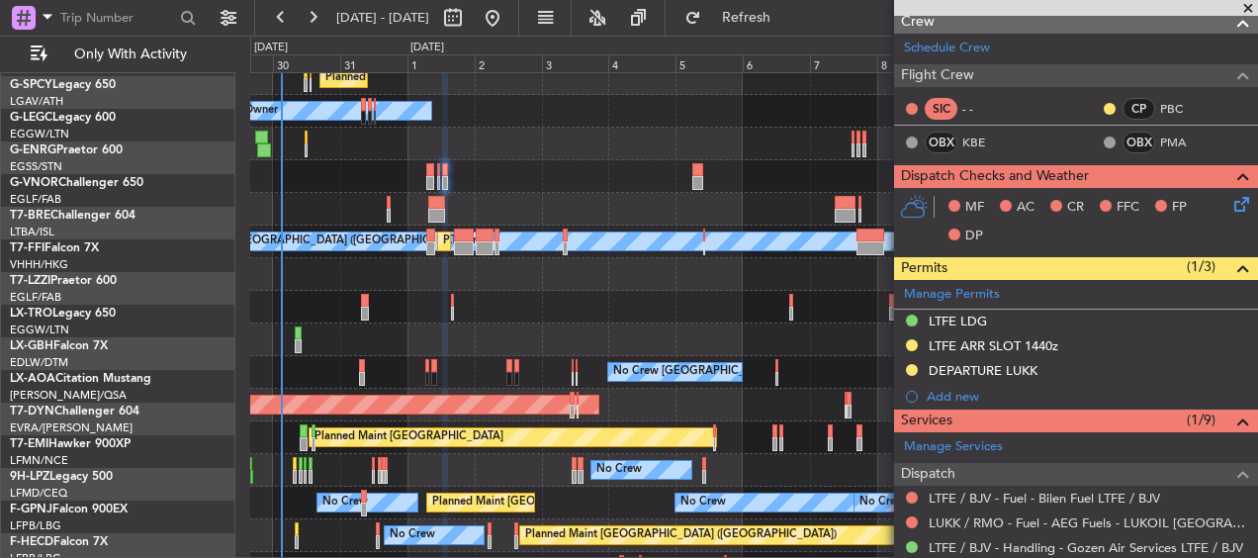
click at [628, 192] on div at bounding box center [753, 176] width 1006 height 33
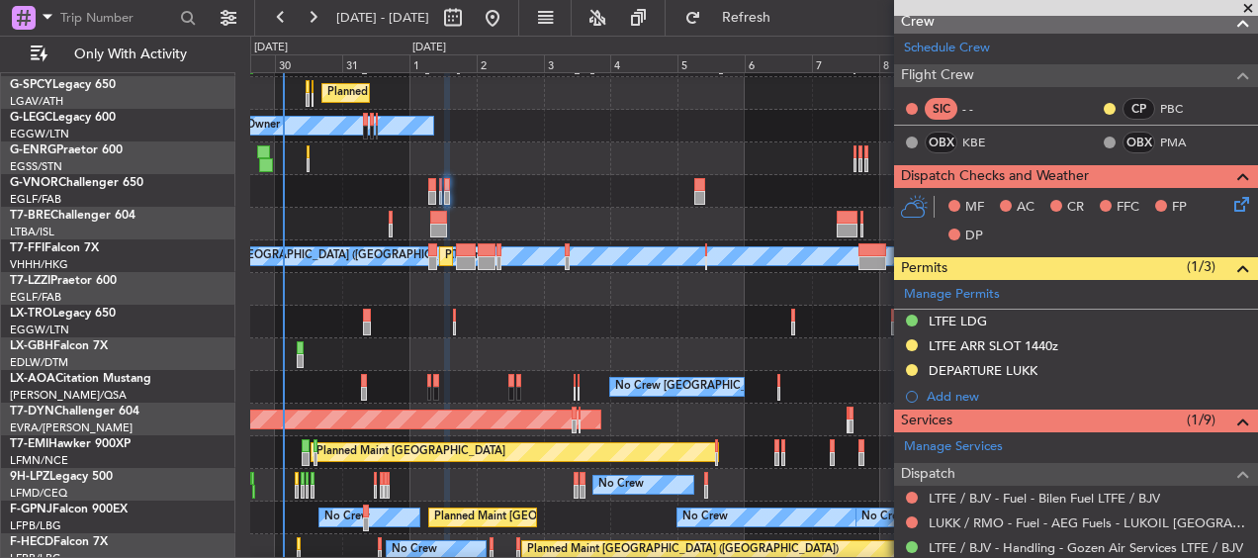
scroll to position [192, 0]
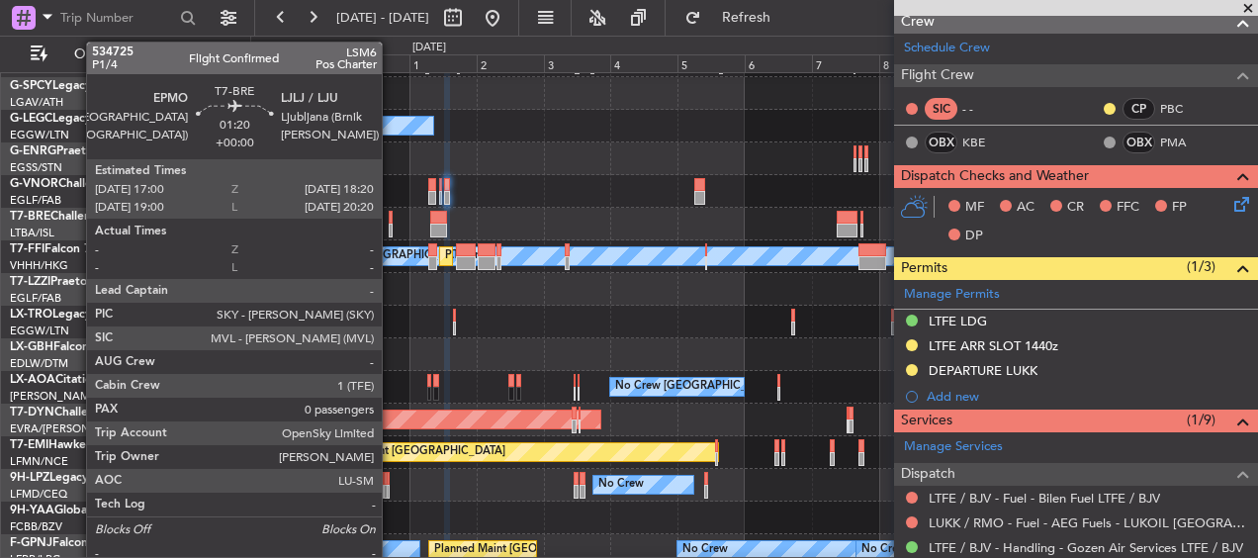
click at [391, 227] on div at bounding box center [391, 230] width 4 height 14
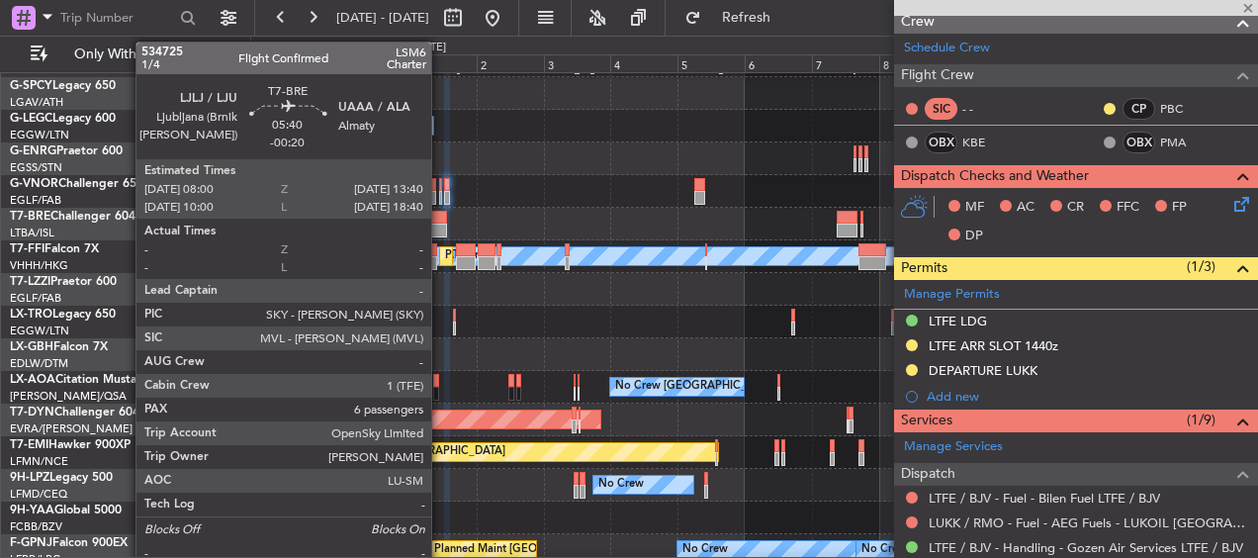
type input "0"
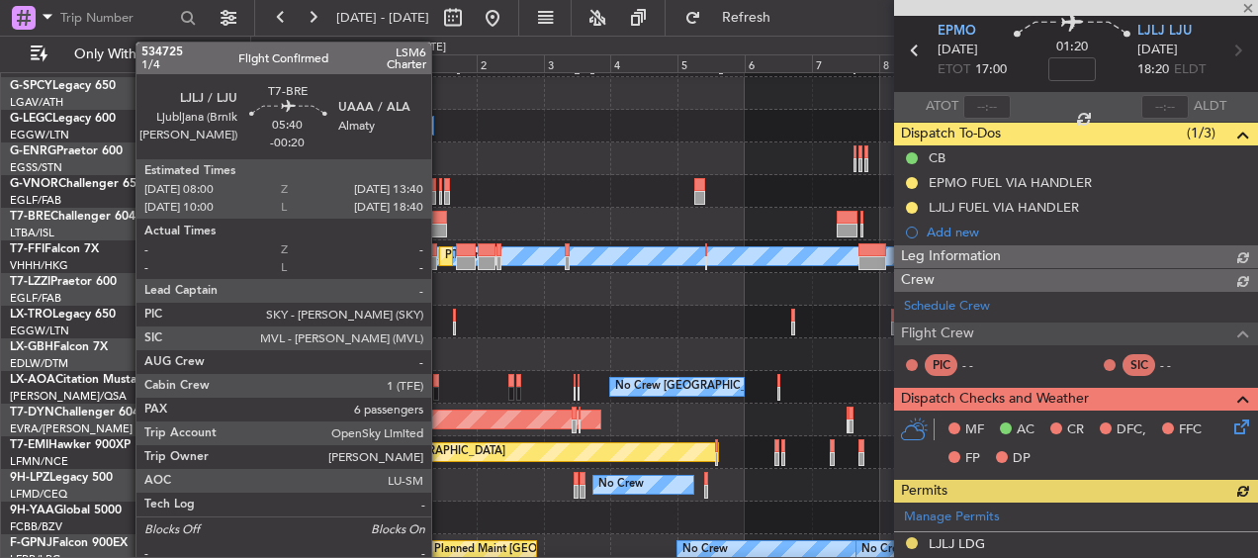
scroll to position [329, 0]
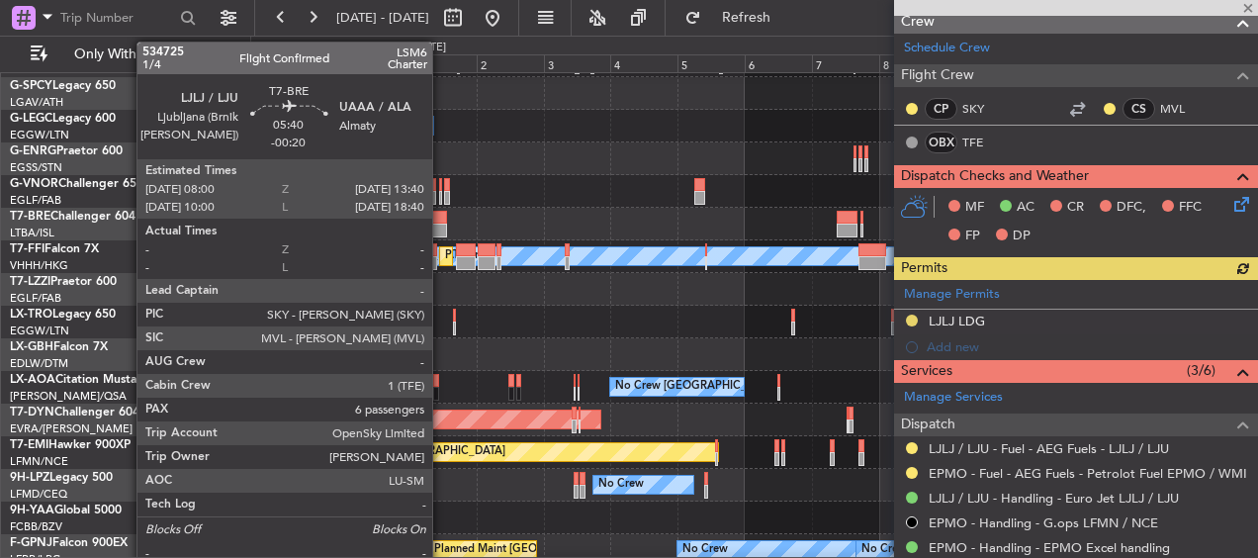
click at [441, 213] on div at bounding box center [438, 218] width 17 height 14
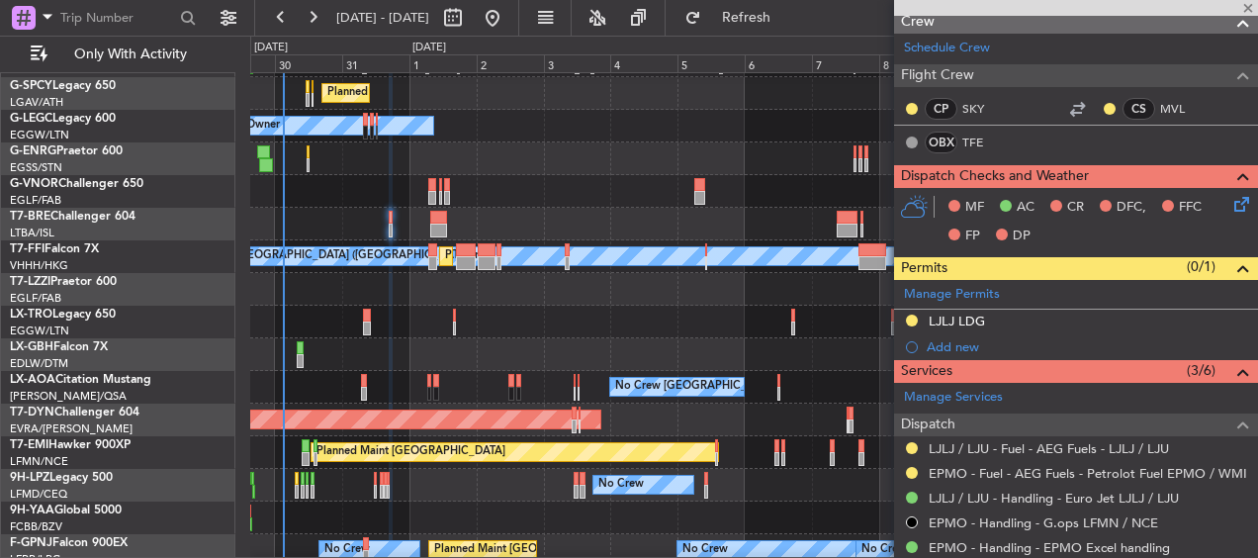
type input "-00:20"
type input "6"
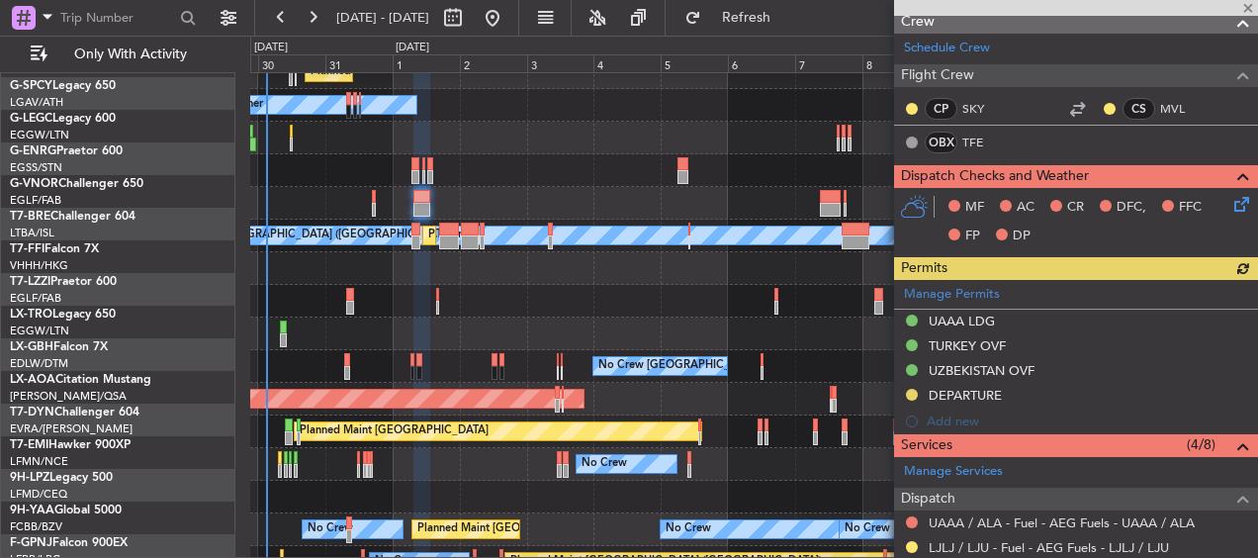
scroll to position [213, 0]
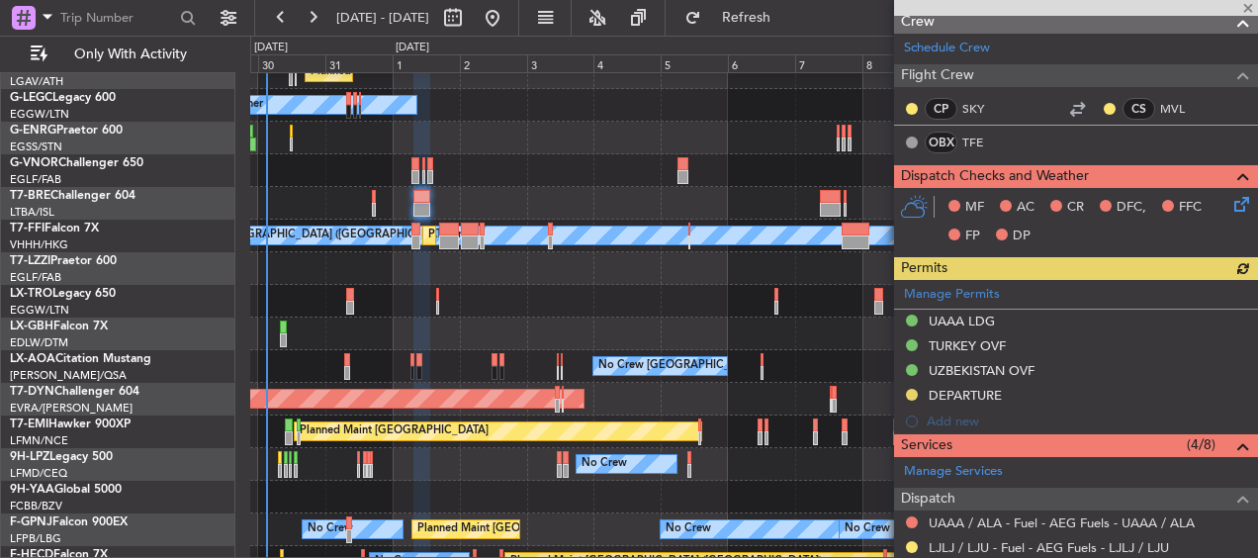
click at [535, 177] on div at bounding box center [753, 170] width 1006 height 33
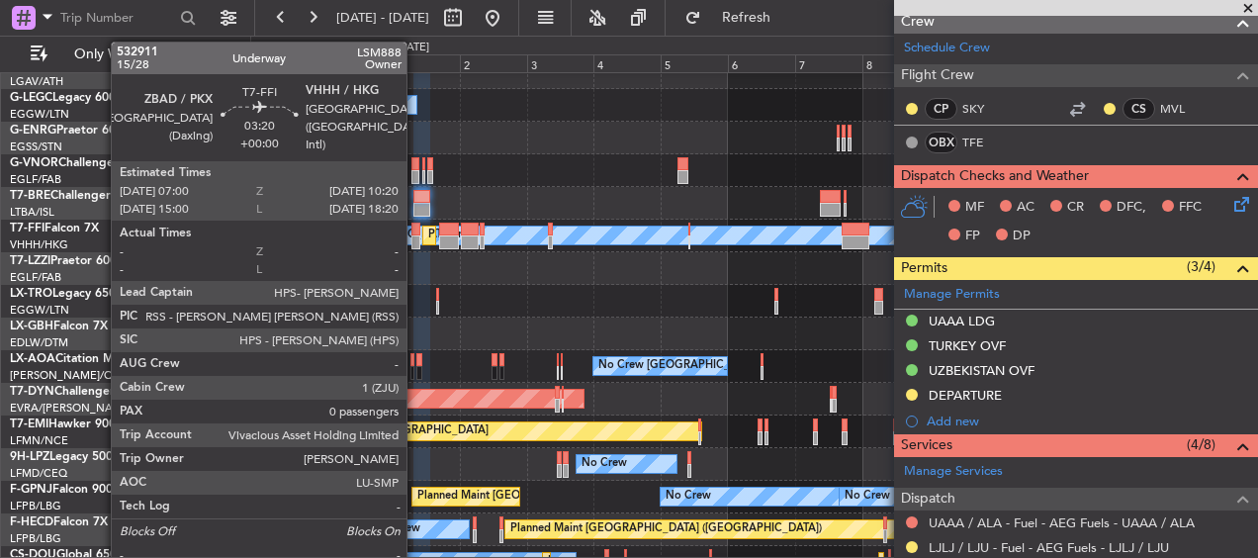
click at [415, 233] on div at bounding box center [416, 229] width 10 height 14
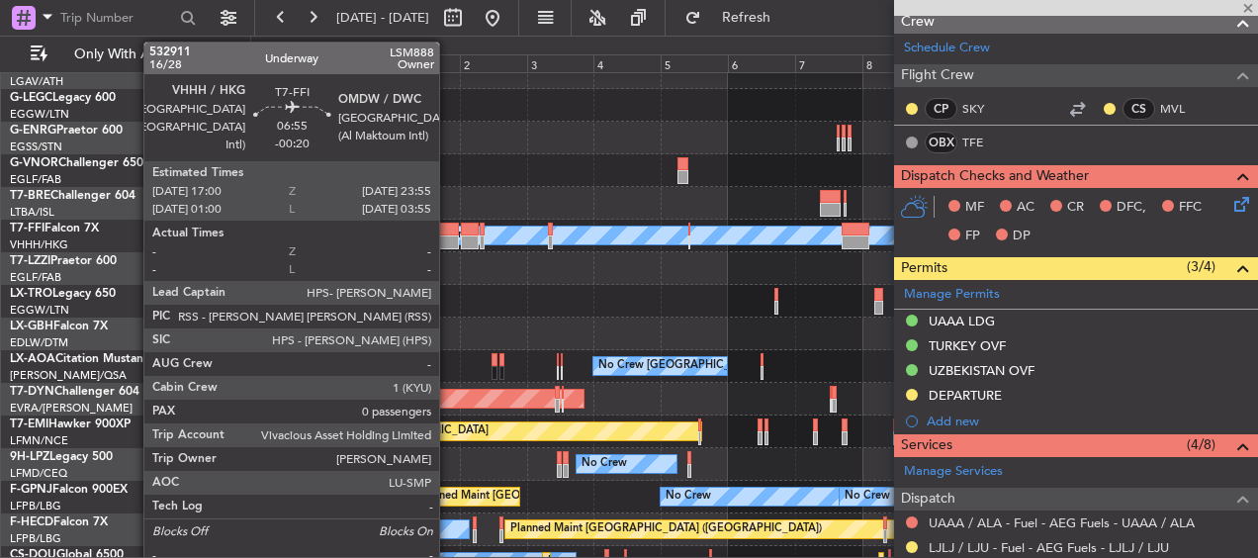
type input "0"
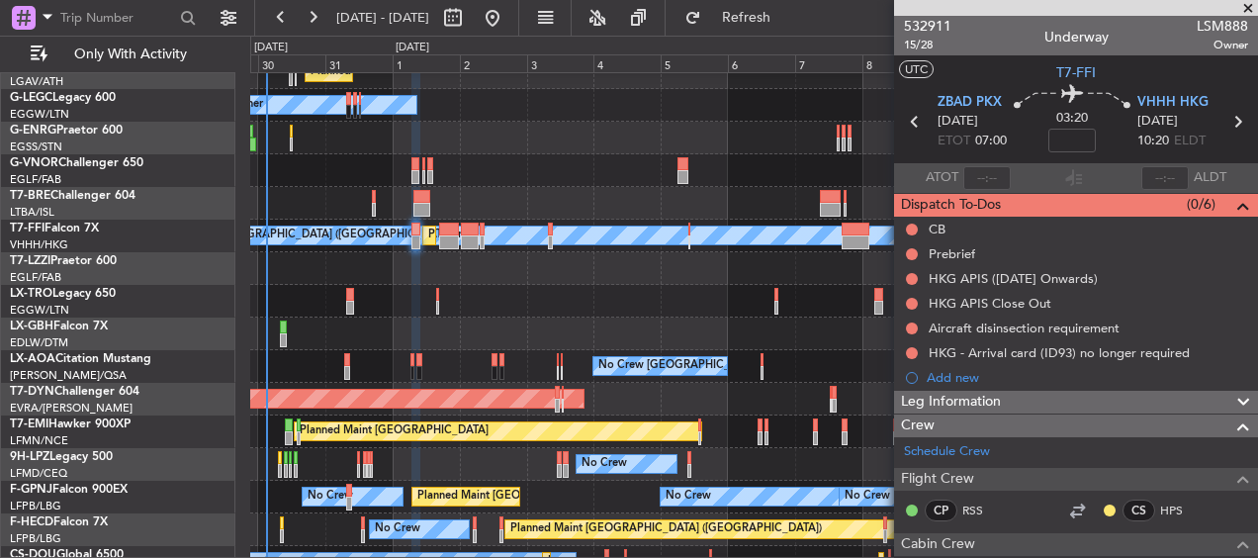
scroll to position [224, 0]
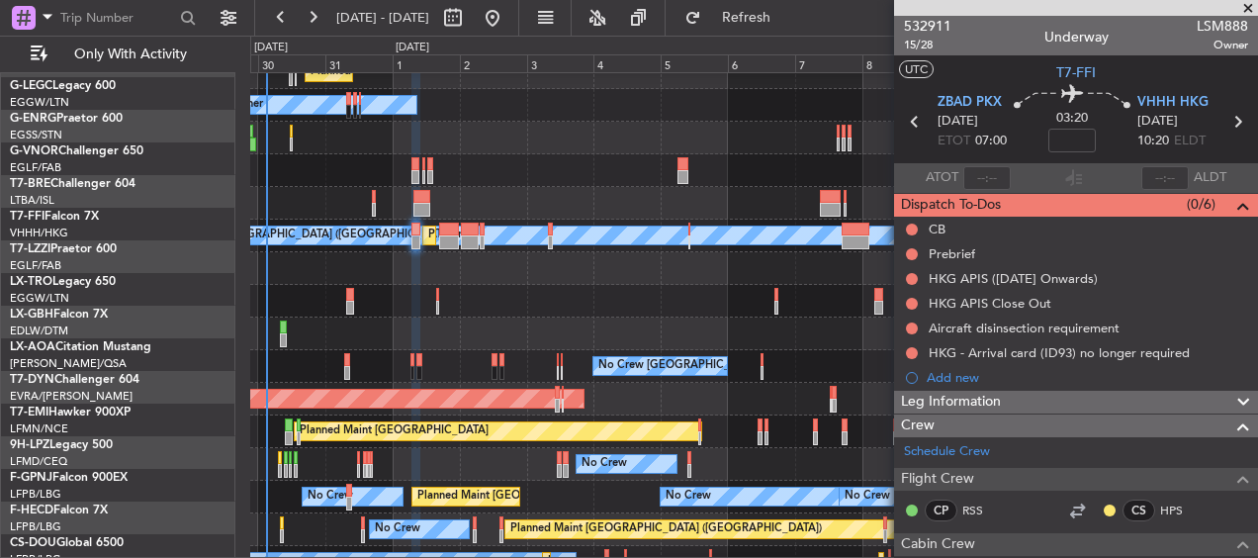
click at [508, 262] on div "Owner Unplanned Maint [GEOGRAPHIC_DATA] ([GEOGRAPHIC_DATA])" at bounding box center [753, 268] width 1006 height 33
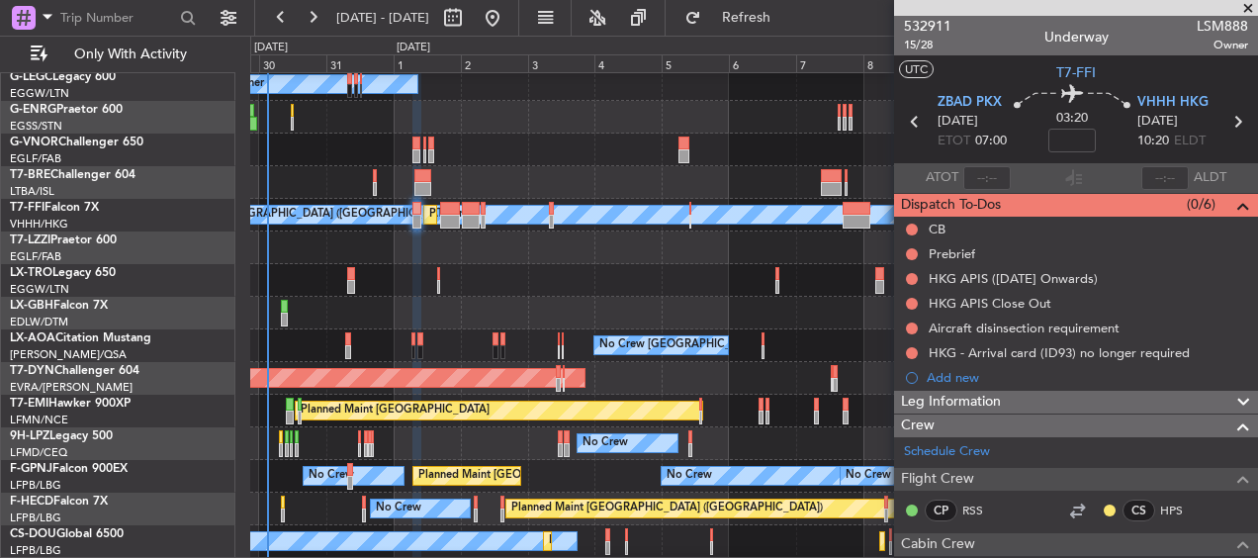
click at [375, 264] on div "Planned Maint Dusseldorf" at bounding box center [753, 280] width 1006 height 33
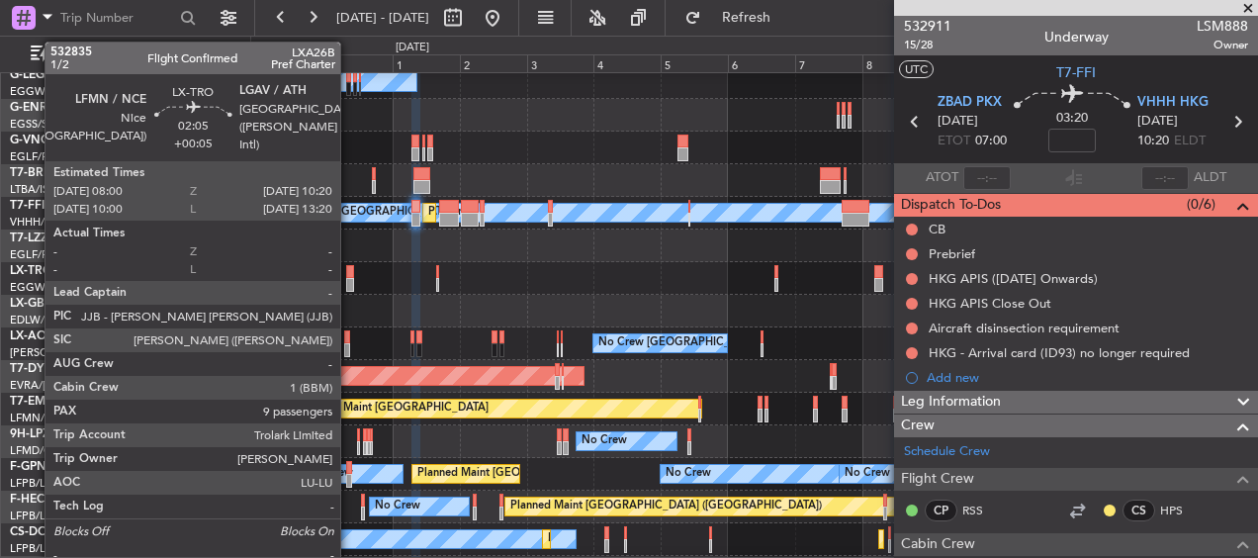
click at [349, 271] on div at bounding box center [349, 272] width 7 height 14
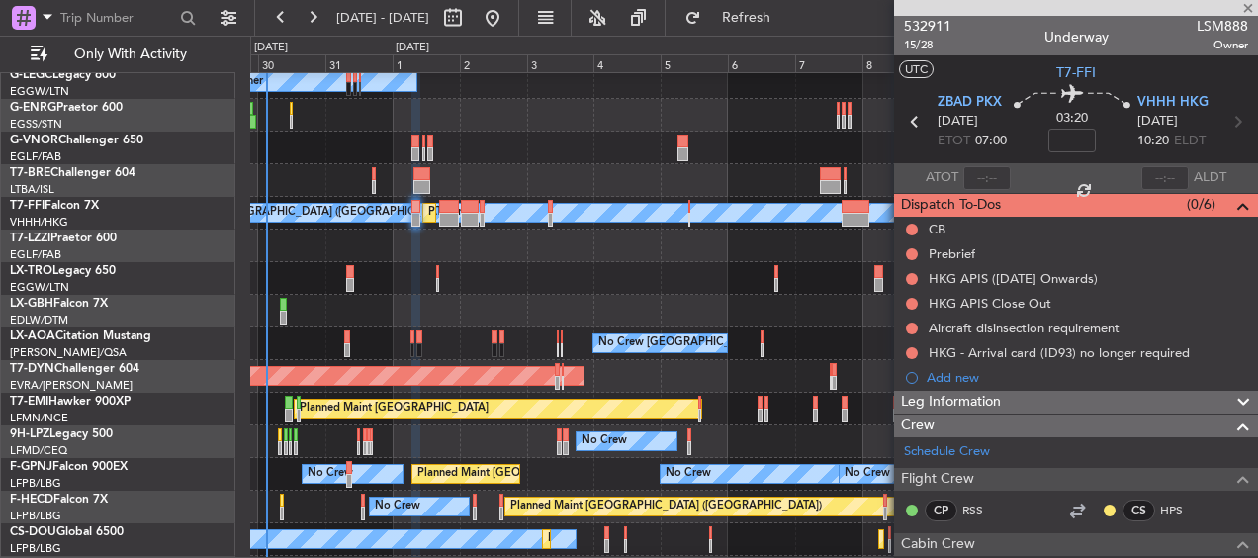
type input "+00:05"
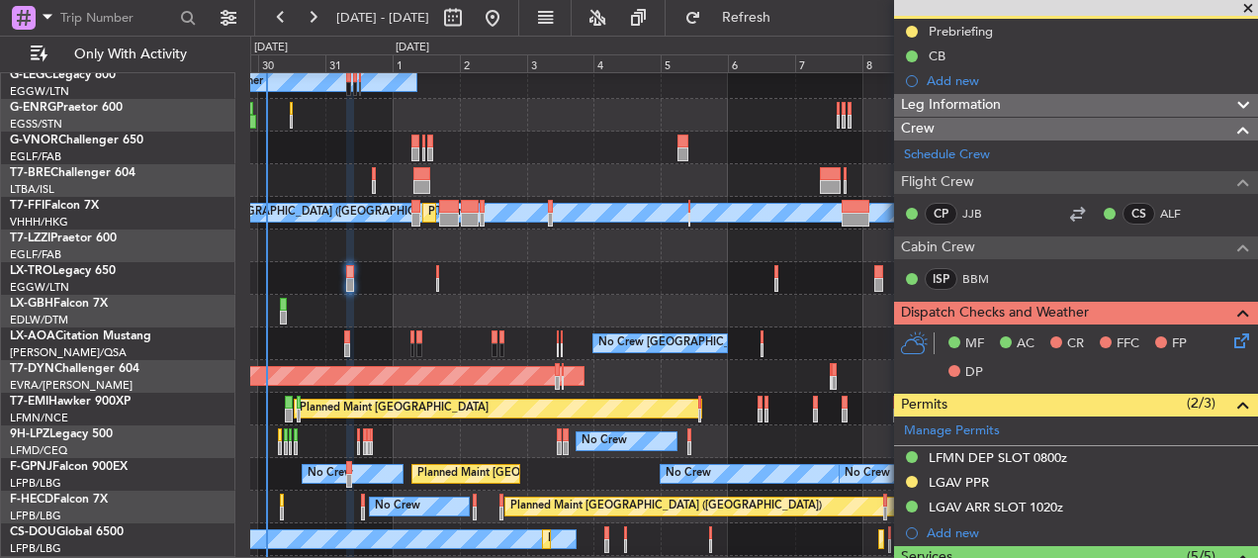
scroll to position [395, 0]
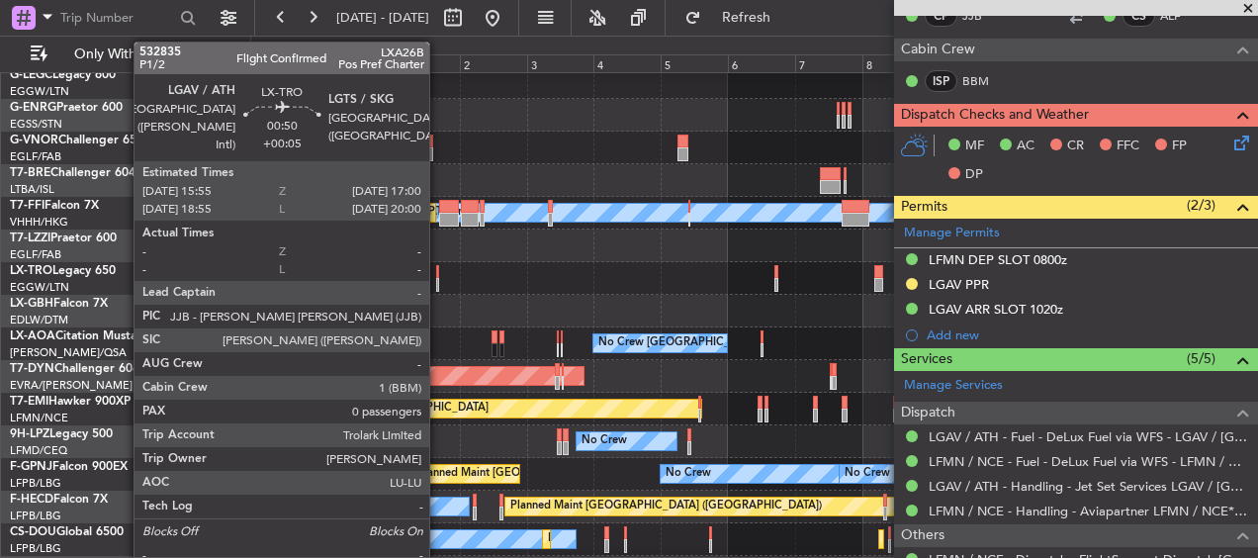
click at [438, 278] on div at bounding box center [438, 285] width 4 height 14
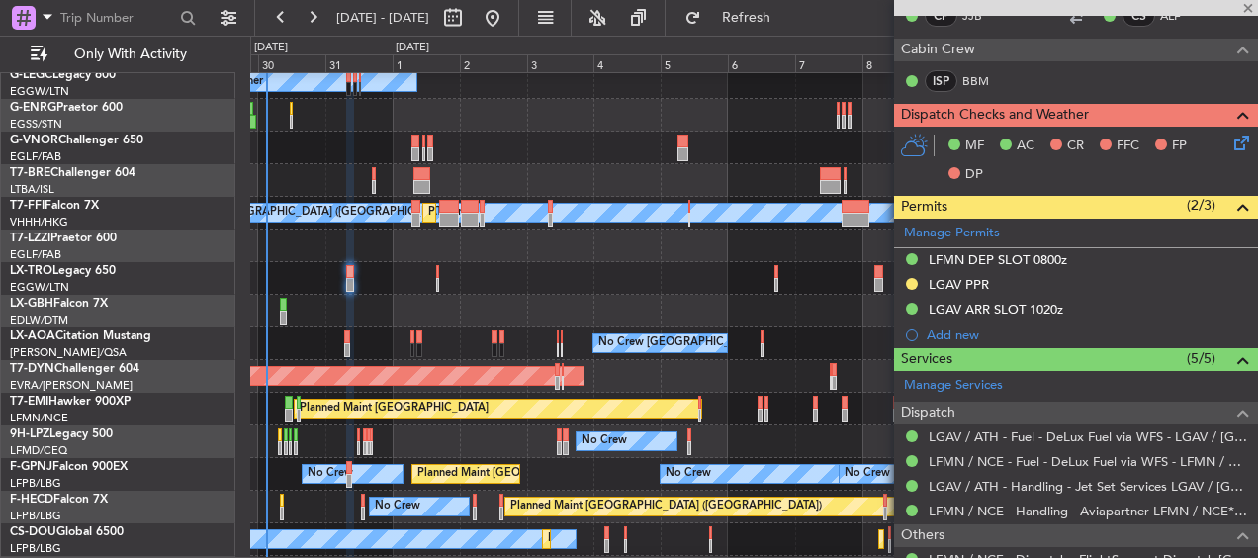
type input "0"
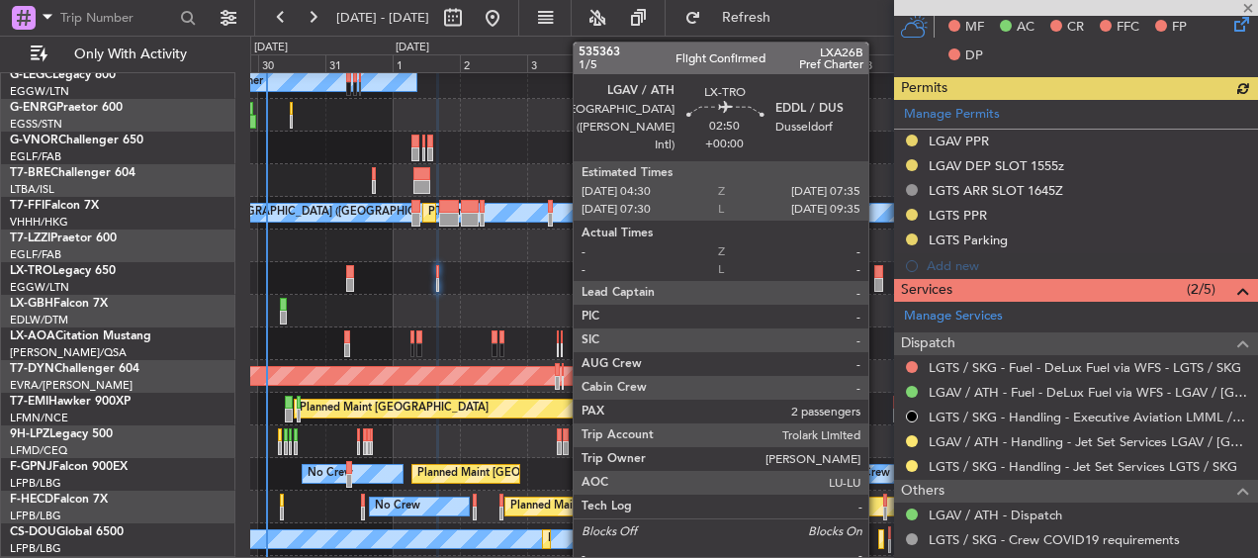
scroll to position [637, 0]
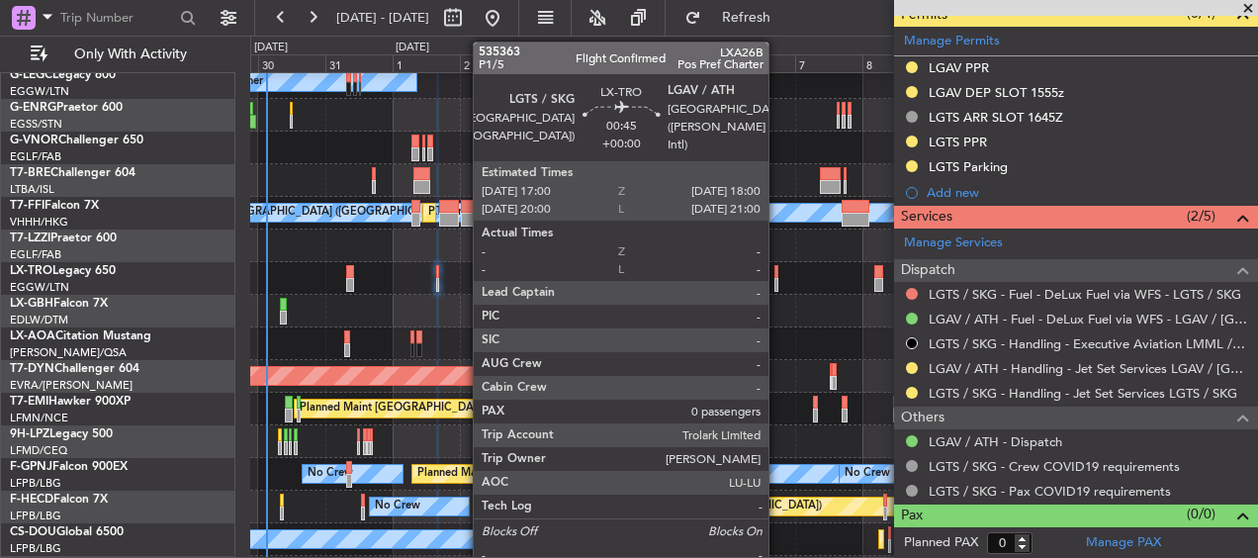
click at [777, 274] on div at bounding box center [775, 272] width 3 height 14
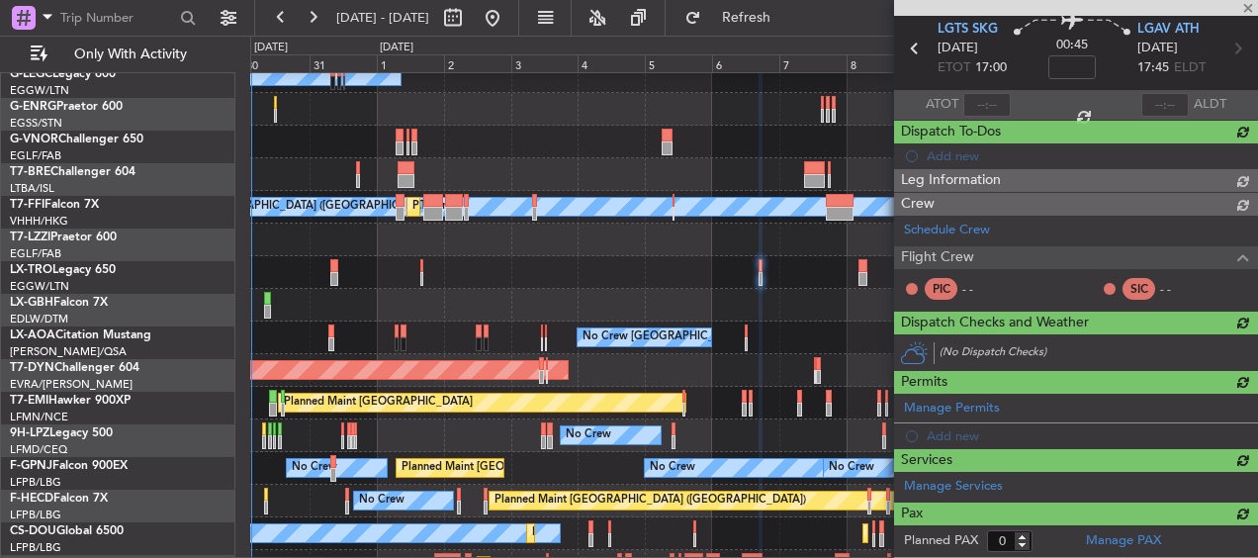
scroll to position [241, 0]
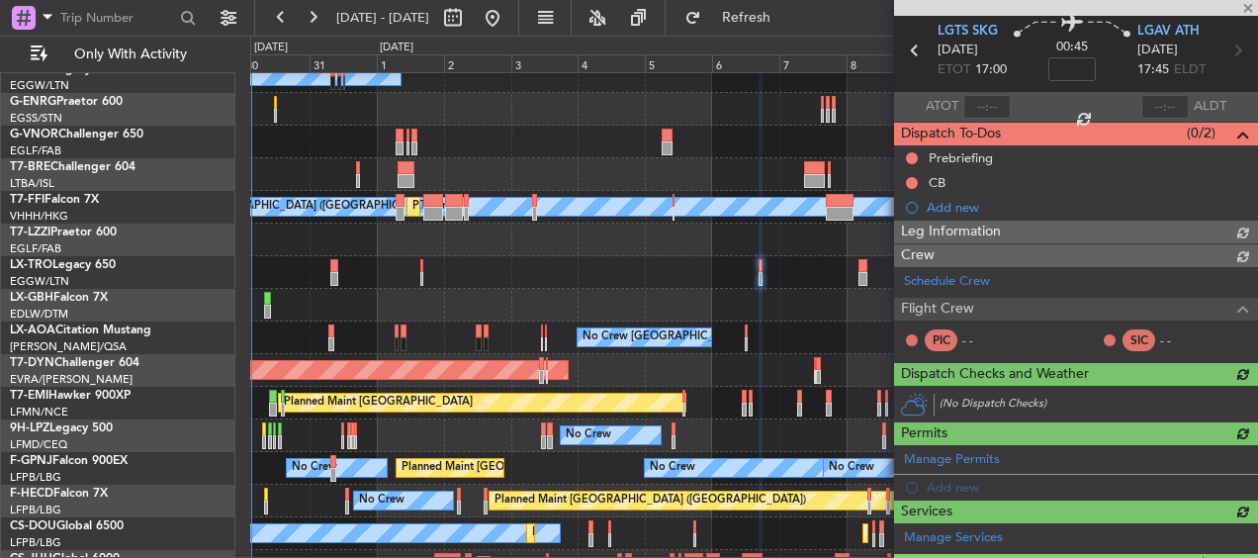
click at [773, 272] on div "Planned Maint Dusseldorf" at bounding box center [753, 272] width 1006 height 33
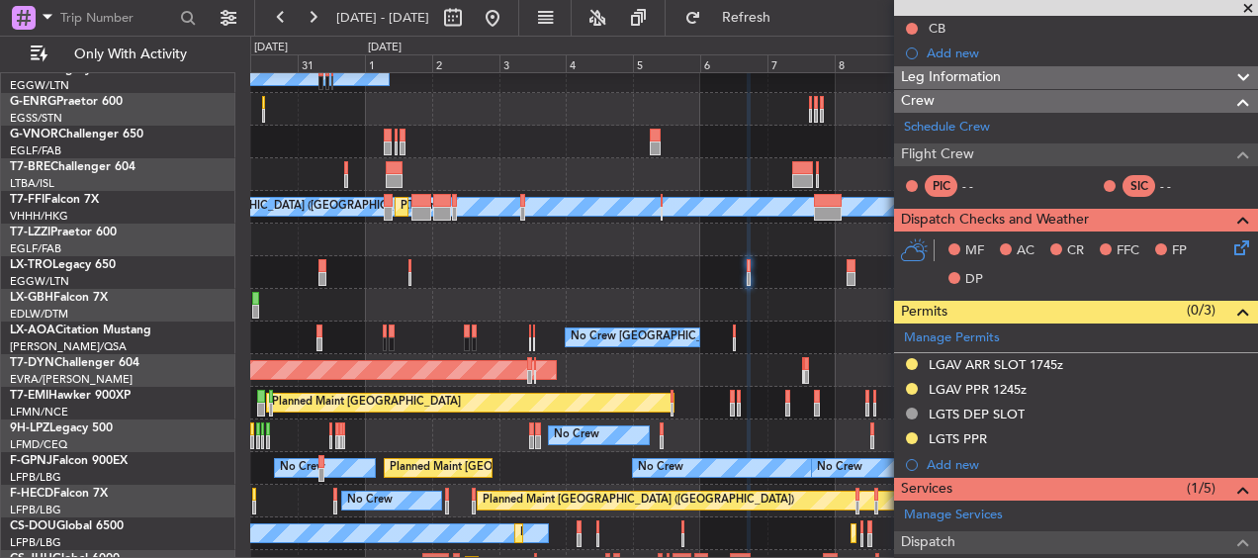
scroll to position [0, 0]
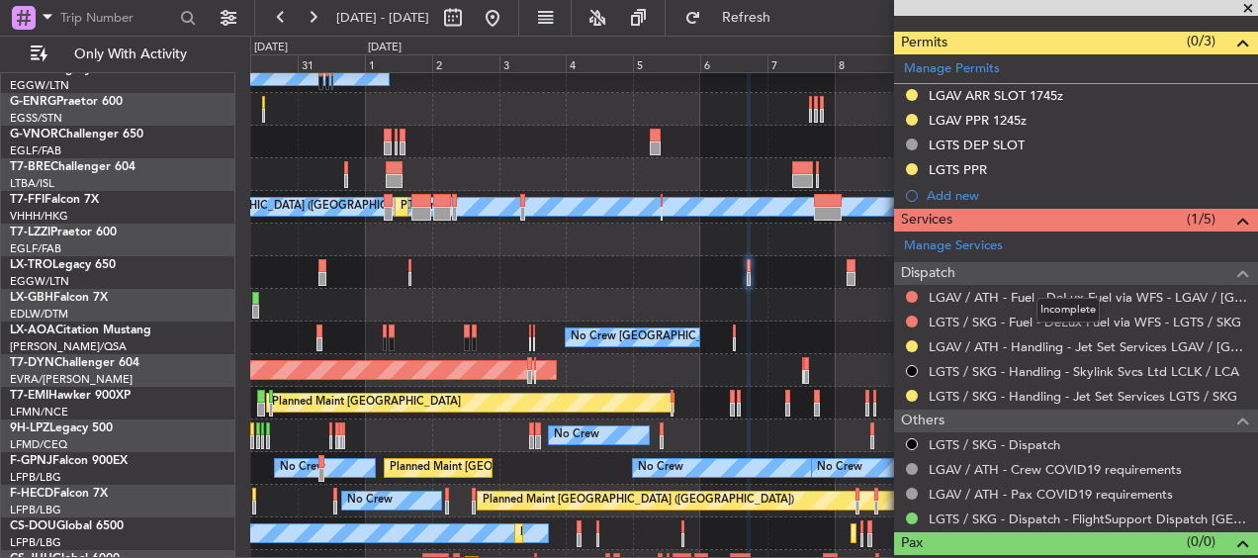
scroll to position [297, 0]
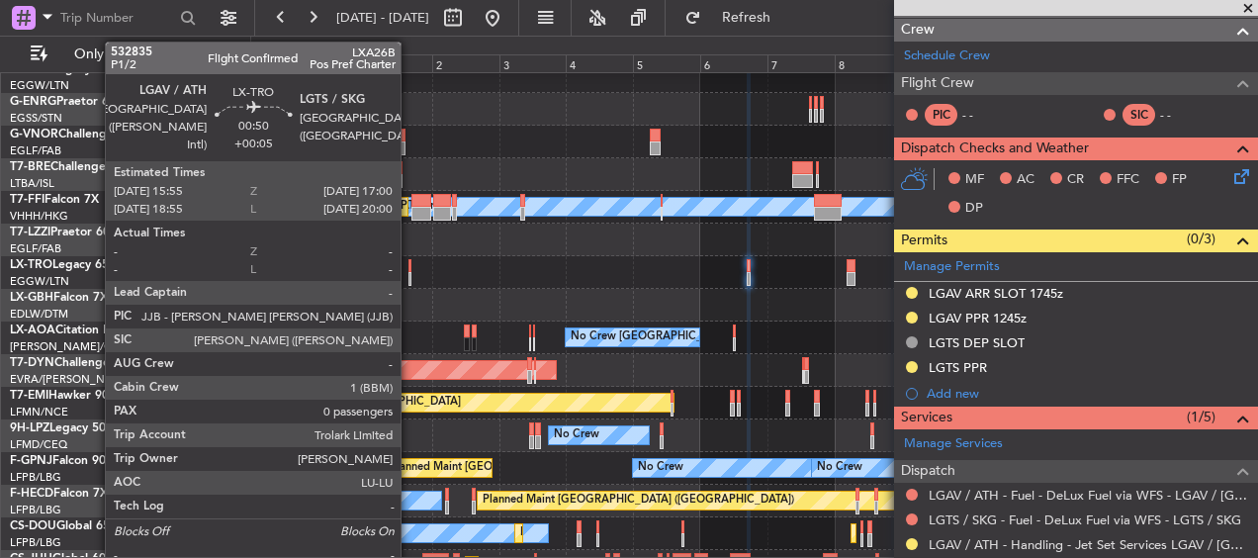
click at [409, 273] on div at bounding box center [410, 279] width 4 height 14
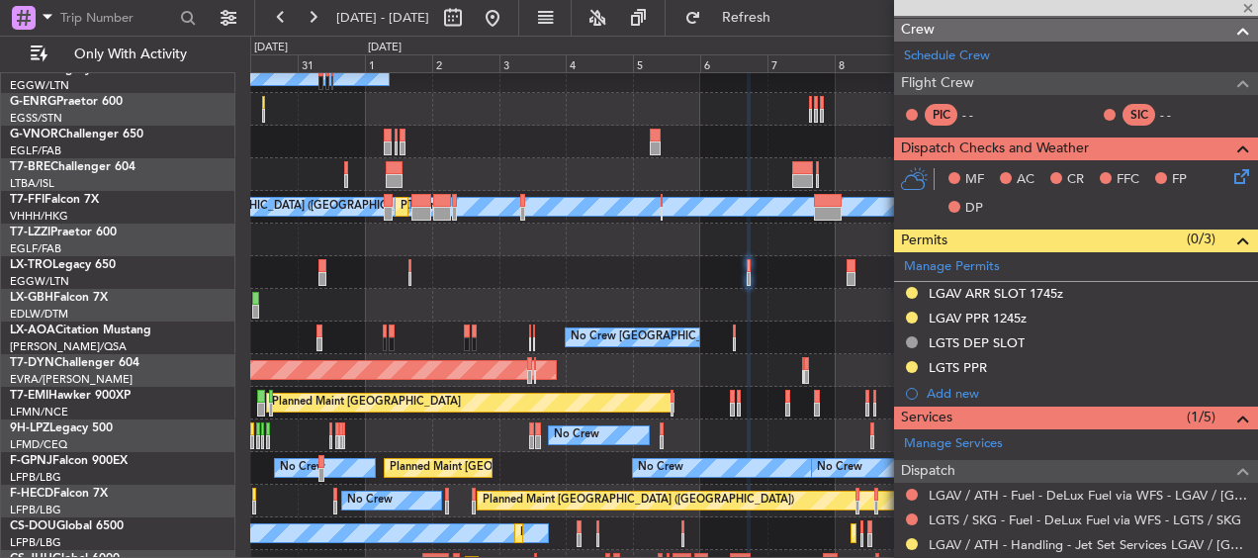
type input "+00:05"
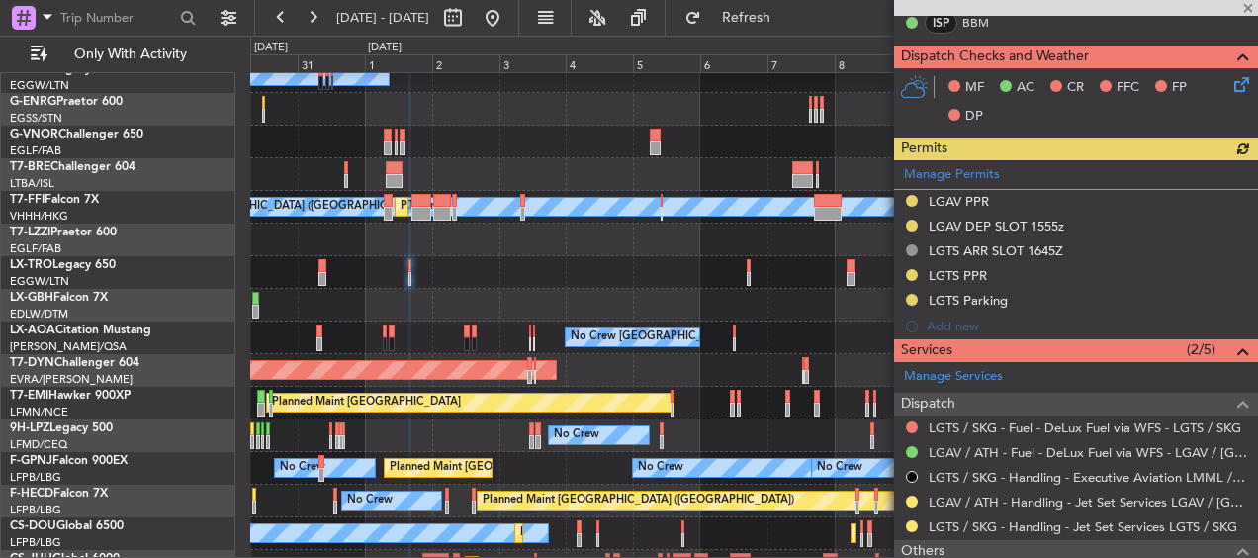
scroll to position [544, 0]
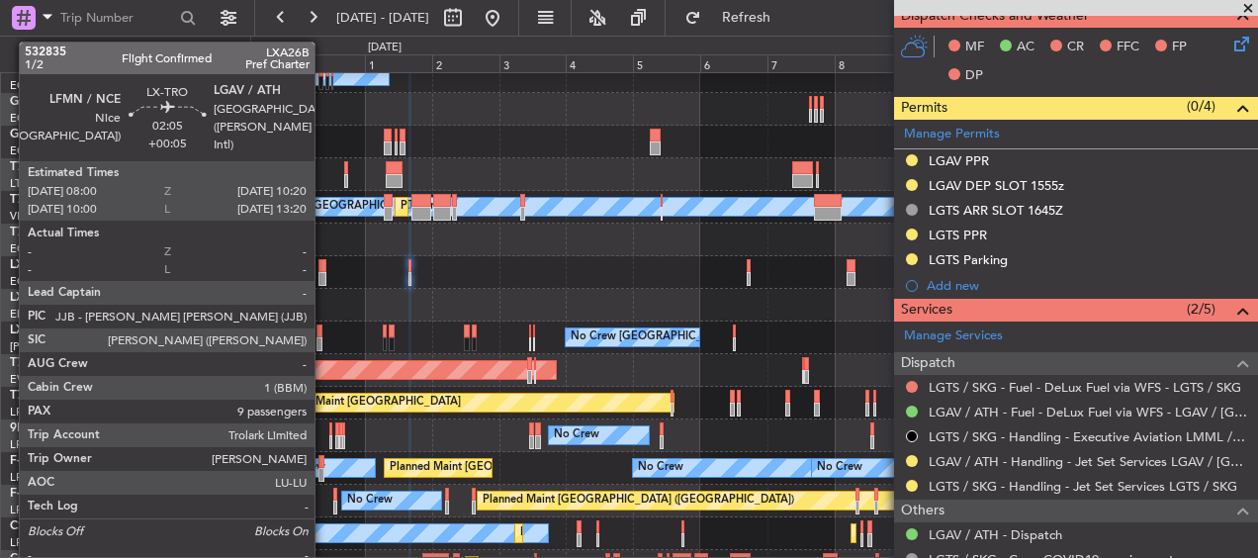
click at [323, 260] on div at bounding box center [321, 266] width 7 height 14
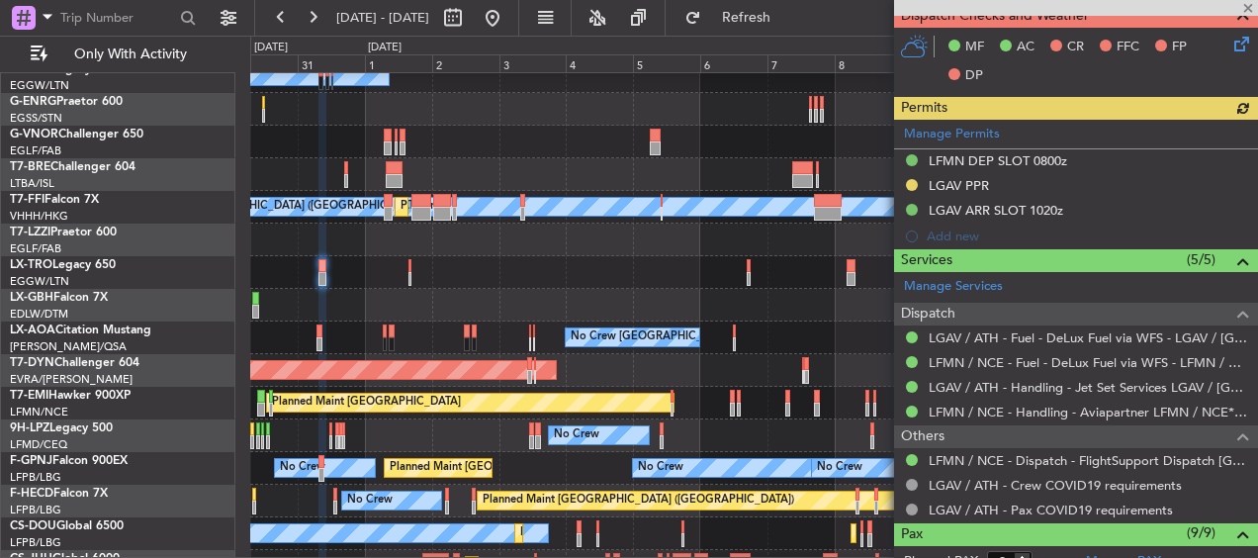
scroll to position [494, 0]
click at [406, 256] on div "Planned Maint Dusseldorf" at bounding box center [753, 272] width 1006 height 33
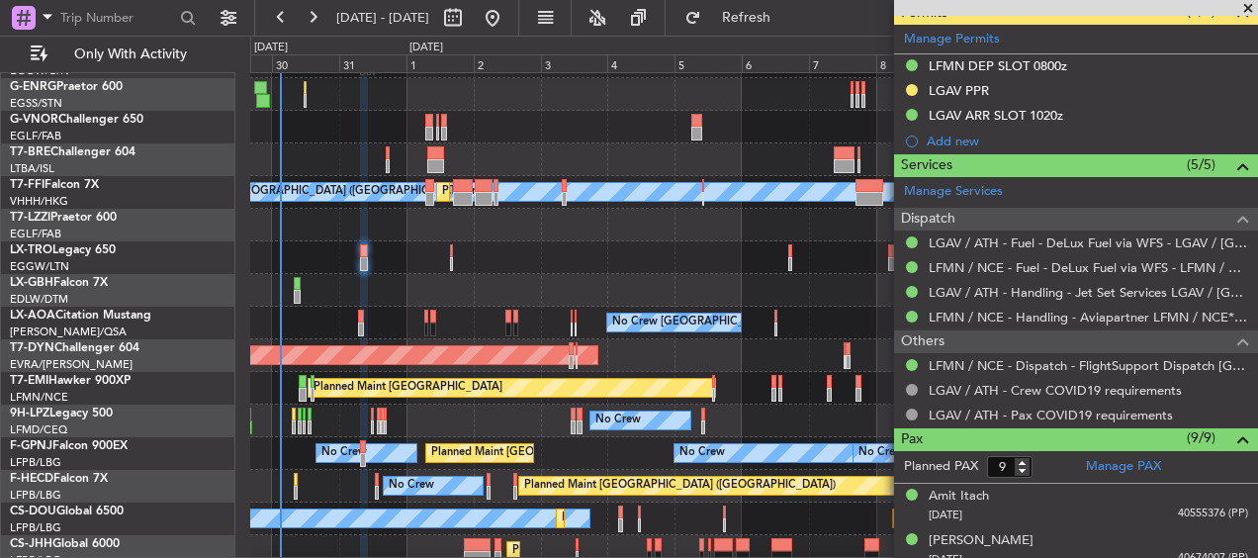
scroll to position [593, 0]
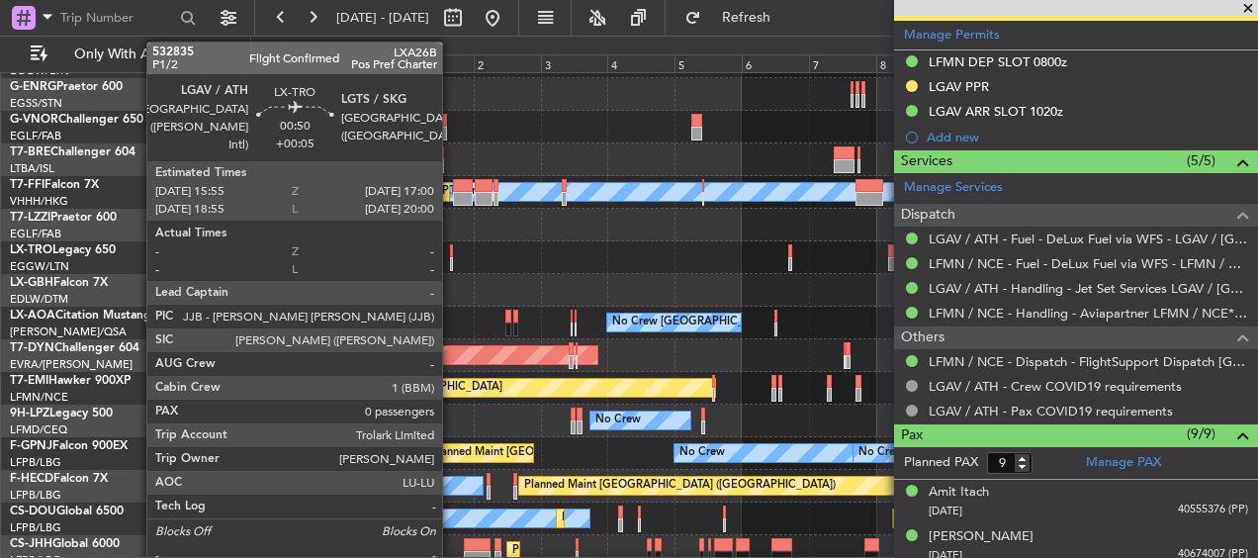
click at [451, 260] on div at bounding box center [452, 264] width 4 height 14
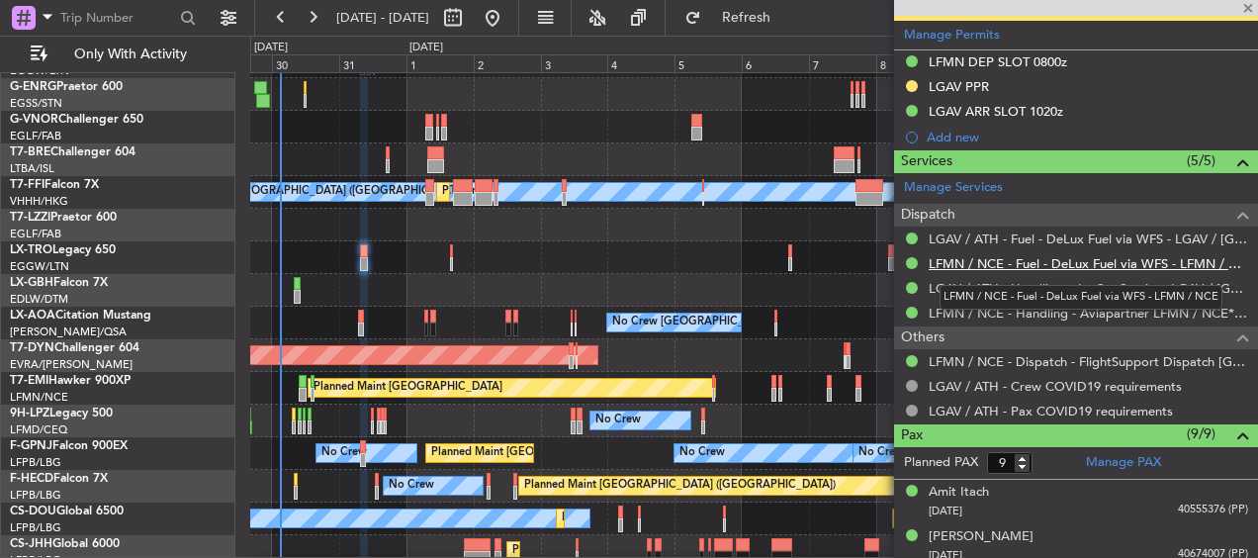
type input "0"
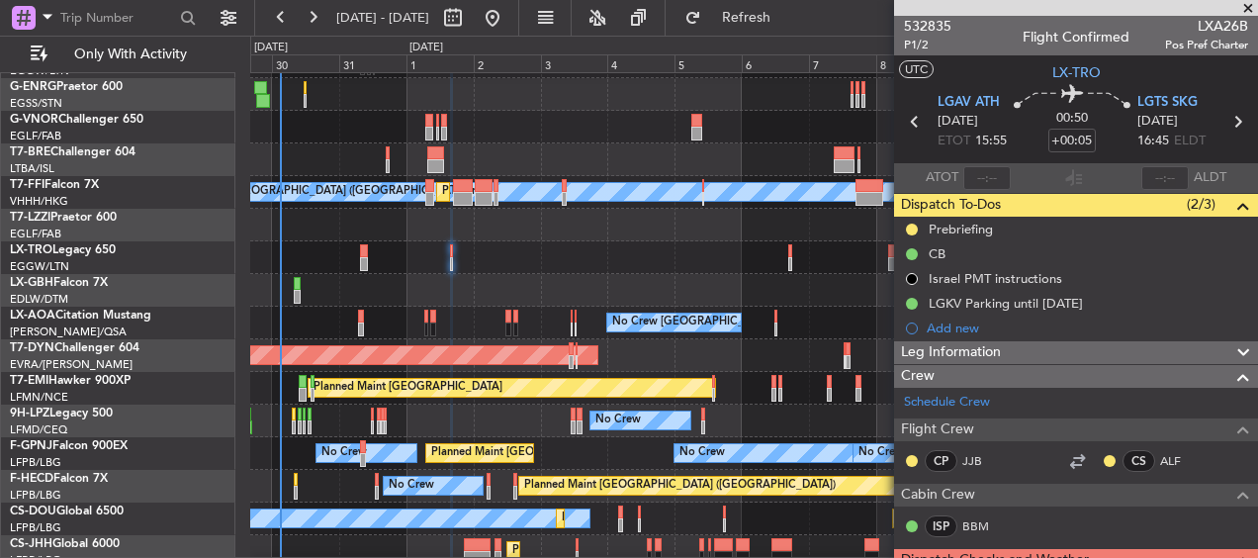
scroll to position [262, 0]
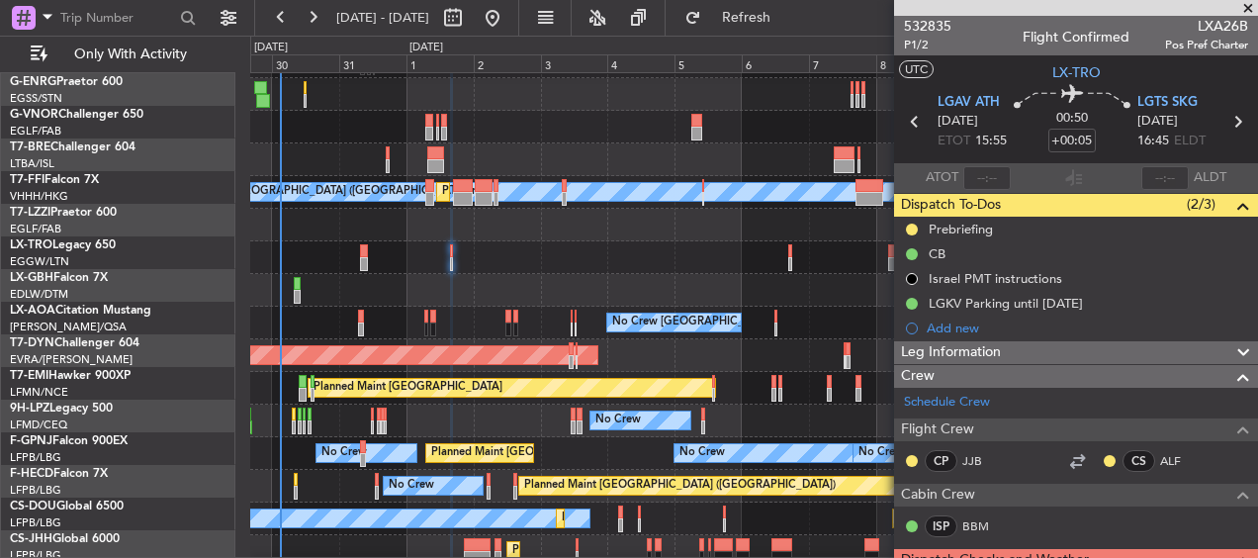
click at [683, 248] on div "Planned Maint Dusseldorf" at bounding box center [753, 257] width 1006 height 33
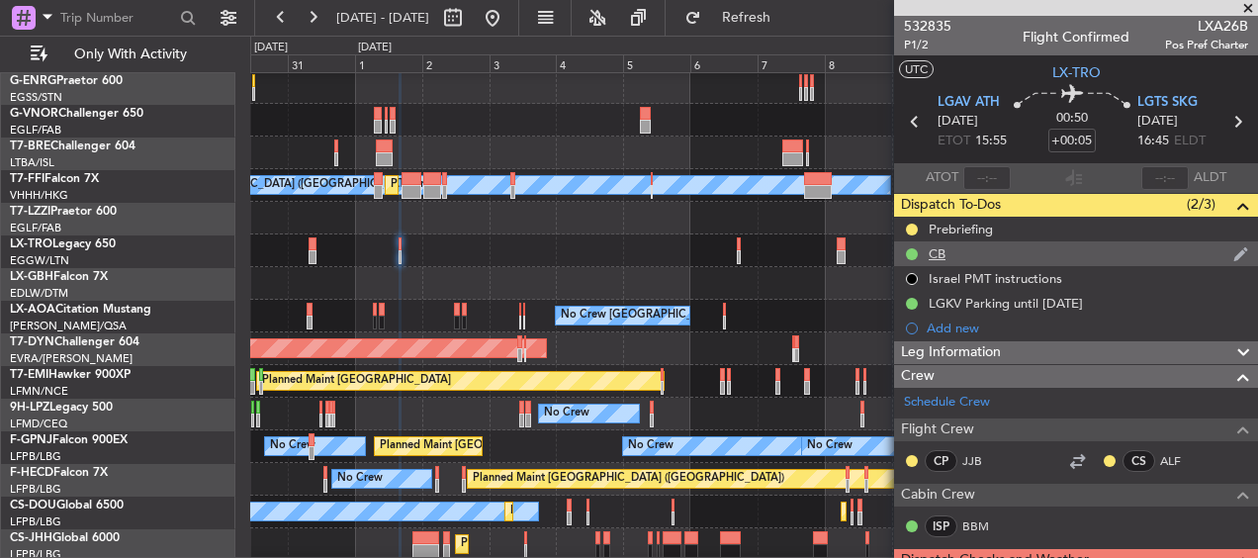
scroll to position [263, 0]
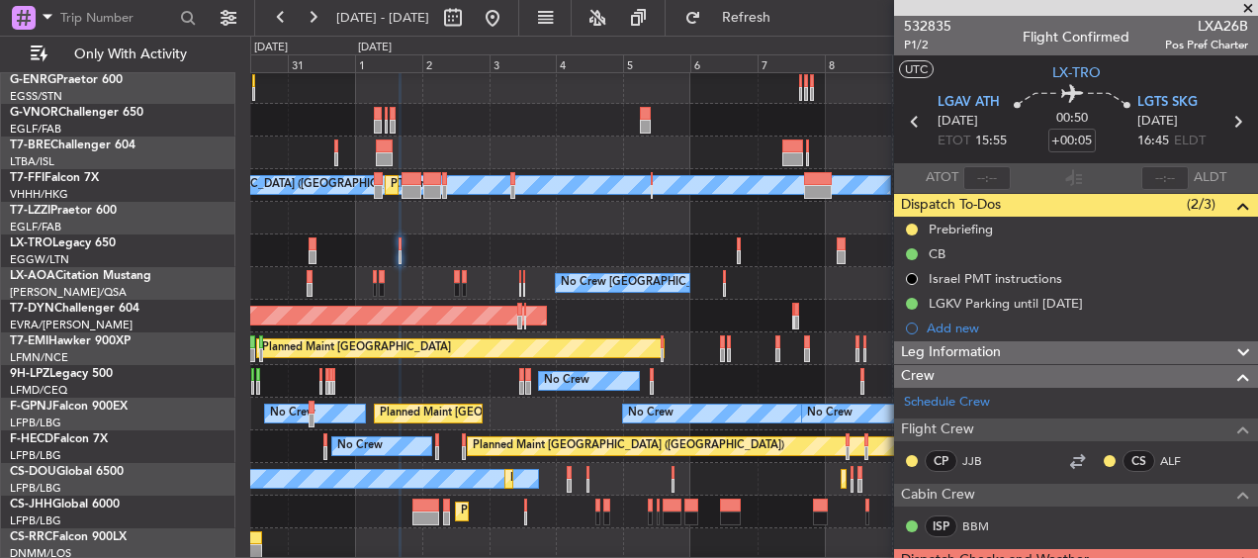
click at [1046, 302] on mat-tooltip-component "Israel PMT instructions" at bounding box center [994, 312] width 148 height 52
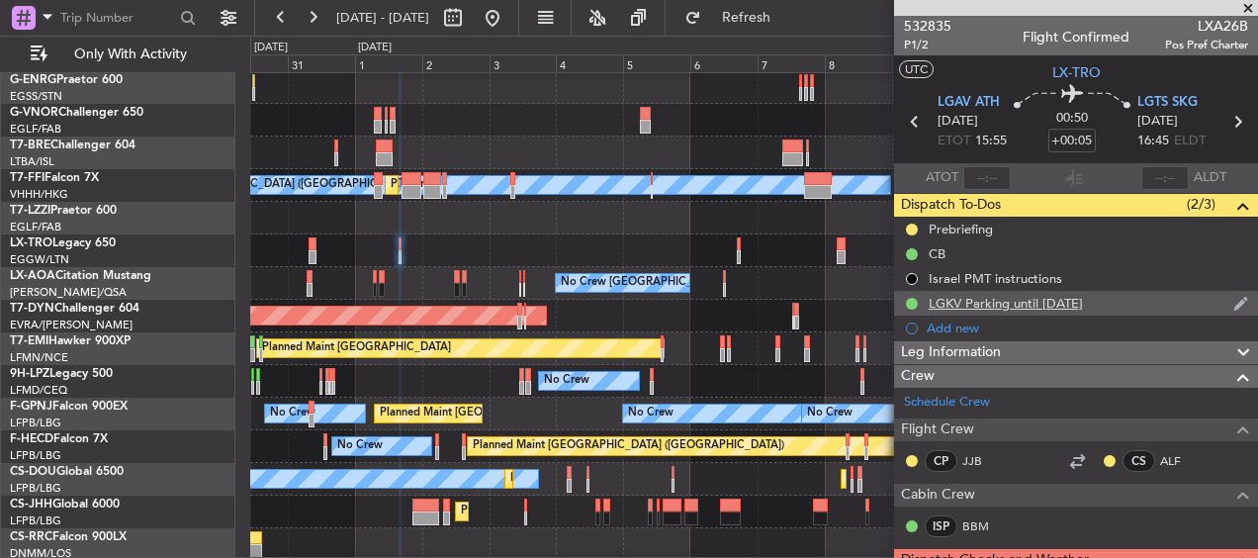
click at [1028, 304] on div "LGKV Parking until [DATE]" at bounding box center [1005, 303] width 154 height 17
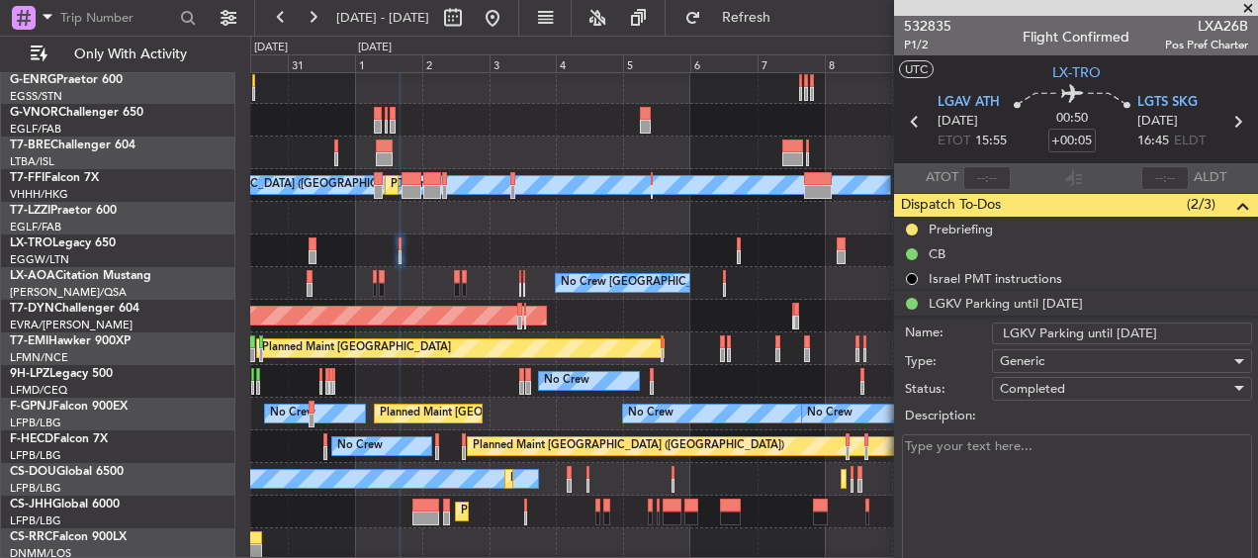
click at [1128, 334] on input "LGKV Parking until [DATE]" at bounding box center [1122, 333] width 260 height 22
click at [1125, 338] on input "LGKV Parking until [DATE]" at bounding box center [1122, 333] width 260 height 22
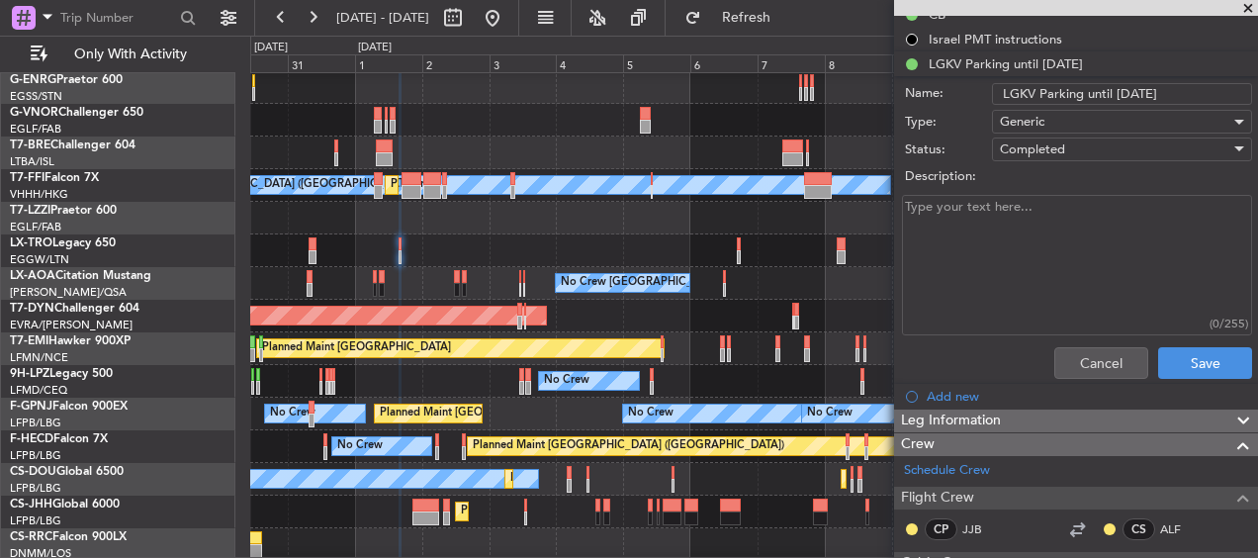
scroll to position [297, 0]
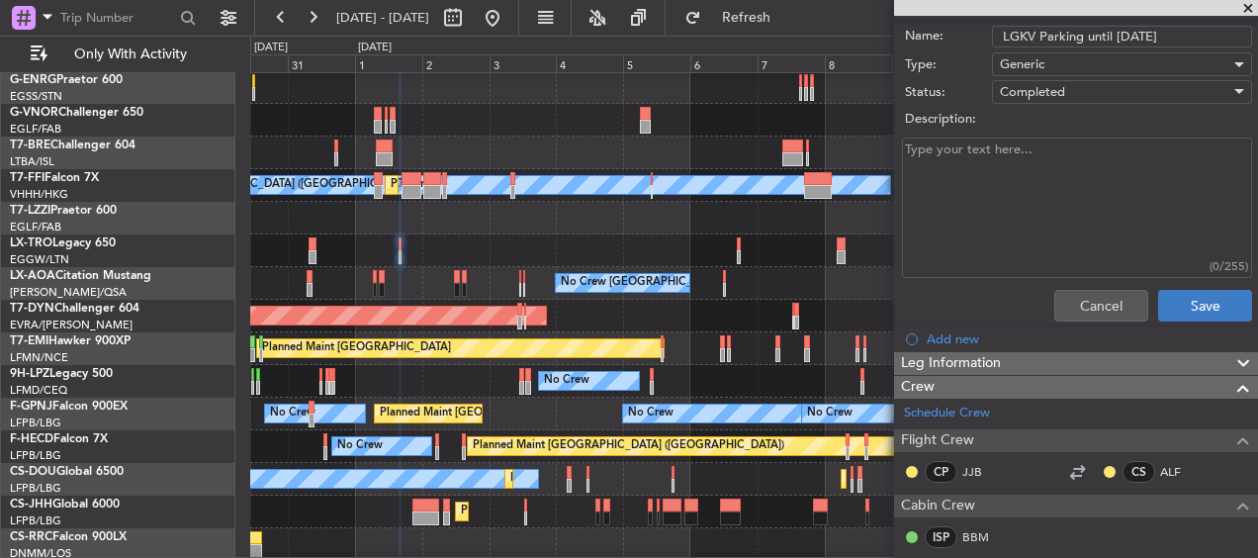
type input "LGKV Parking until 08SEP"
click at [1168, 295] on button "Save" at bounding box center [1205, 306] width 94 height 32
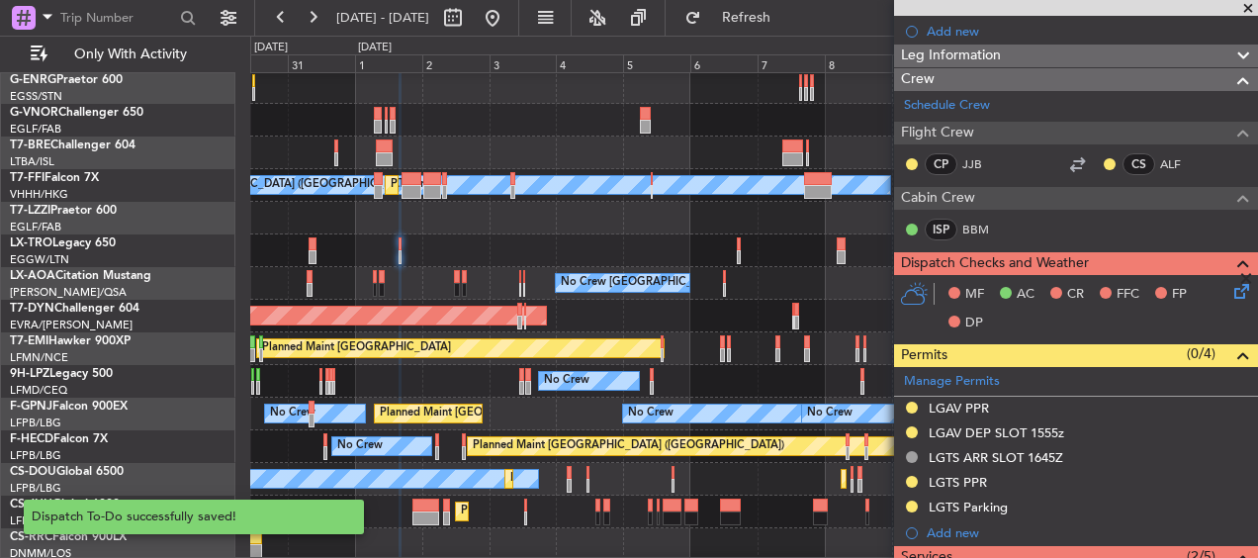
scroll to position [0, 0]
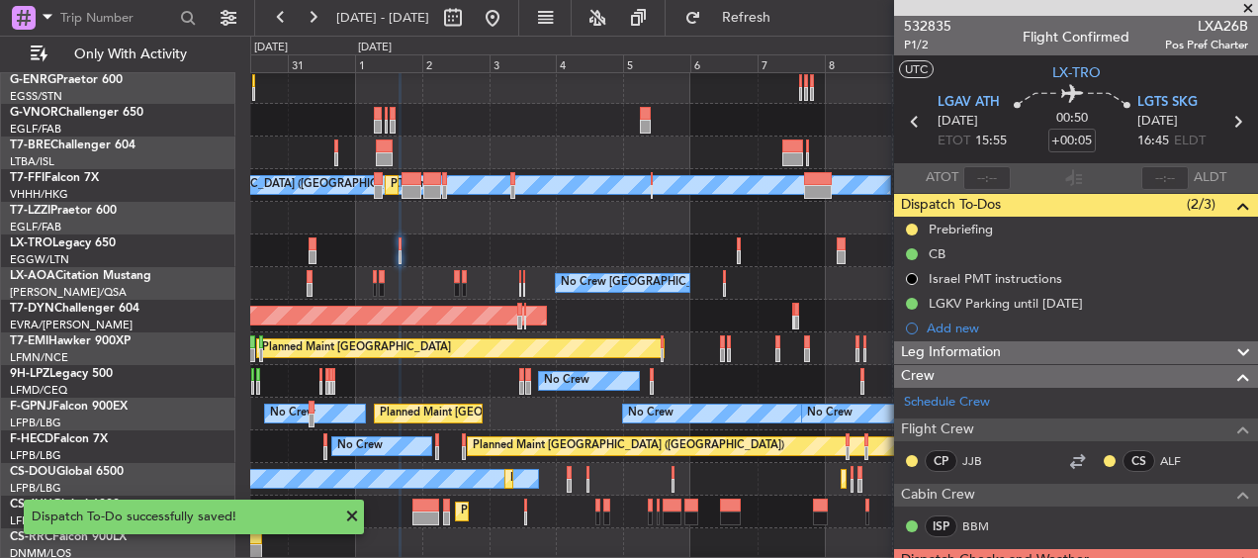
click at [545, 207] on div "Owner Unplanned Maint [GEOGRAPHIC_DATA] ([GEOGRAPHIC_DATA])" at bounding box center [753, 218] width 1006 height 33
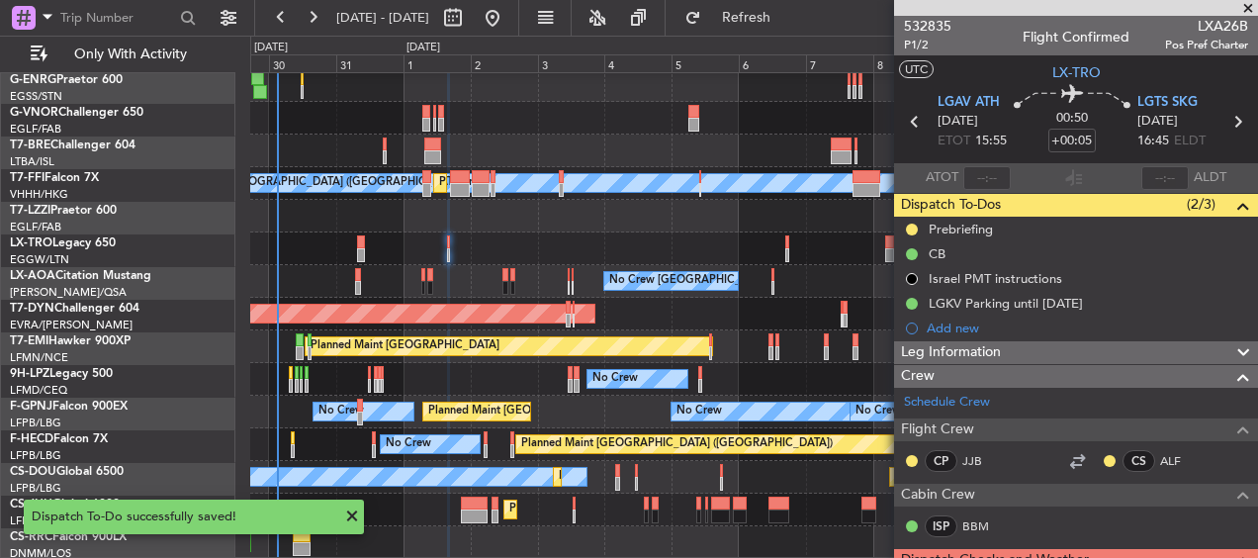
scroll to position [265, 0]
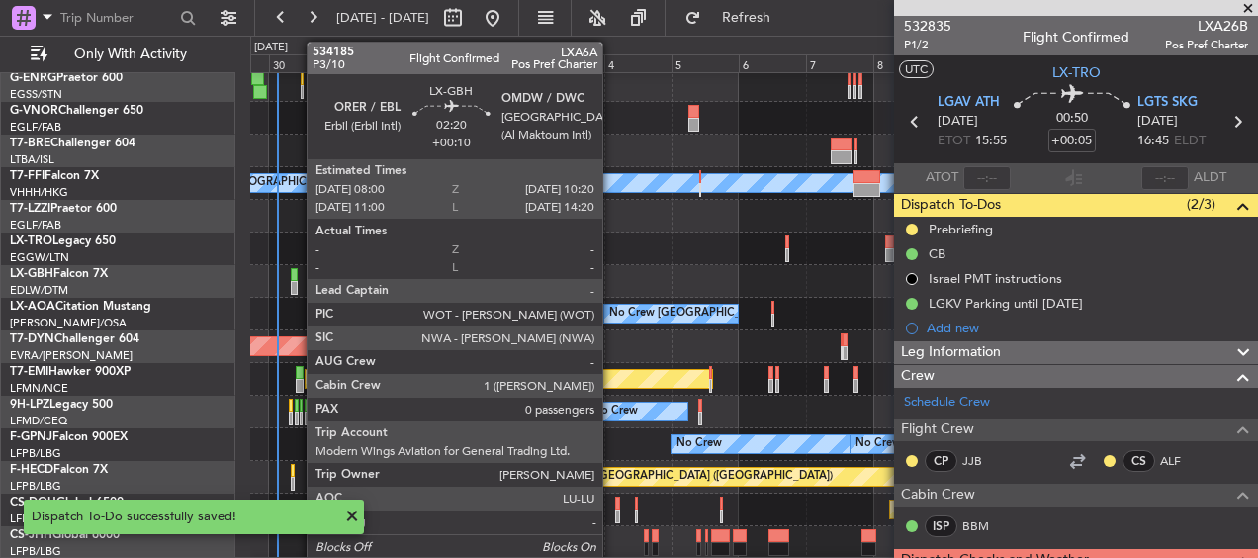
click at [297, 284] on div at bounding box center [294, 288] width 7 height 14
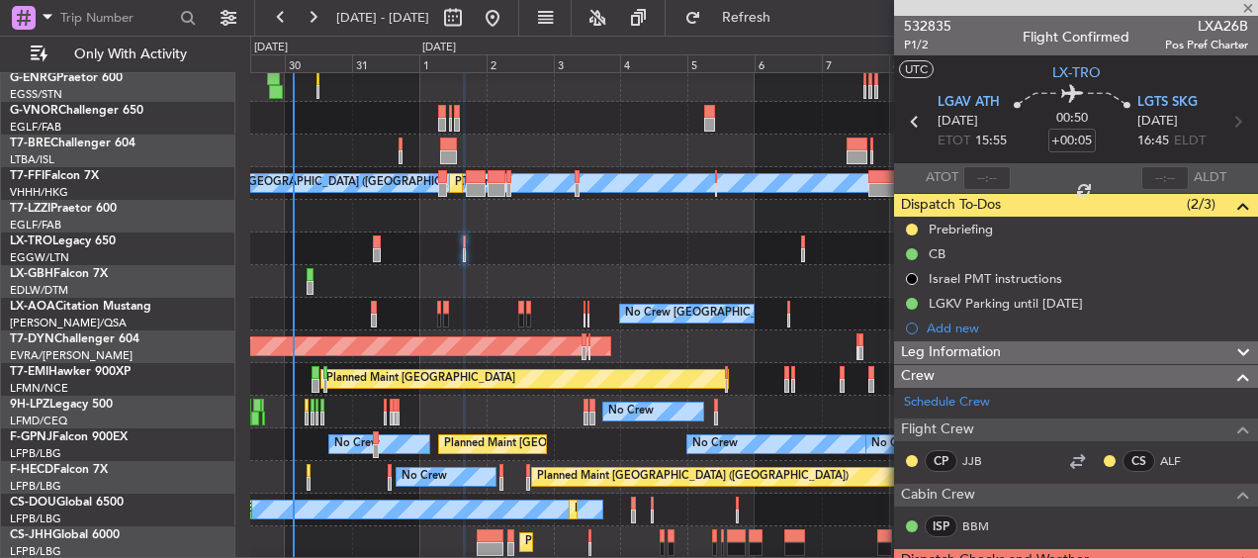
click at [326, 281] on div "Planned Maint Nice (Côte d'Azur Airport) Planned Maint Nurnberg" at bounding box center [753, 281] width 1006 height 33
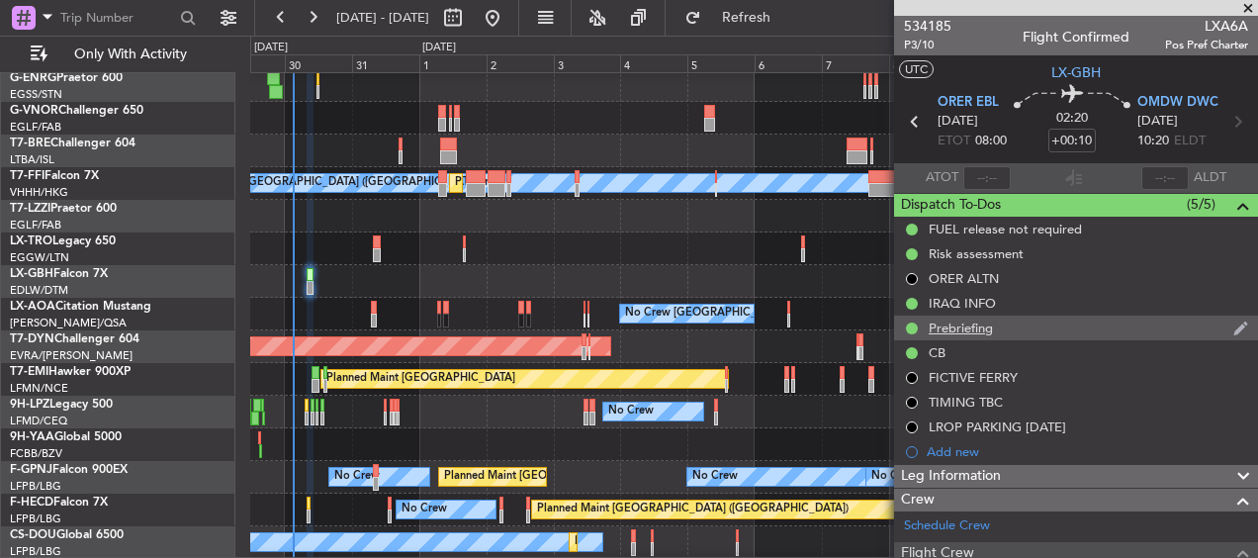
scroll to position [395, 0]
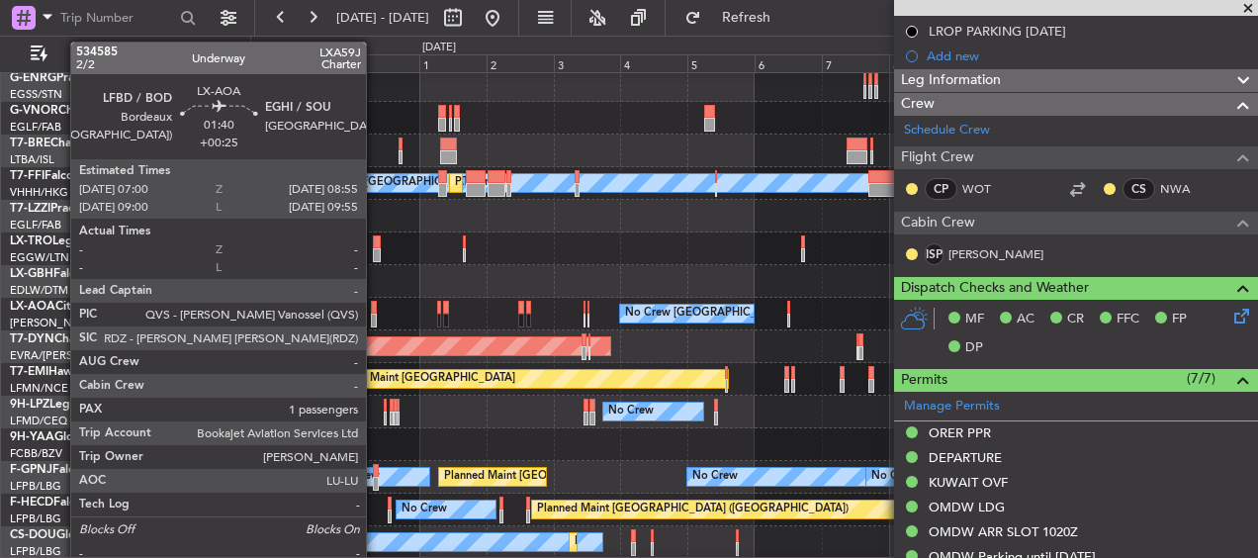
click at [373, 312] on div at bounding box center [374, 308] width 6 height 14
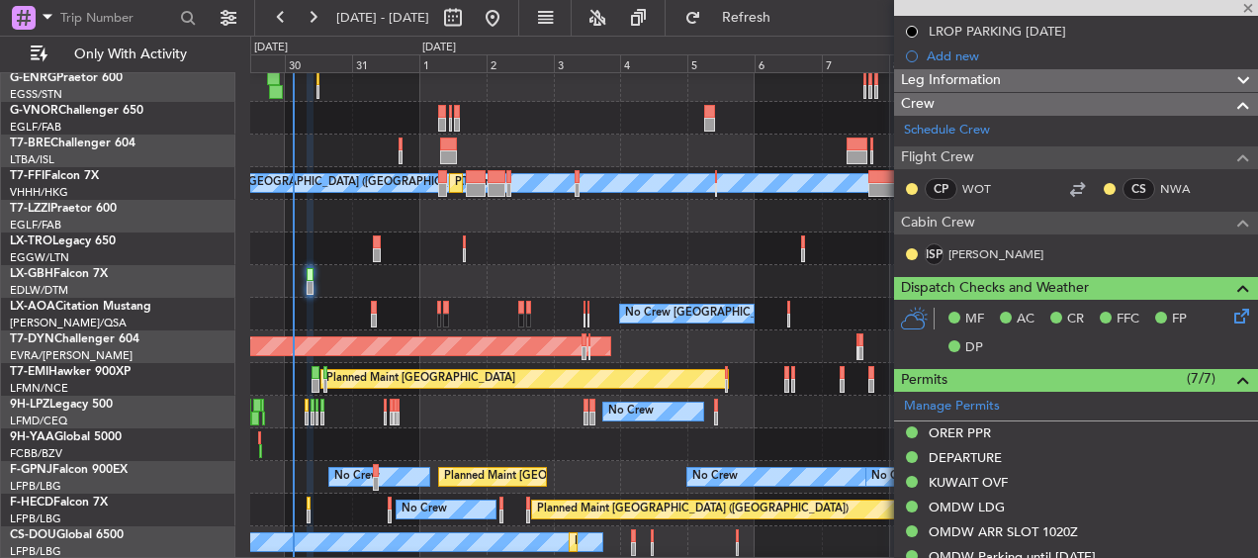
type input "+00:25"
type input "1"
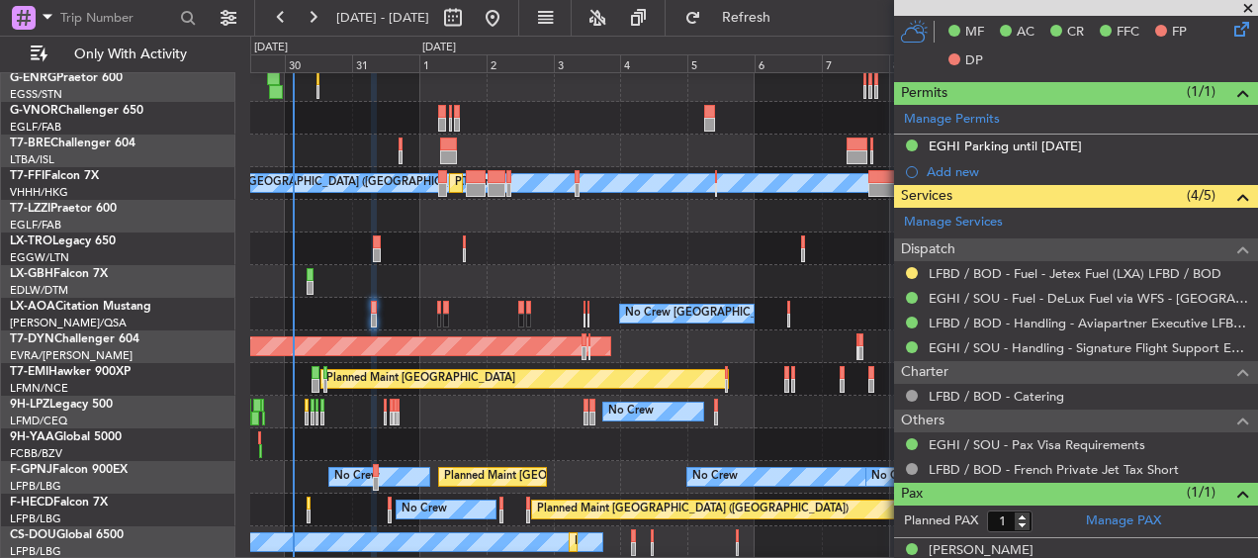
scroll to position [541, 0]
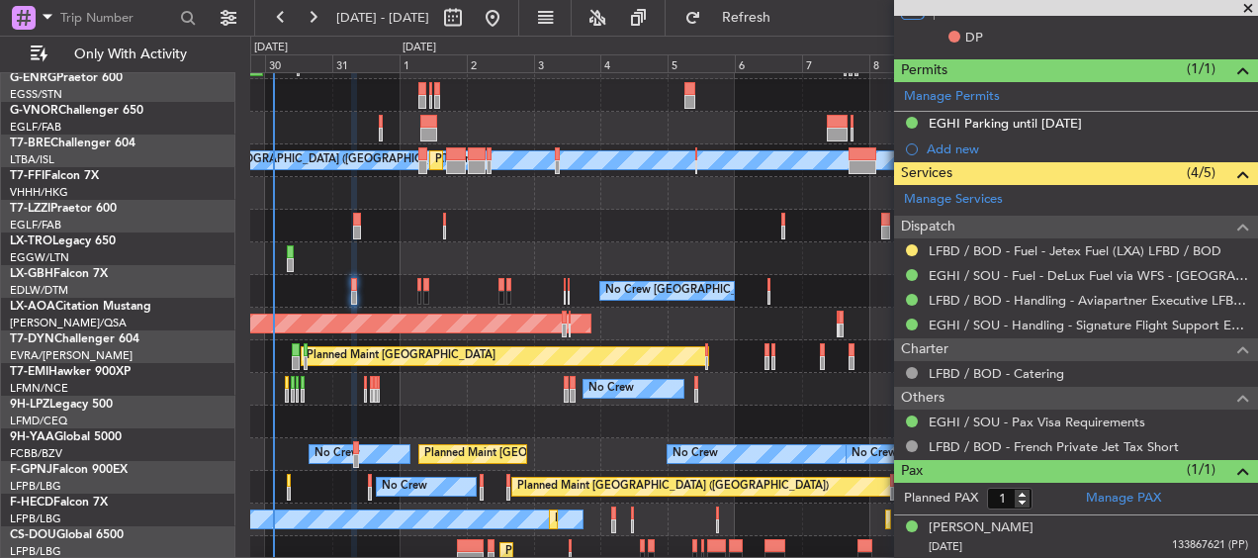
click at [410, 253] on div "Planned Maint Nice (Côte d'Azur Airport) Planned Maint Nurnberg" at bounding box center [753, 258] width 1006 height 33
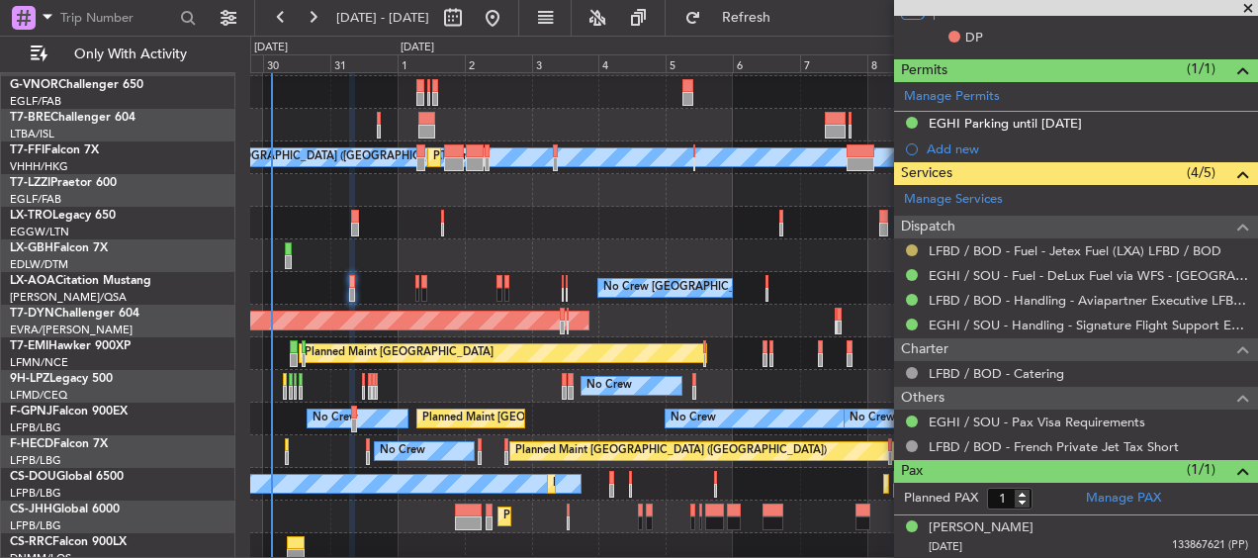
click at [915, 248] on button at bounding box center [912, 250] width 12 height 12
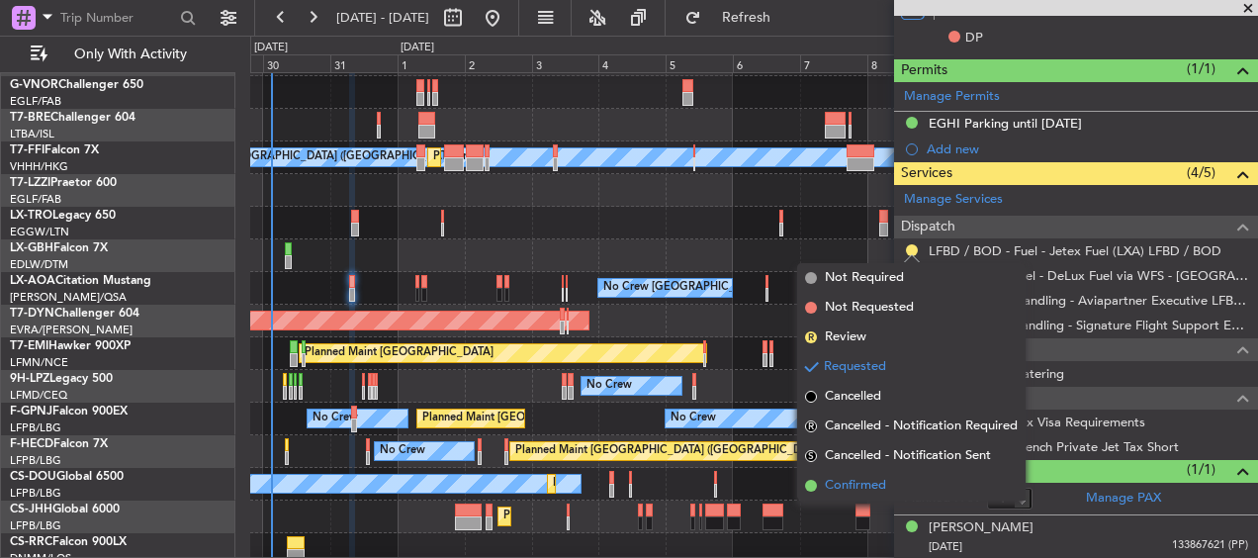
click at [844, 484] on span "Confirmed" at bounding box center [855, 486] width 61 height 20
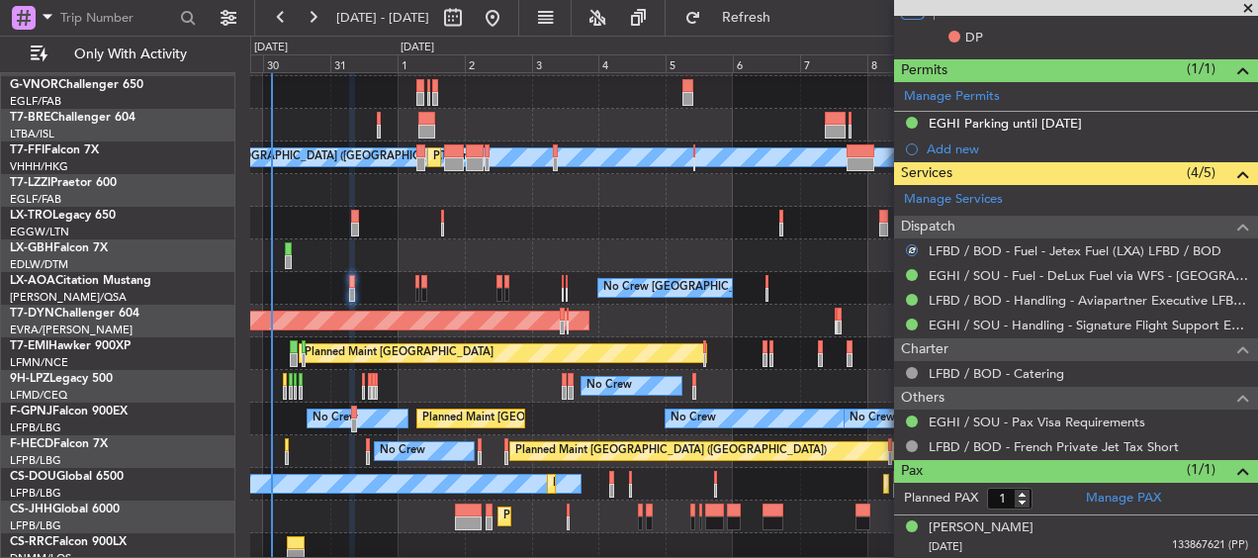
click at [410, 226] on div "Planned Maint Dusseldorf" at bounding box center [753, 223] width 1006 height 33
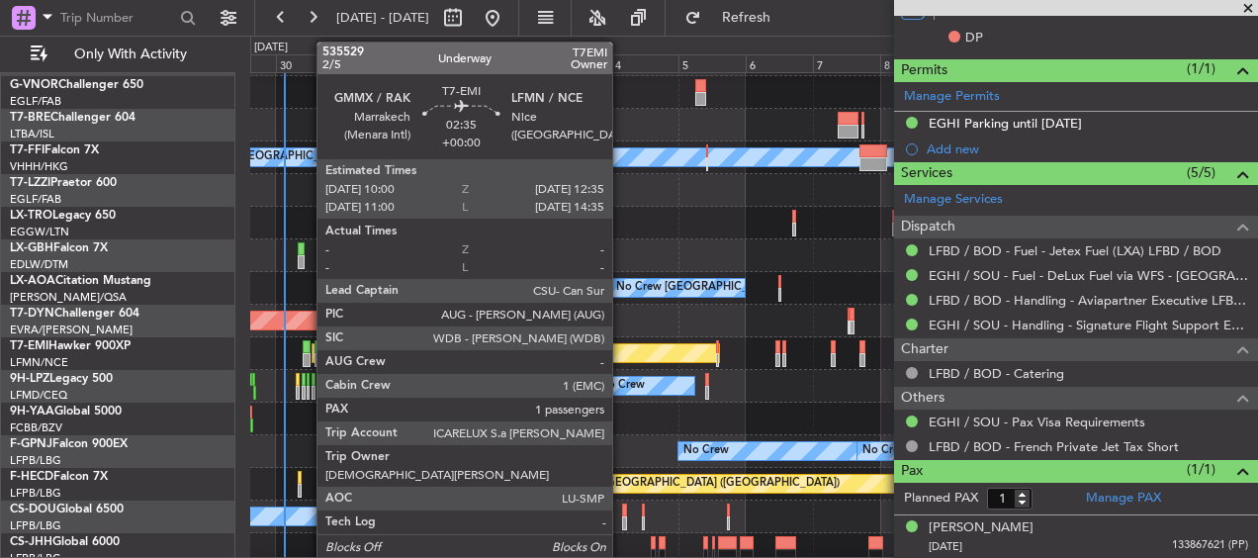
click at [306, 349] on div at bounding box center [307, 347] width 8 height 14
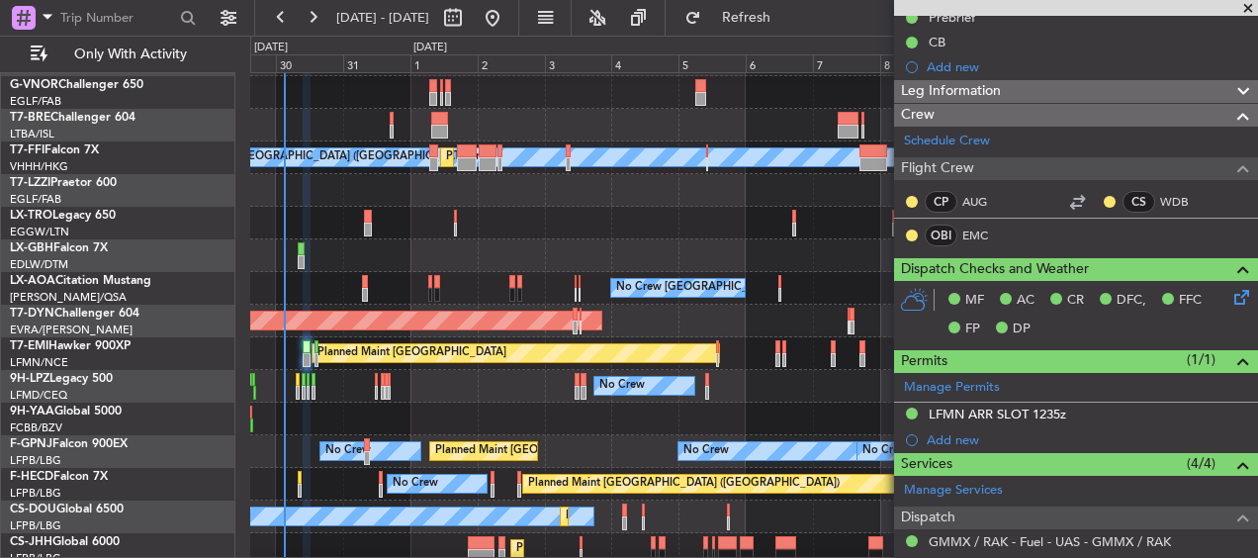
scroll to position [206, 0]
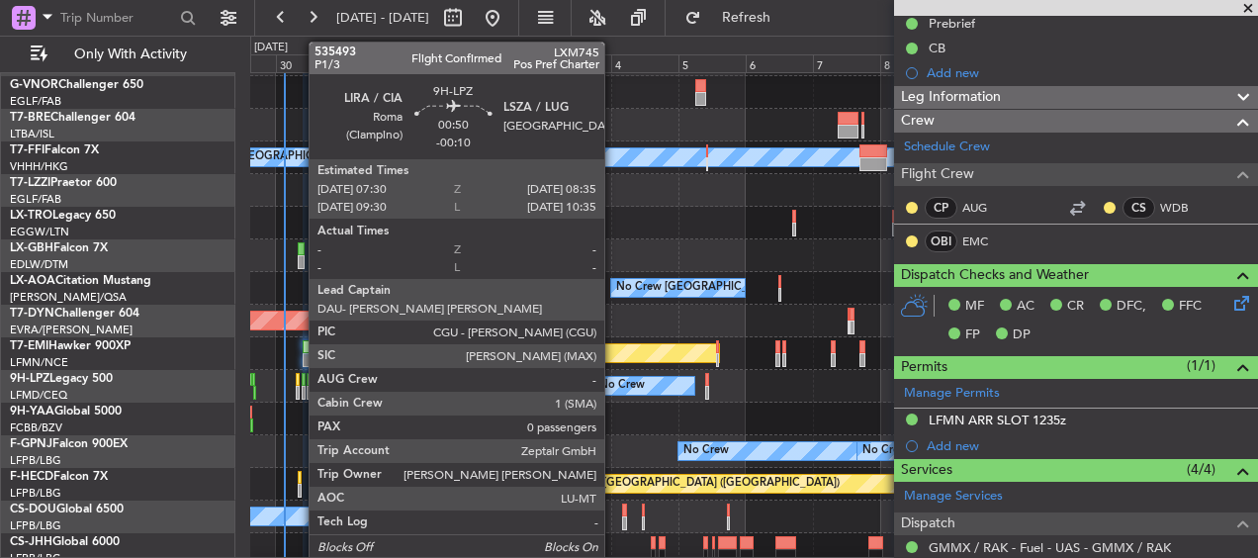
click at [299, 382] on div at bounding box center [298, 380] width 4 height 14
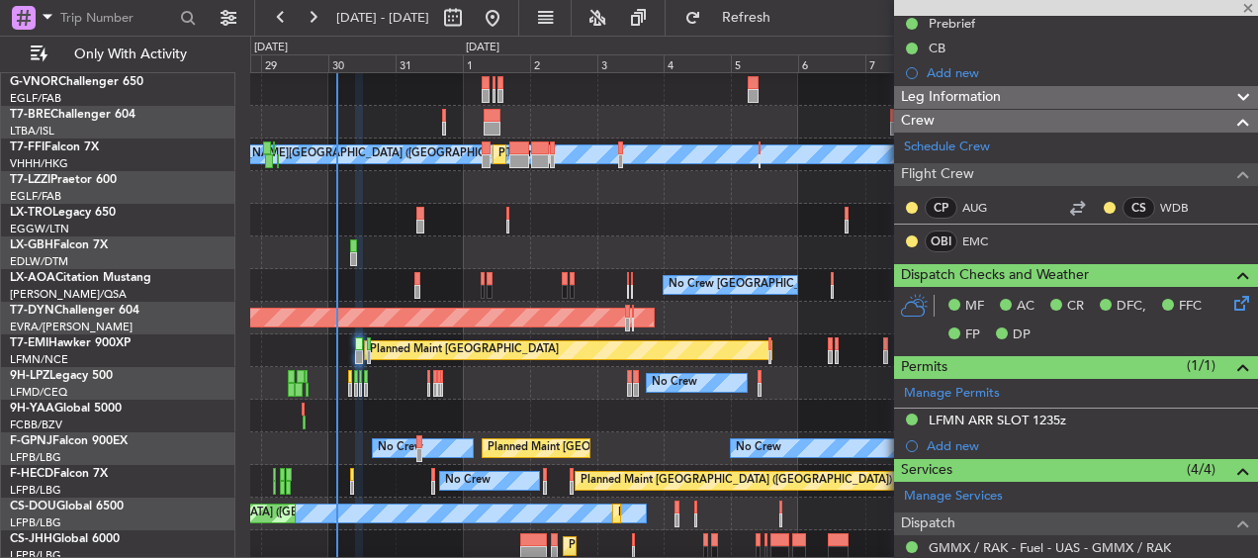
click at [390, 373] on div "No Crew No Crew No Crew" at bounding box center [753, 383] width 1006 height 33
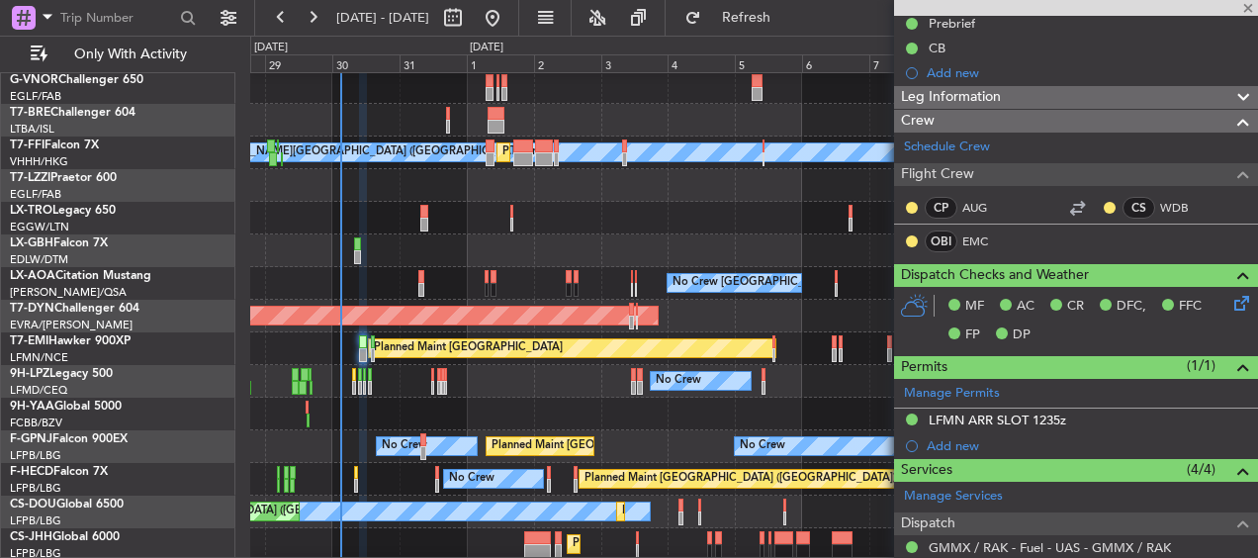
type input "-00:10"
type input "0"
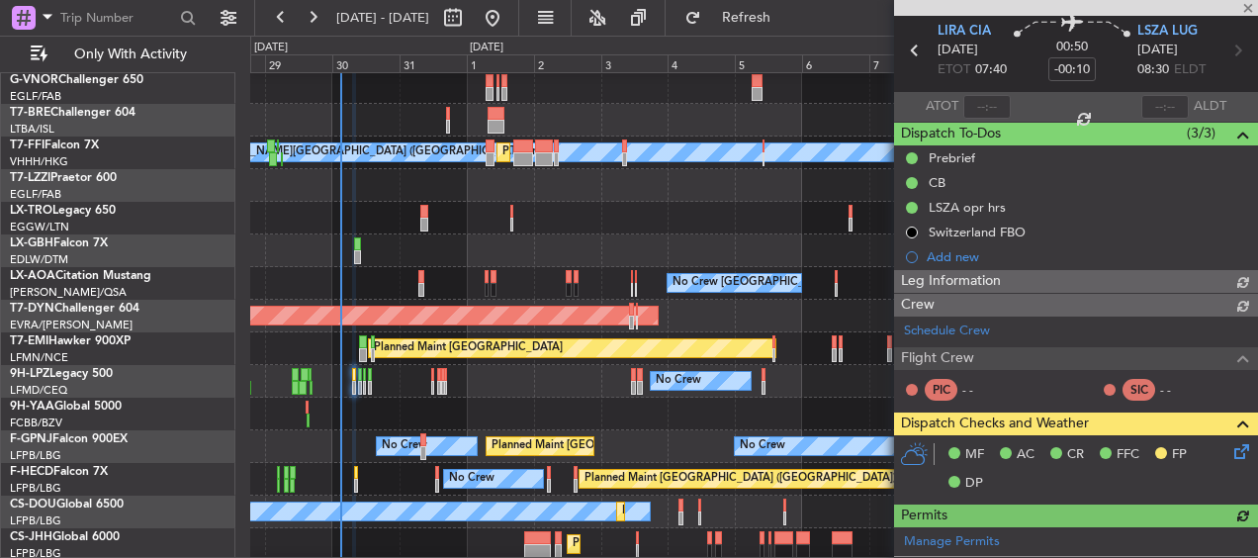
scroll to position [255, 0]
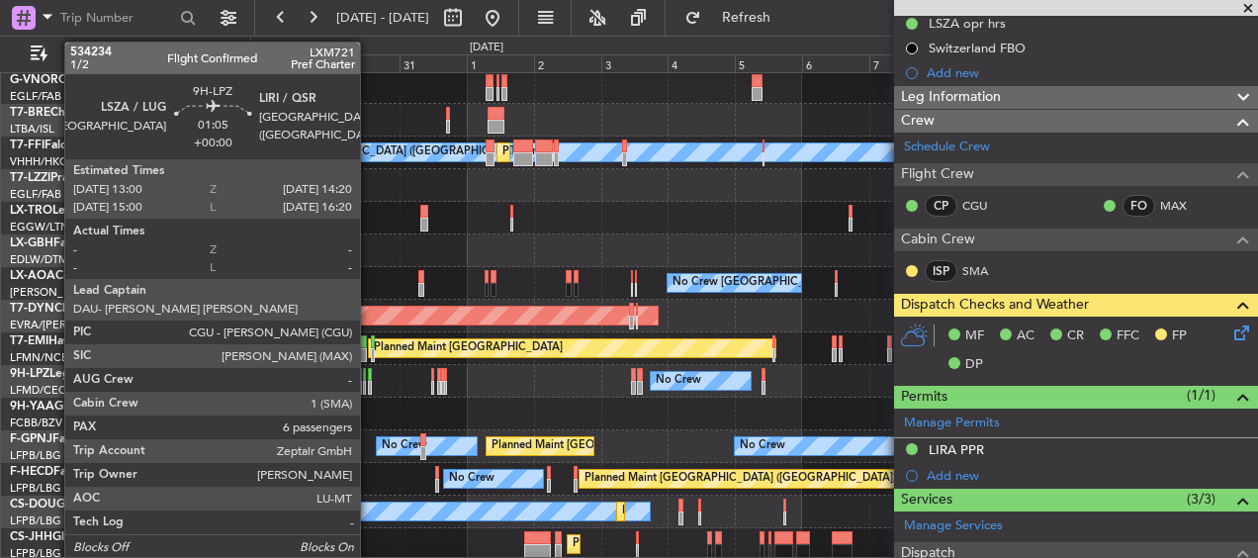
click at [369, 379] on div at bounding box center [370, 375] width 4 height 14
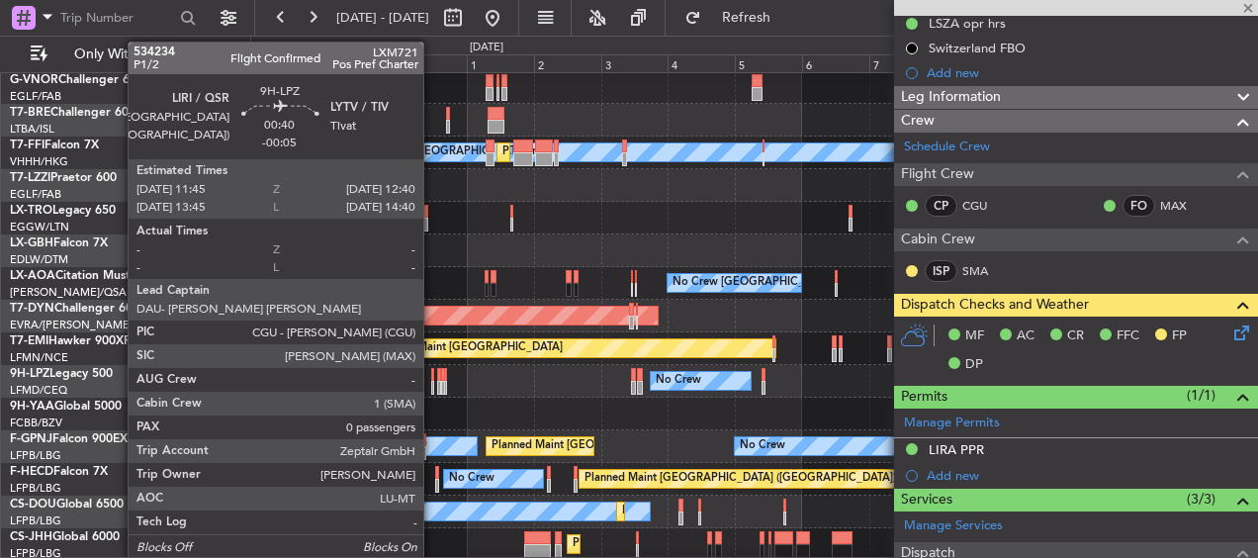
type input "6"
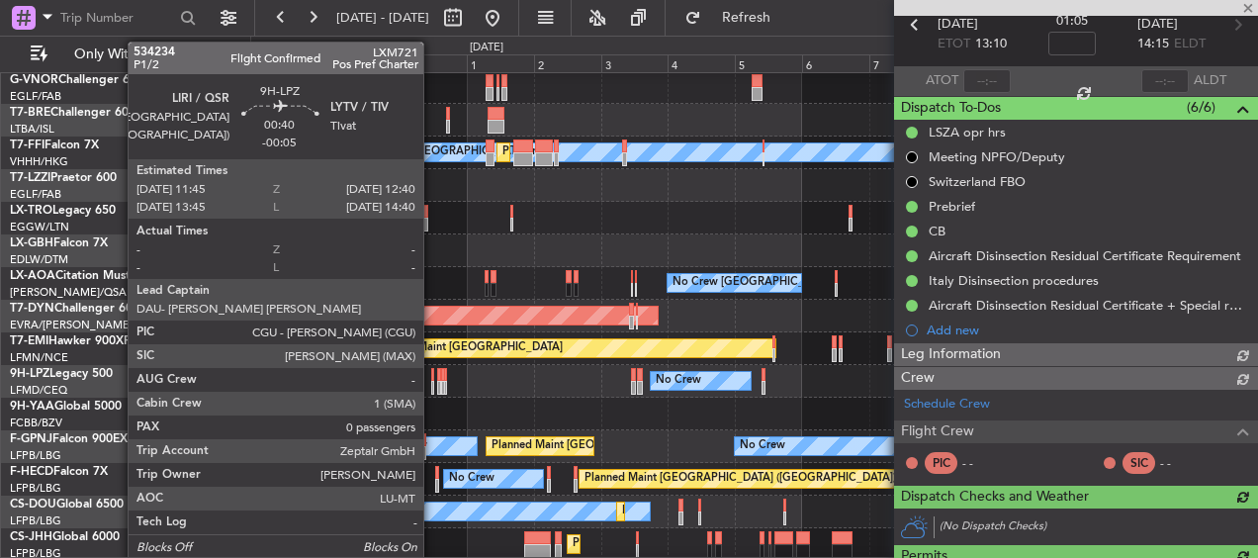
scroll to position [354, 0]
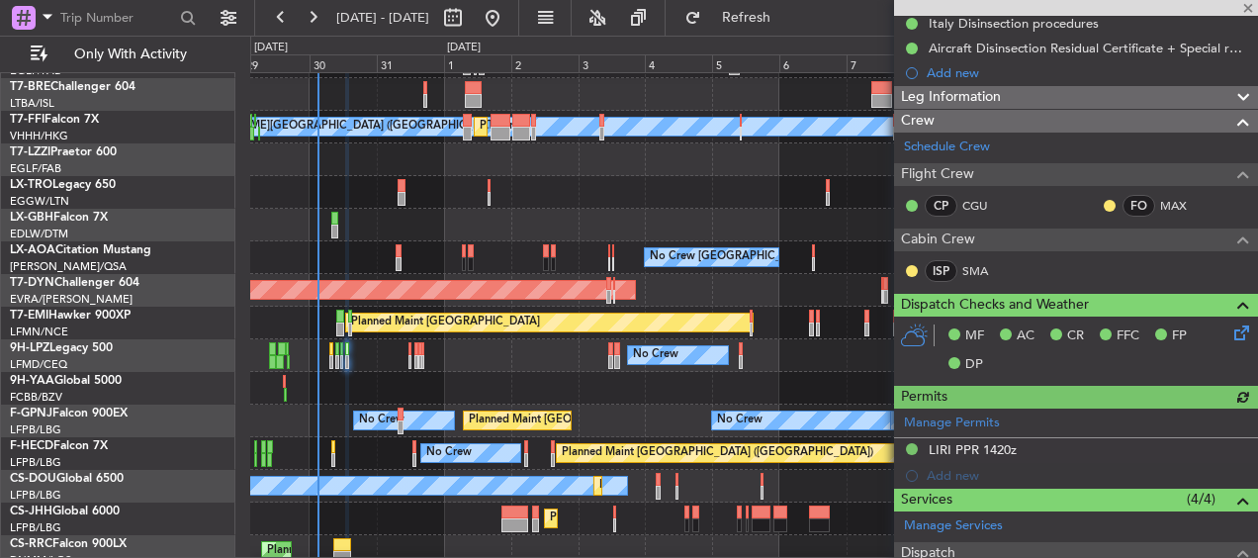
click at [546, 345] on div "No Crew No Crew No Crew" at bounding box center [753, 355] width 1006 height 33
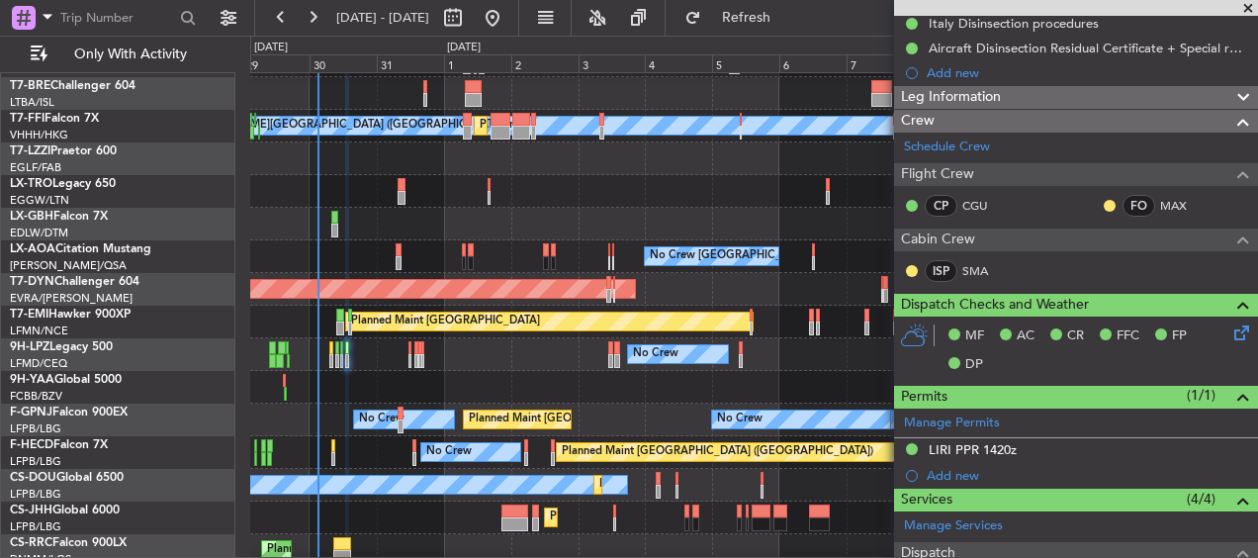
scroll to position [330, 0]
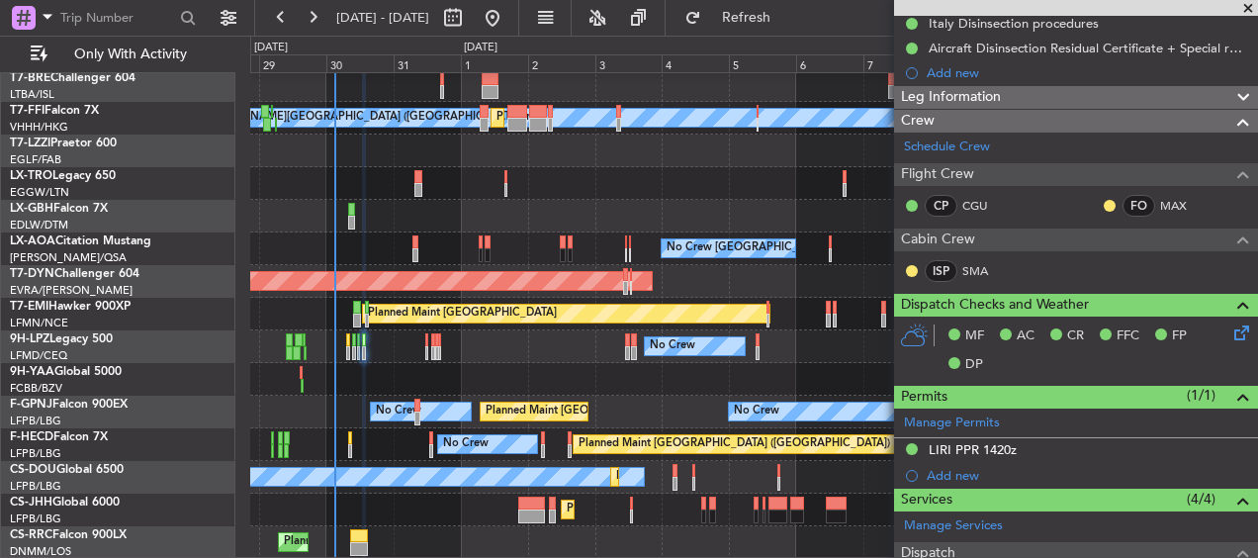
click at [367, 333] on div "Planned Maint Warsaw (Modlin) Planned Maint Geneva (Cointrin) Planned Maint Tia…" at bounding box center [753, 151] width 1006 height 816
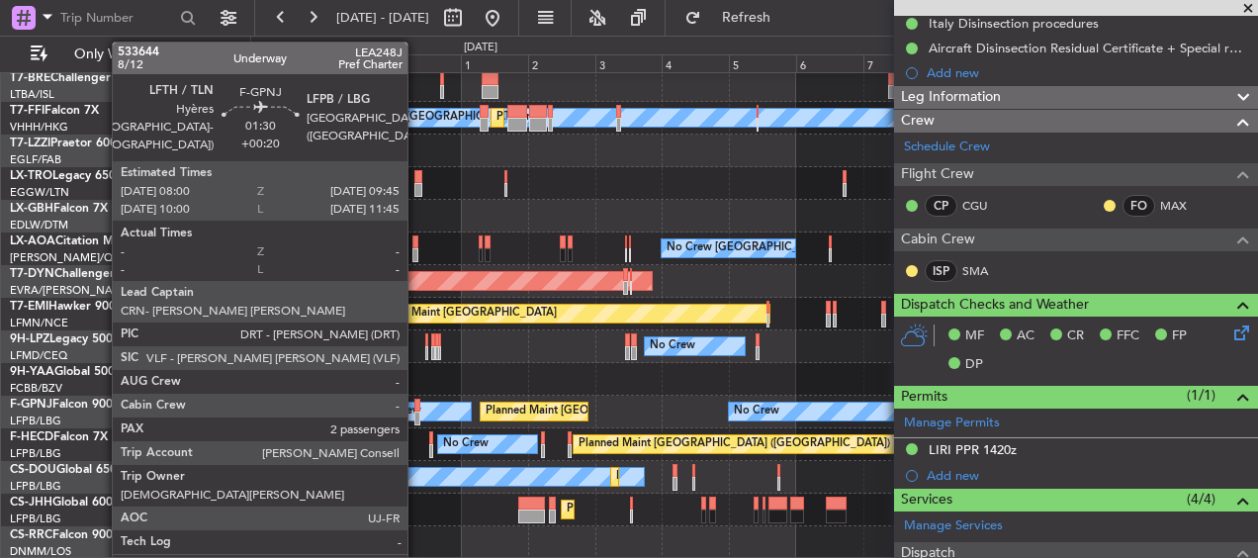
click at [416, 413] on div at bounding box center [416, 418] width 5 height 14
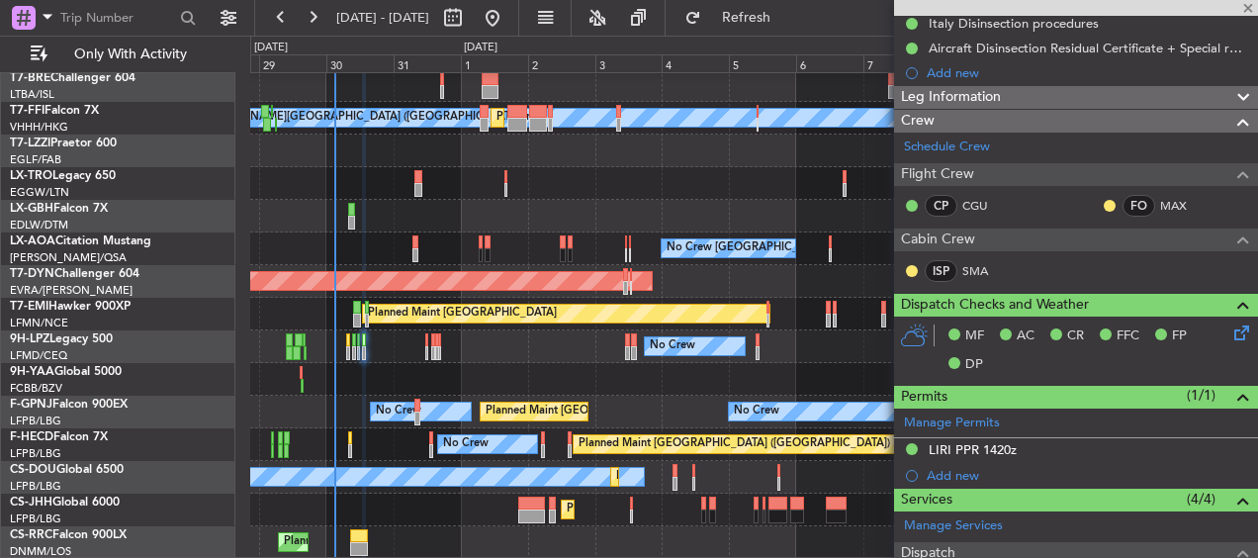
type input "+00:20"
type input "2"
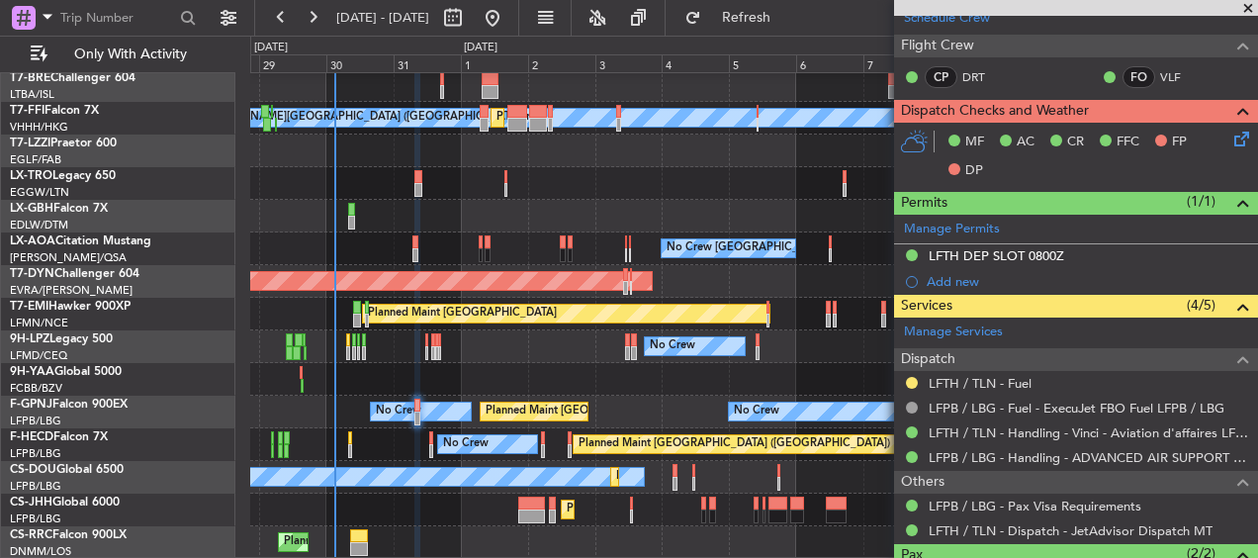
scroll to position [537, 0]
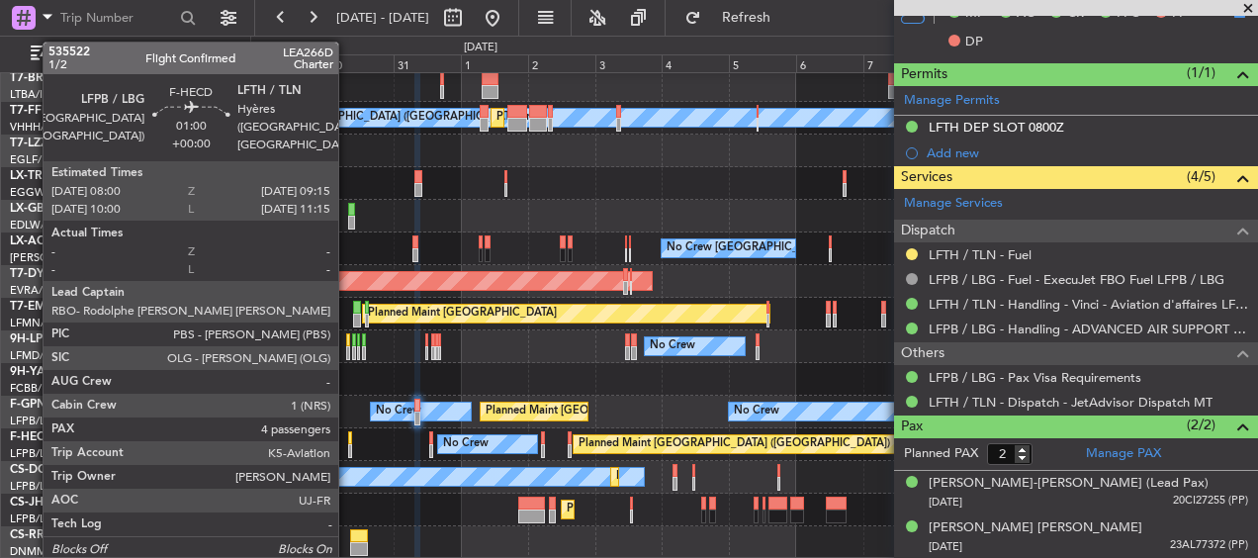
click at [348, 438] on div at bounding box center [350, 438] width 4 height 14
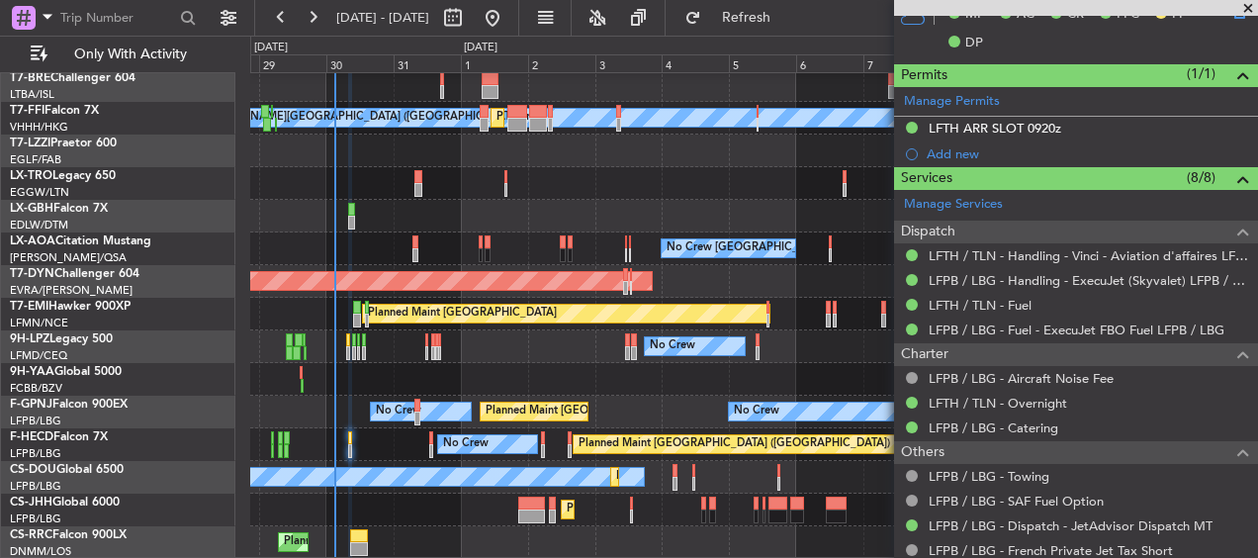
scroll to position [692, 0]
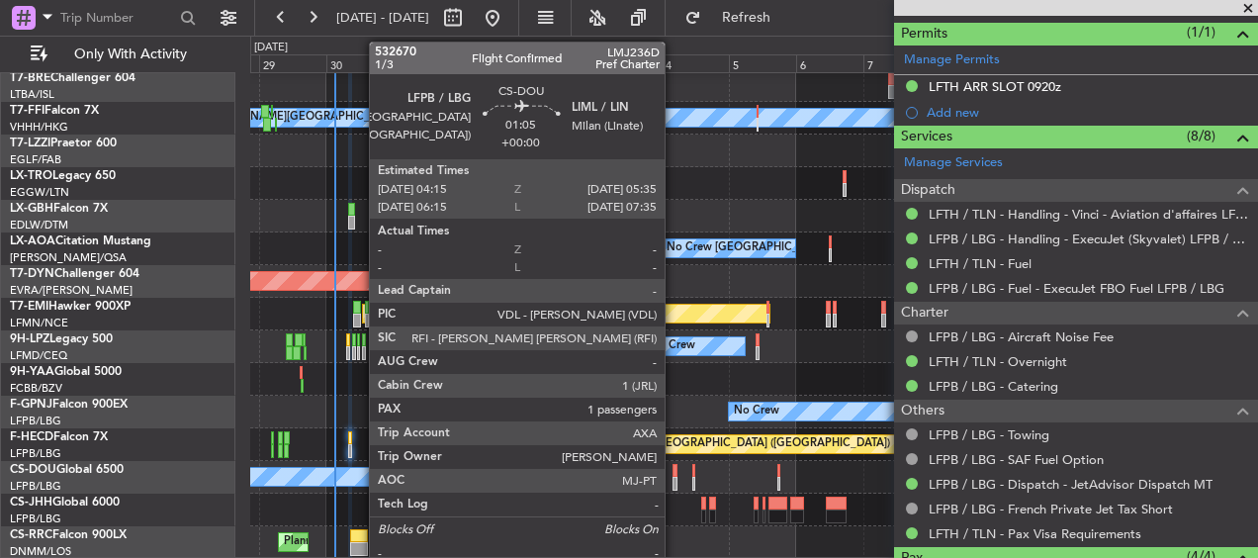
click at [673, 478] on div at bounding box center [674, 484] width 4 height 14
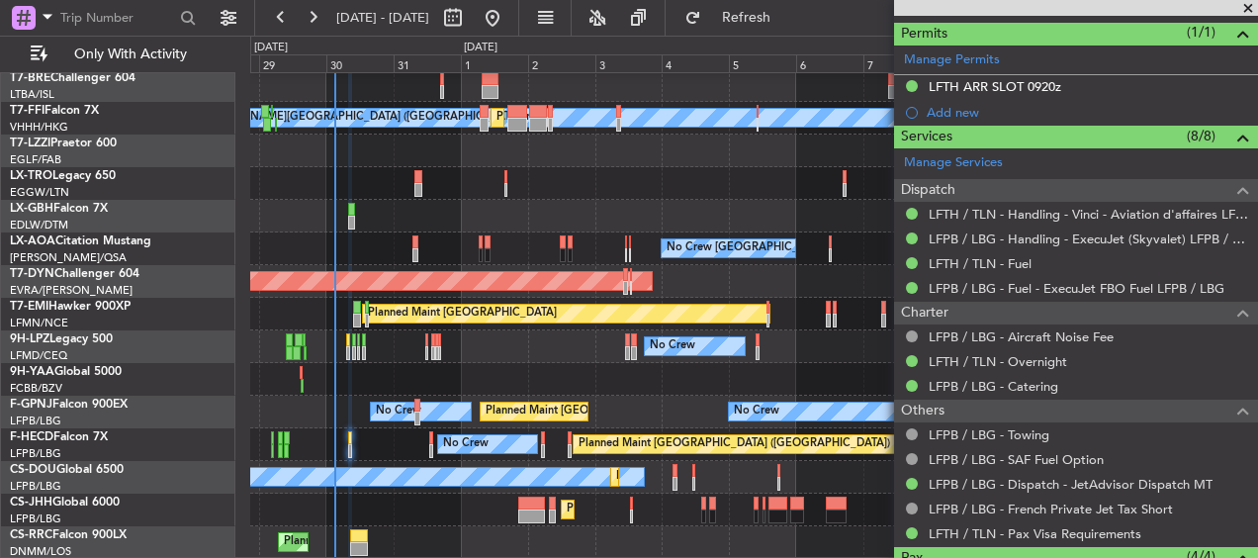
click at [460, 460] on div "Planned Maint Warsaw (Modlin) Planned Maint Geneva (Cointrin) Planned Maint Tia…" at bounding box center [753, 151] width 1006 height 816
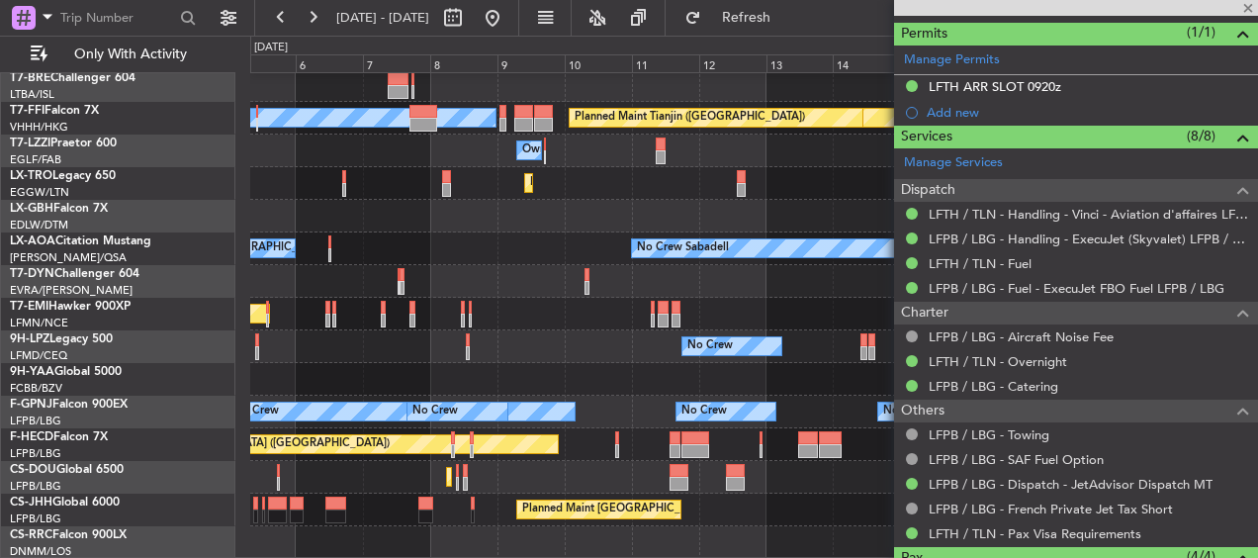
click at [414, 459] on div "Planned Maint Paris (Le Bourget) No Crew No Crew" at bounding box center [753, 444] width 1006 height 33
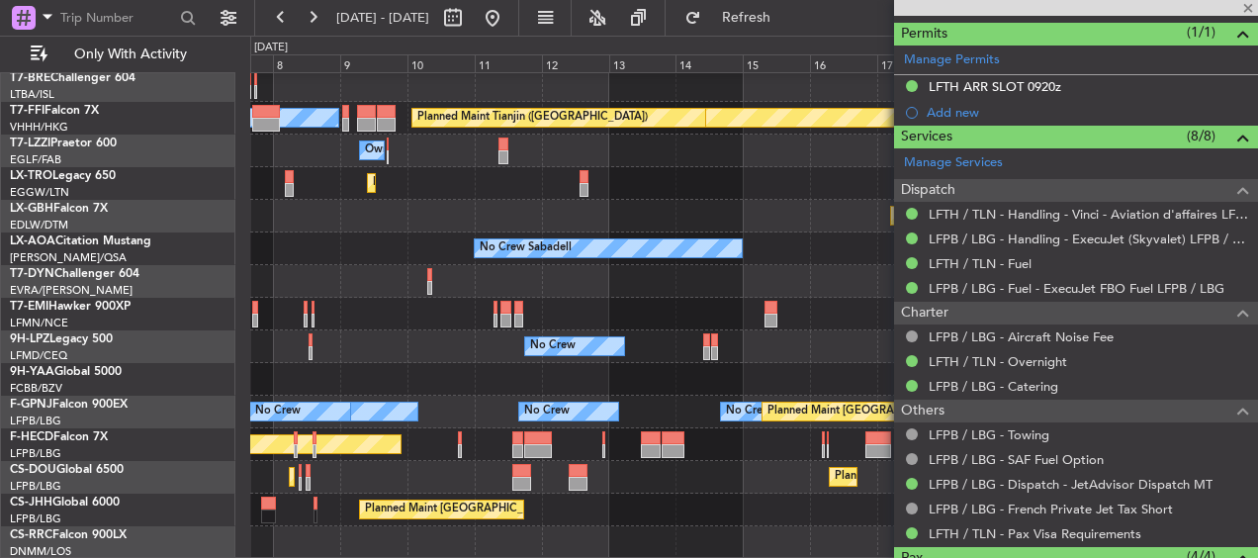
click at [408, 458] on div "Planned Maint Paris (Le Bourget) No Crew" at bounding box center [753, 444] width 1006 height 33
type input "1"
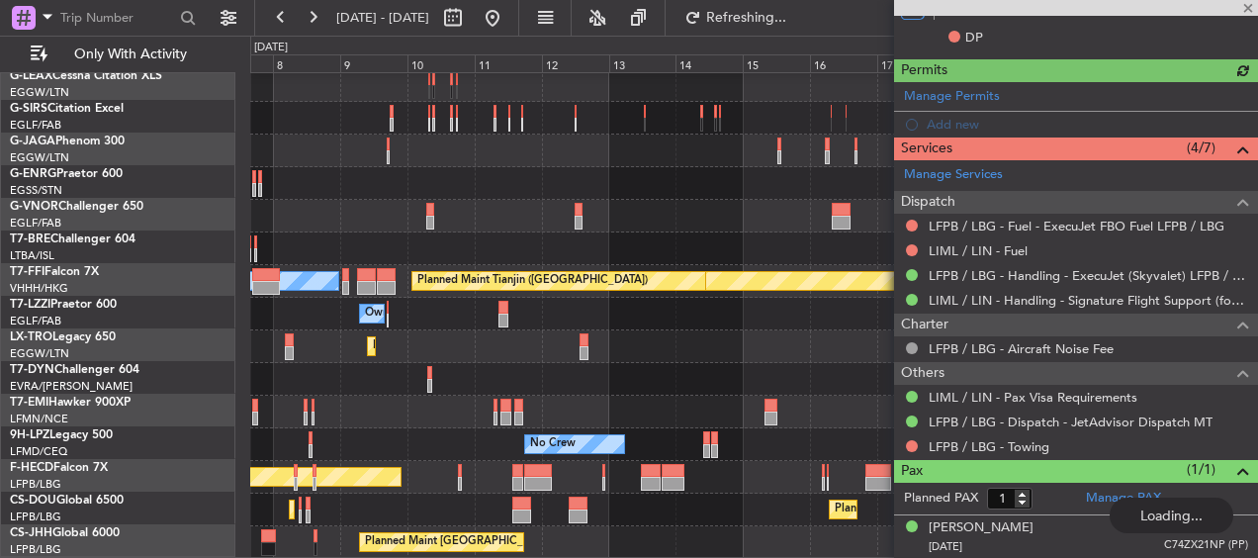
scroll to position [134, 0]
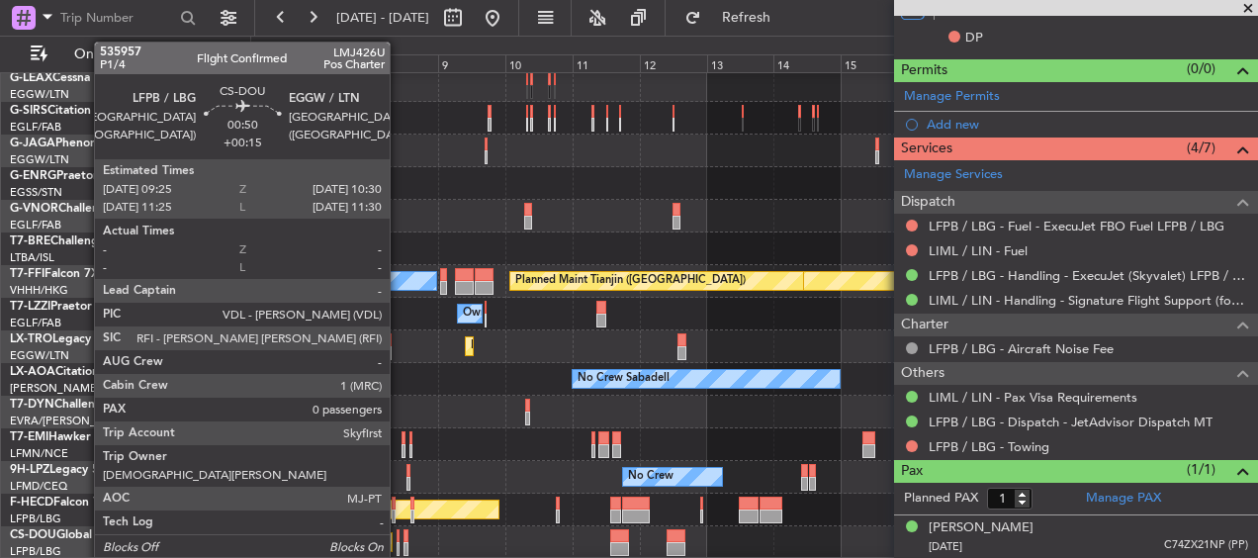
click at [398, 534] on div at bounding box center [398, 536] width 4 height 14
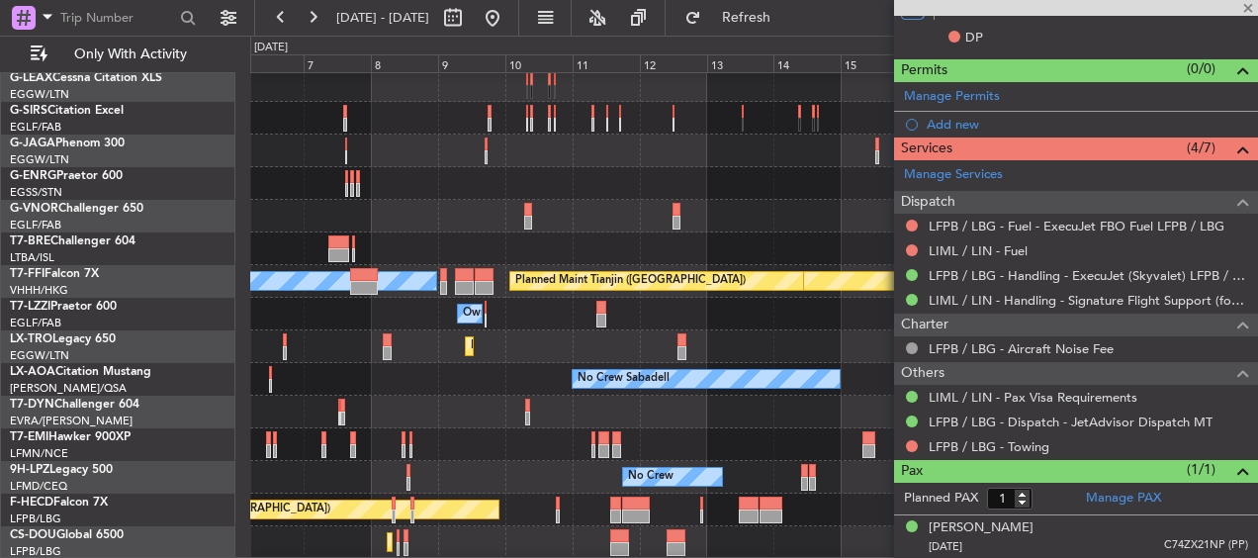
scroll to position [167, 0]
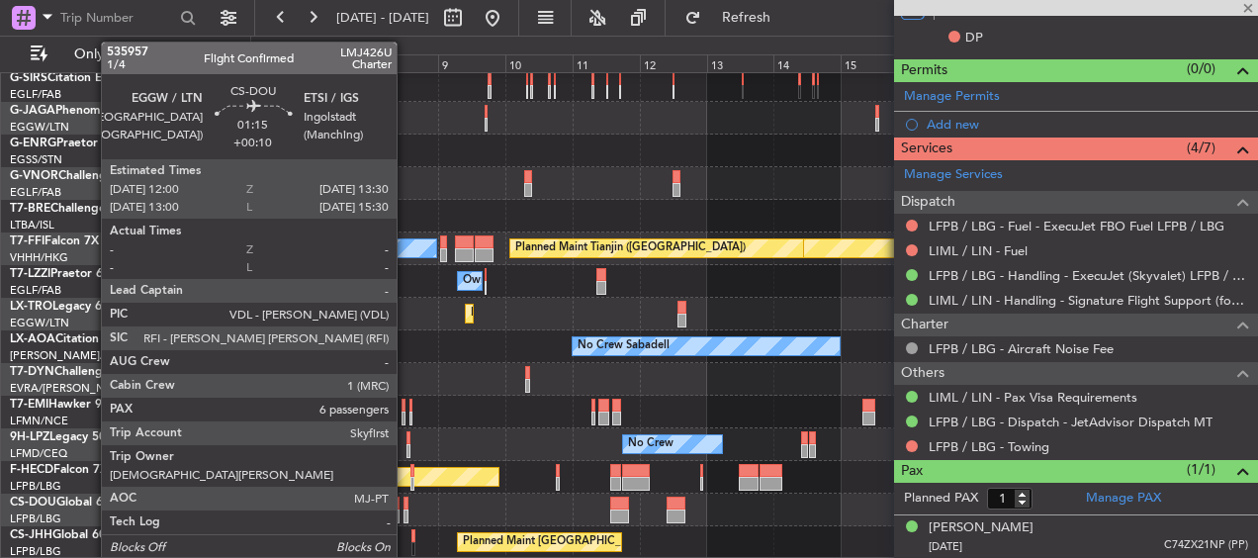
type input "+00:15"
type input "0"
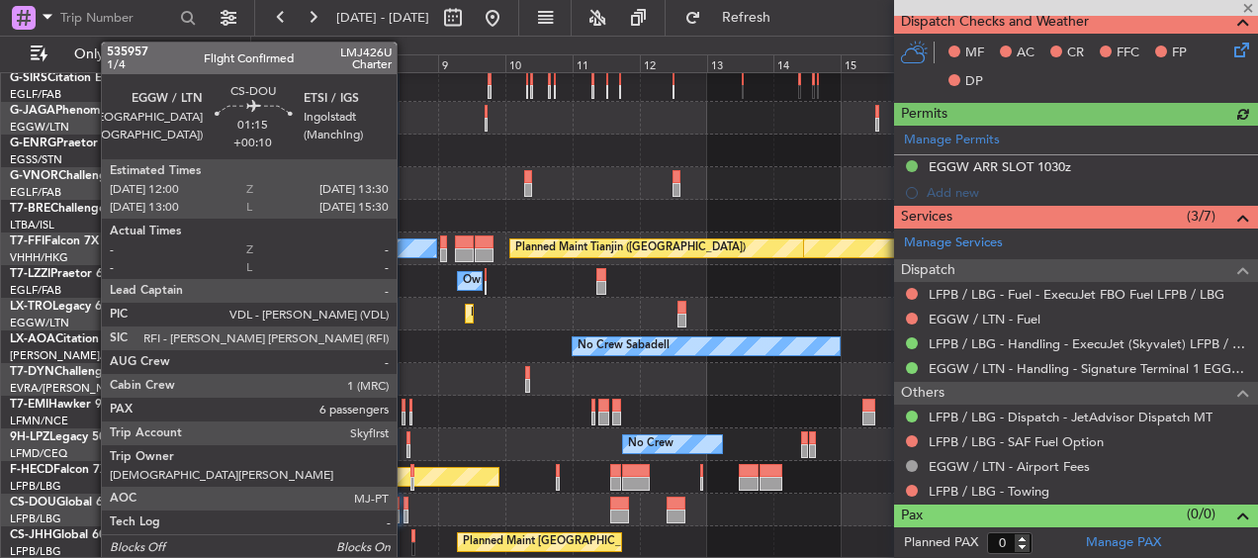
scroll to position [563, 0]
click at [404, 507] on div at bounding box center [405, 503] width 5 height 14
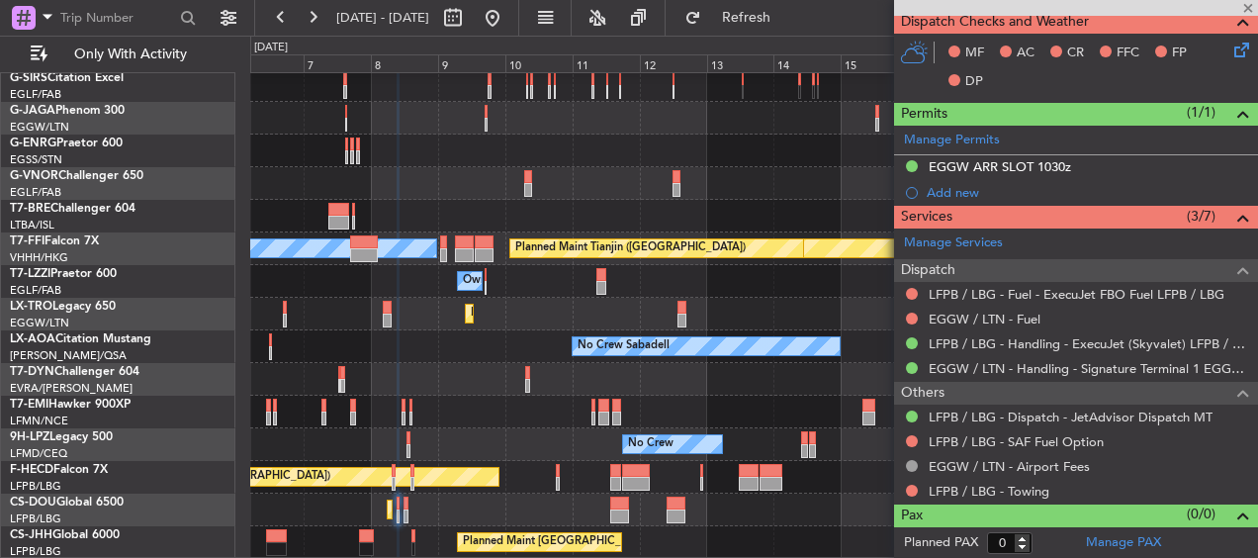
type input "+00:10"
type input "6"
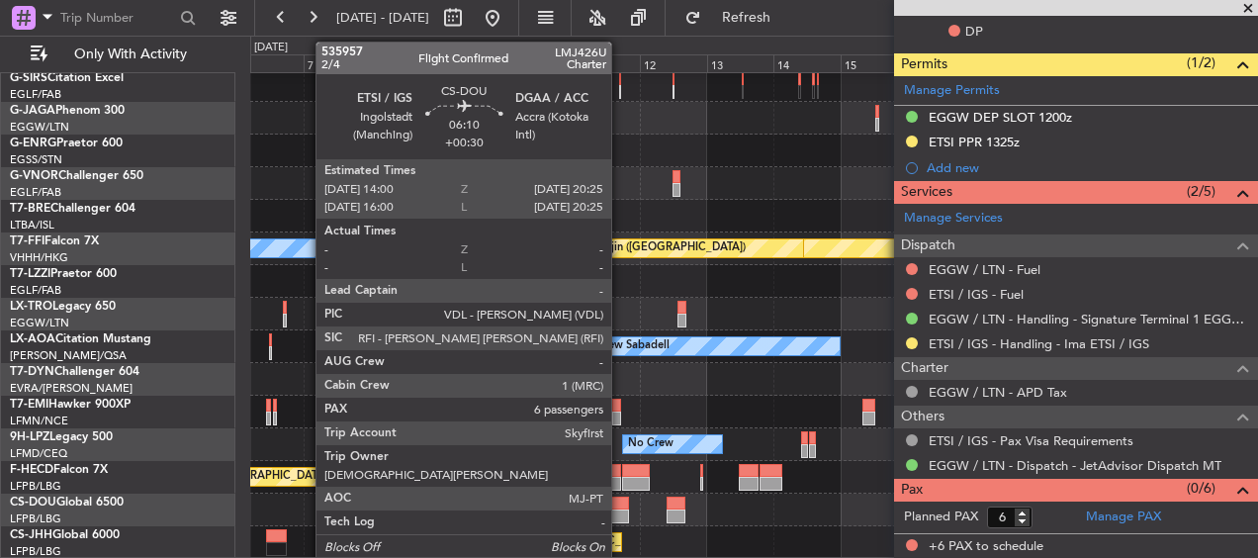
click at [620, 505] on div at bounding box center [619, 503] width 19 height 14
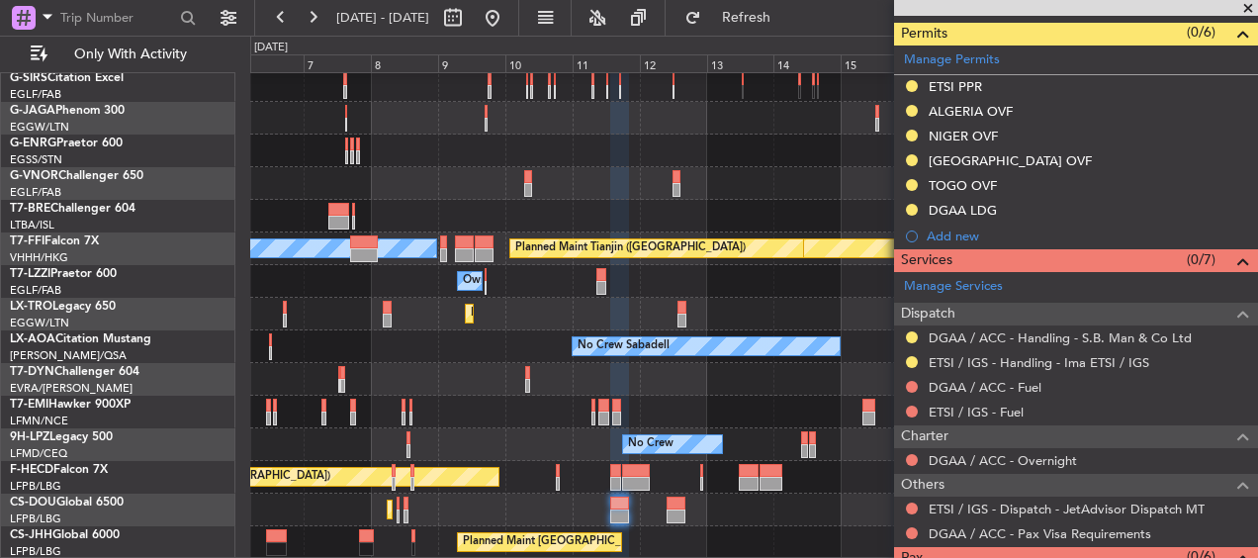
scroll to position [167, 0]
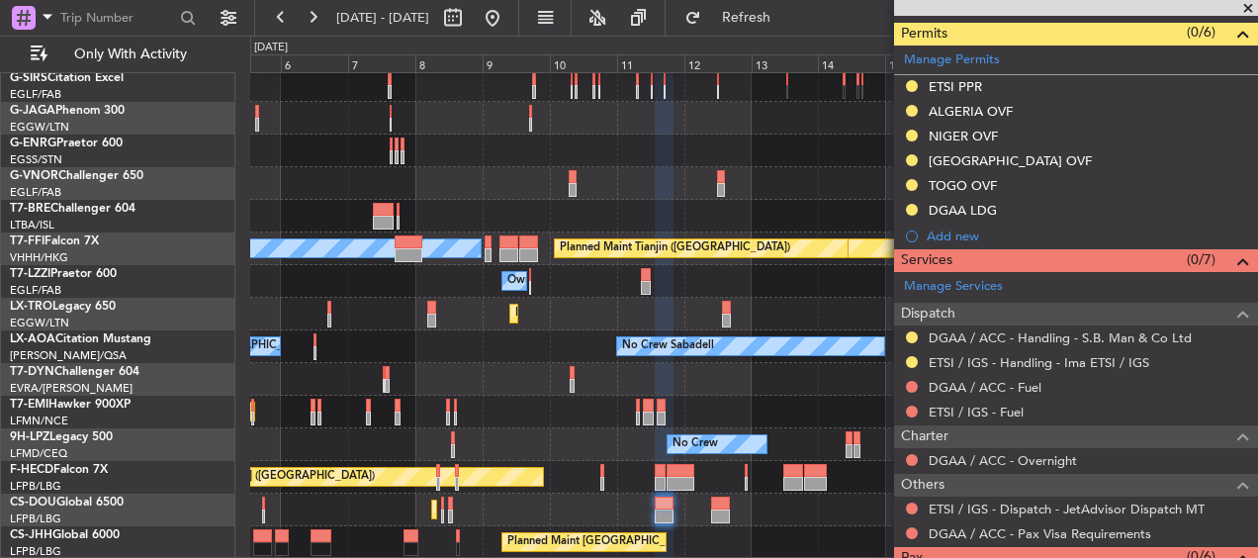
click at [773, 377] on div "AOG Maint Riga (Riga Intl)" at bounding box center [753, 379] width 1006 height 33
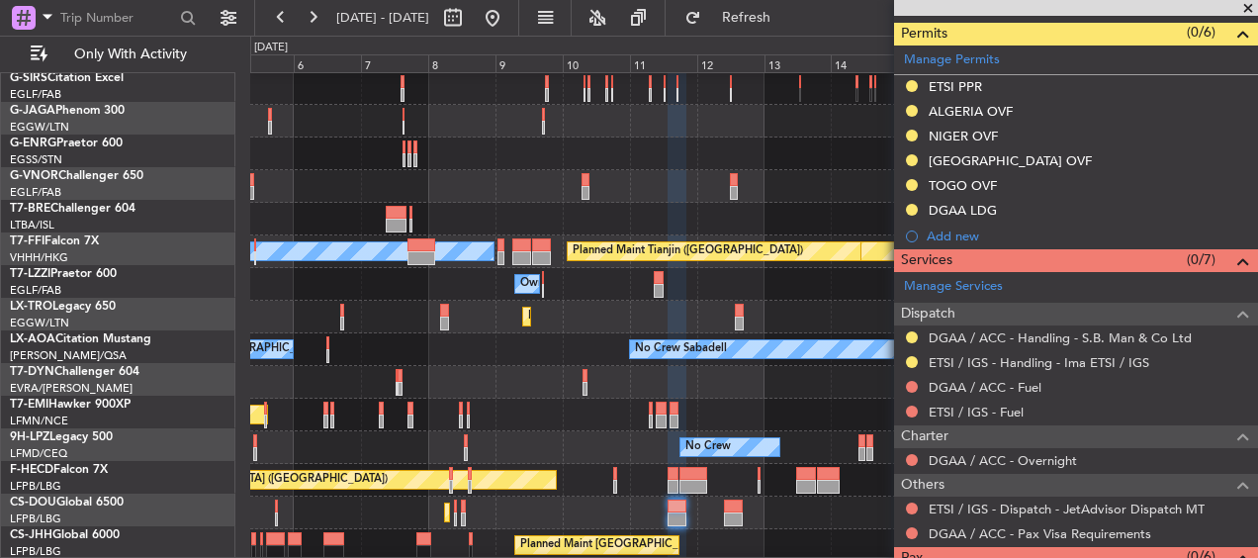
scroll to position [164, 0]
click at [853, 375] on div "AOG Maint Riga (Riga Intl)" at bounding box center [753, 382] width 1006 height 33
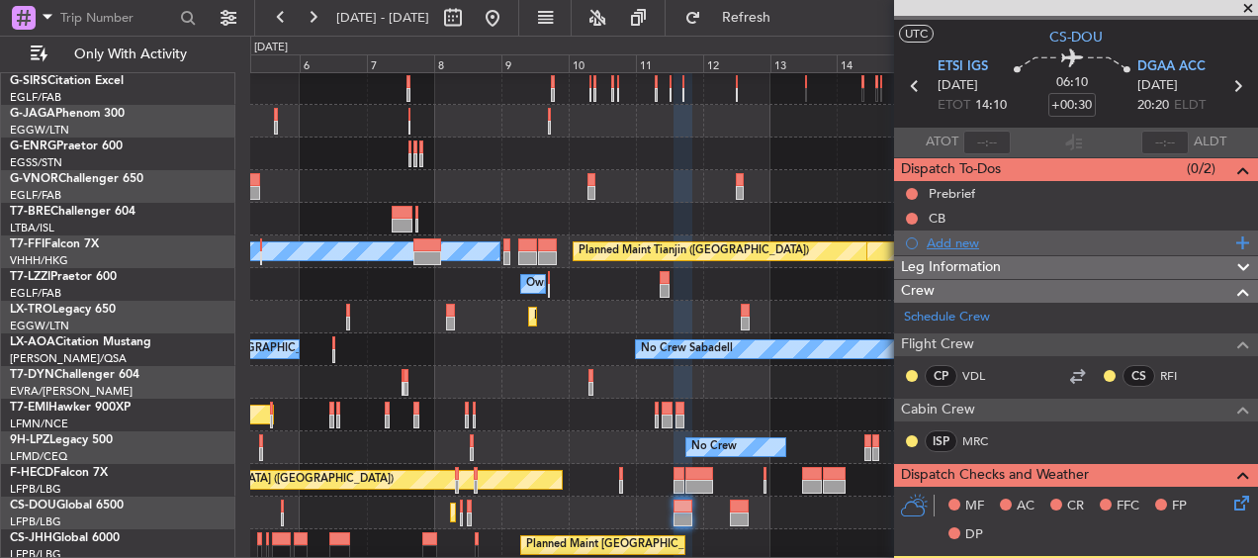
scroll to position [0, 0]
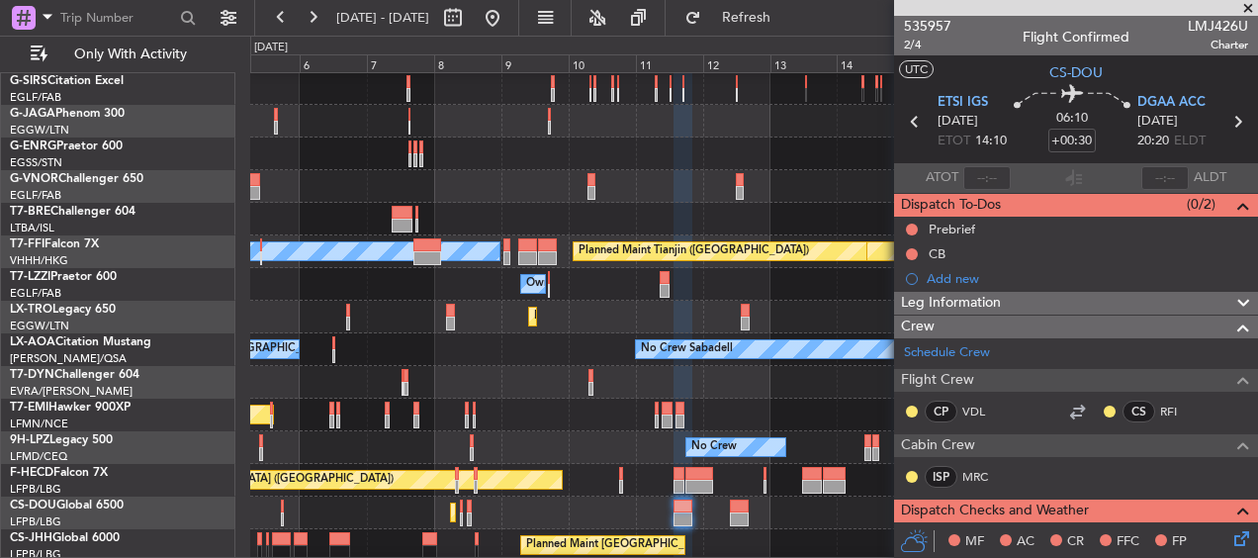
click at [647, 289] on div "Planned Maint London (Farnborough) Planned Maint London (Luton) Planned Maint G…" at bounding box center [753, 235] width 1006 height 652
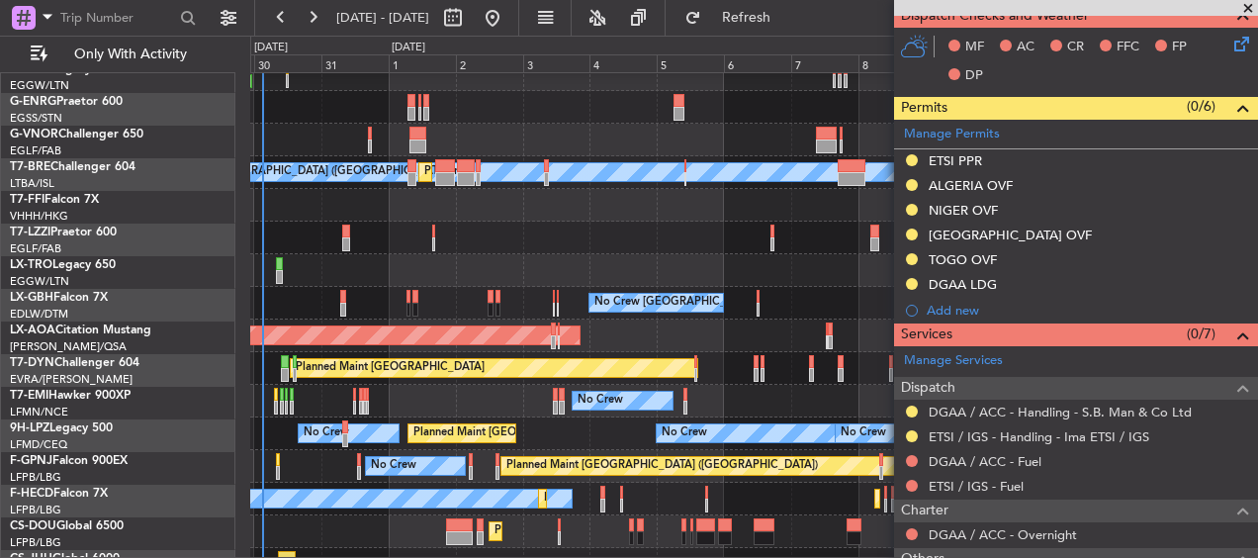
scroll to position [298, 0]
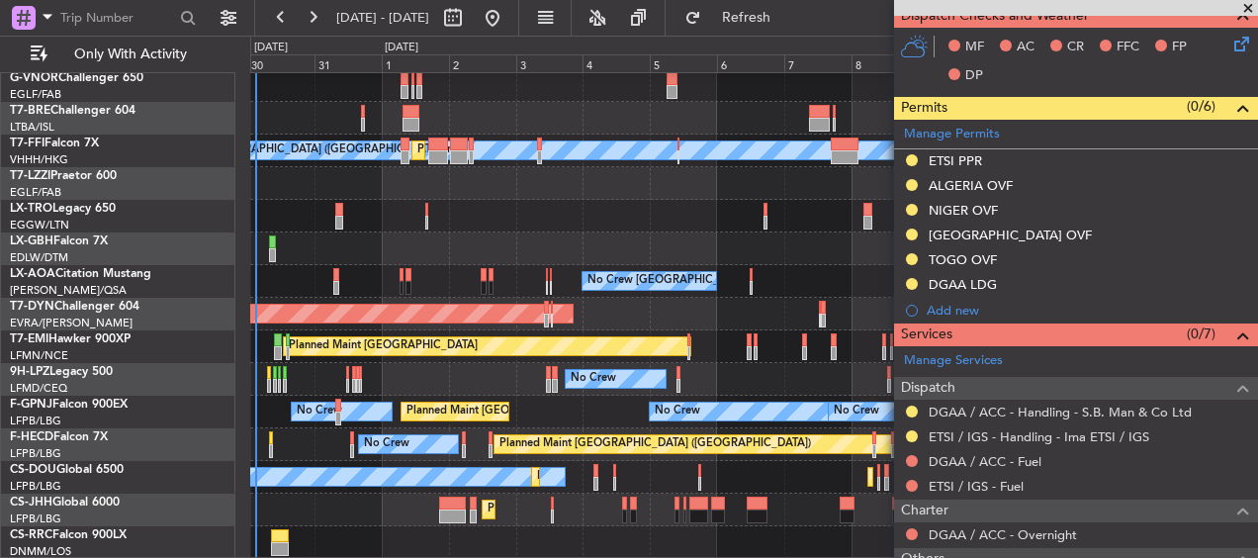
click at [799, 209] on div "Planned Maint Geneva (Cointrin) Planned Maint Tianjin (Binhai) MEL Hong Kong (H…" at bounding box center [753, 167] width 1006 height 783
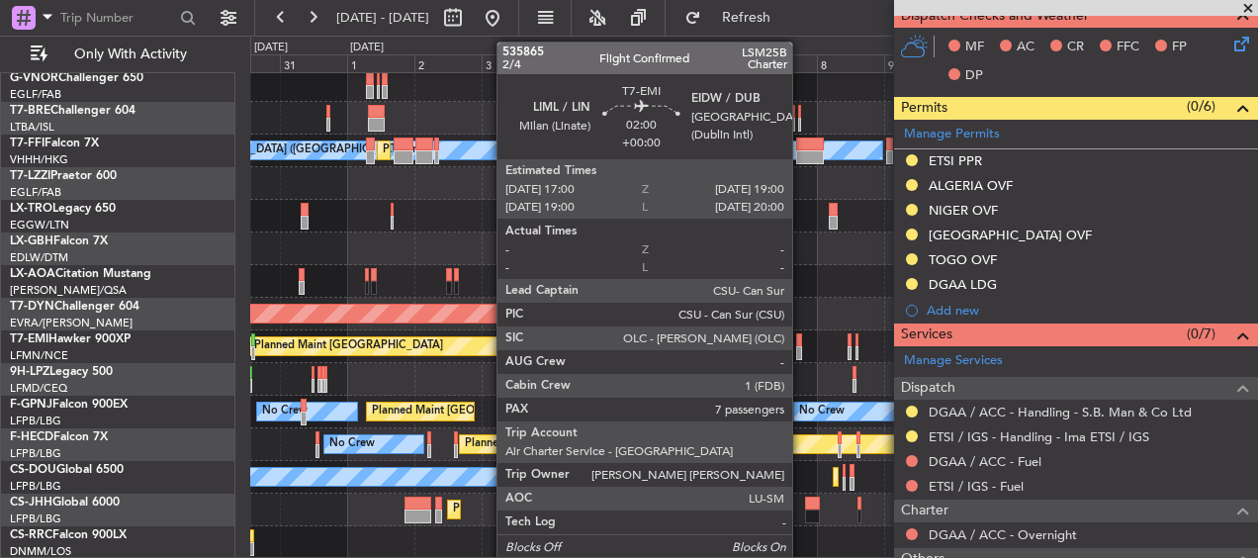
click at [771, 343] on div "Planned Maint [GEOGRAPHIC_DATA]" at bounding box center [753, 346] width 1006 height 33
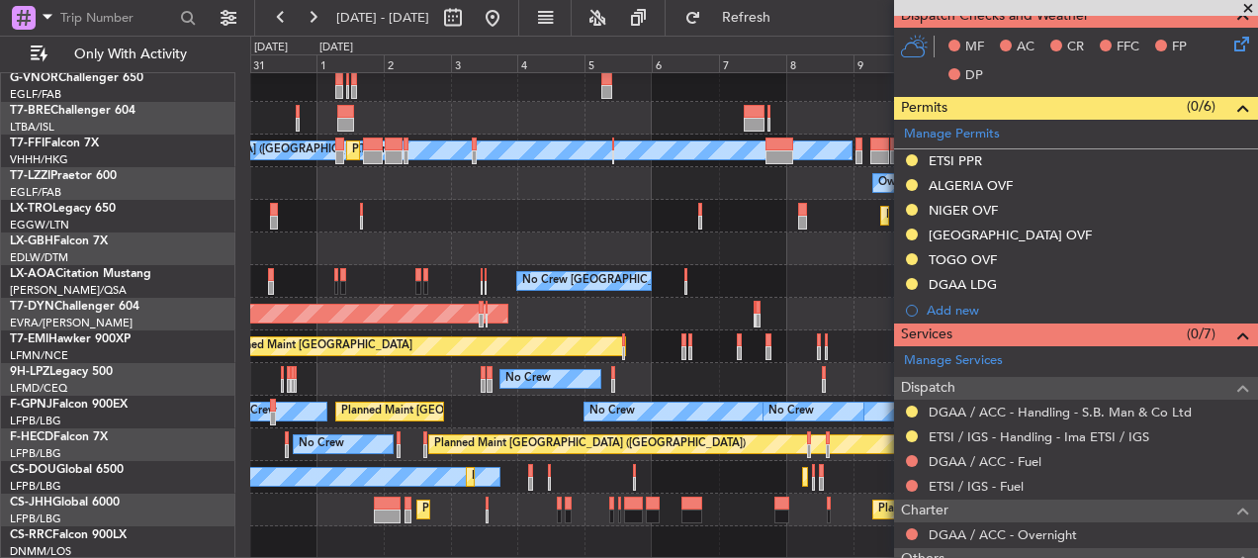
scroll to position [200, 0]
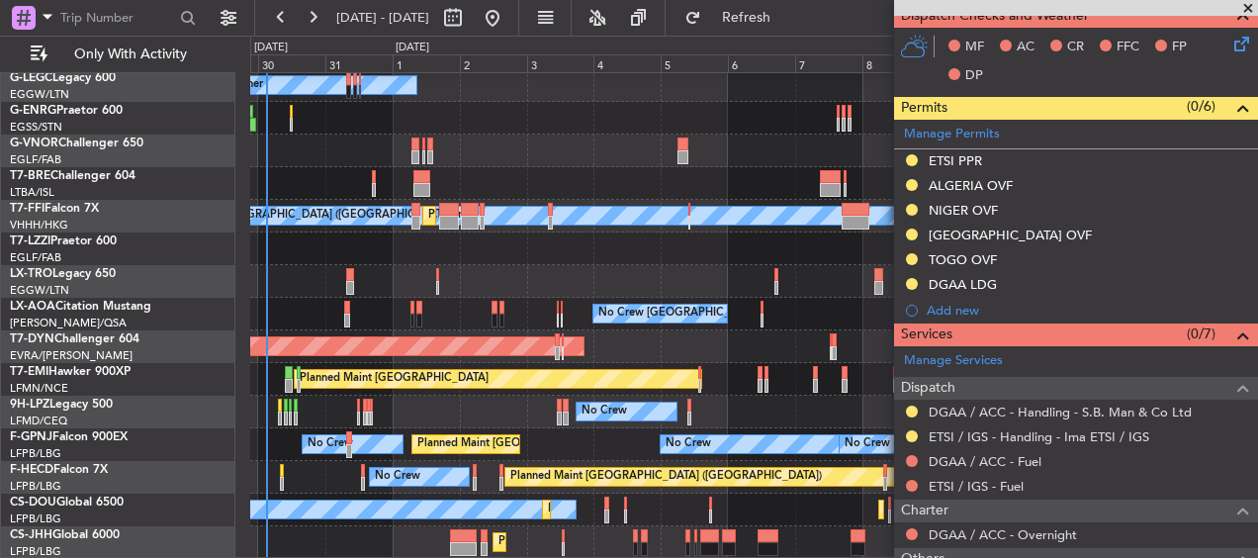
click at [905, 175] on fb-app "31 Aug 2025 - 15 Sep 2025 Refresh Quick Links Only With Activity Planned Maint …" at bounding box center [629, 286] width 1258 height 543
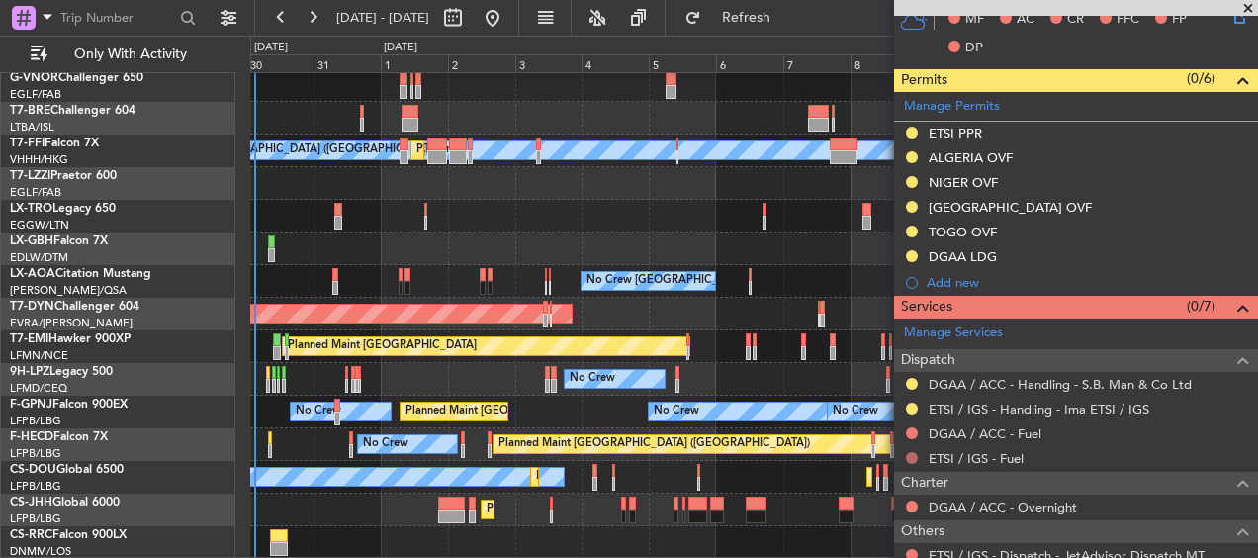
scroll to position [637, 0]
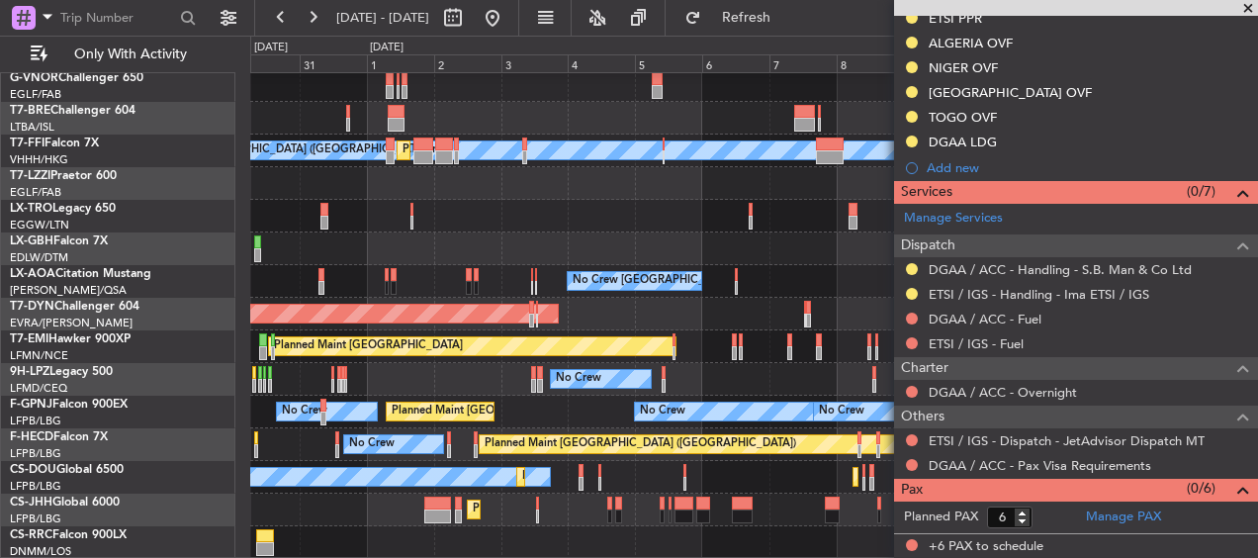
click at [598, 235] on div "Planned Maint Geneva (Cointrin) Planned Maint Tianjin (Binhai) MEL Hong Kong (H…" at bounding box center [753, 167] width 1006 height 783
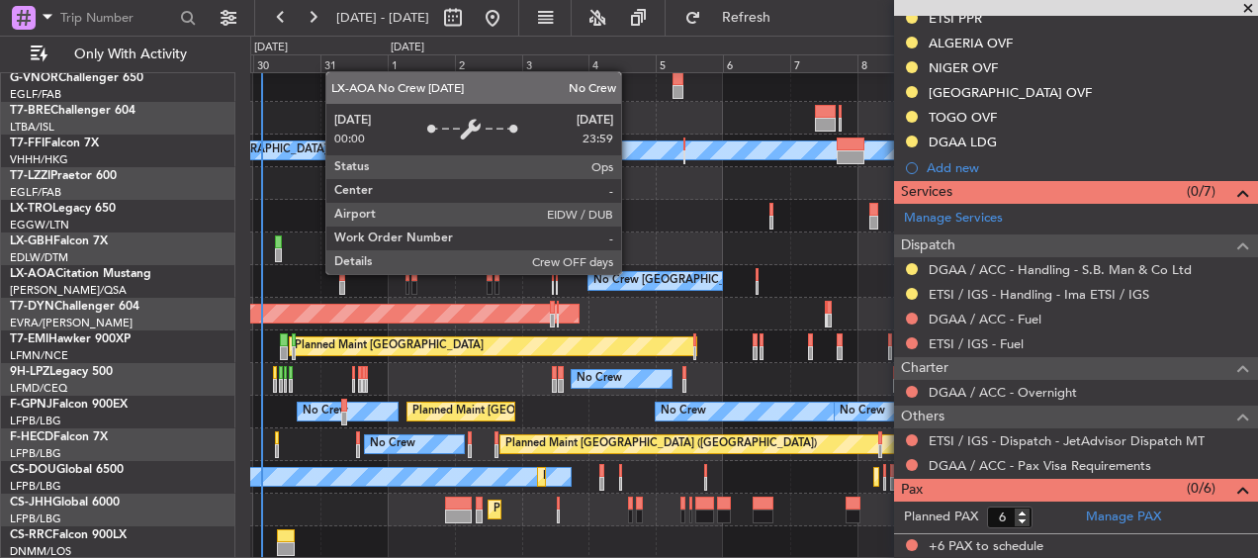
click at [651, 271] on div "No Crew [GEOGRAPHIC_DATA] (Dublin Intl)" at bounding box center [654, 281] width 134 height 20
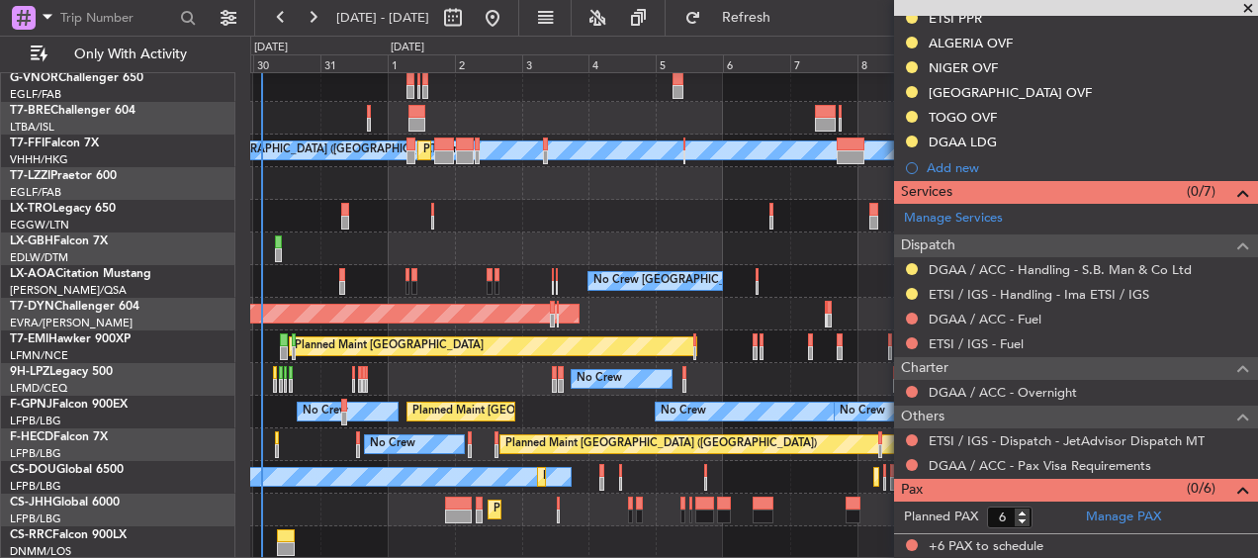
click at [699, 318] on div "AOG Maint Riga (Riga Intl)" at bounding box center [753, 314] width 1006 height 33
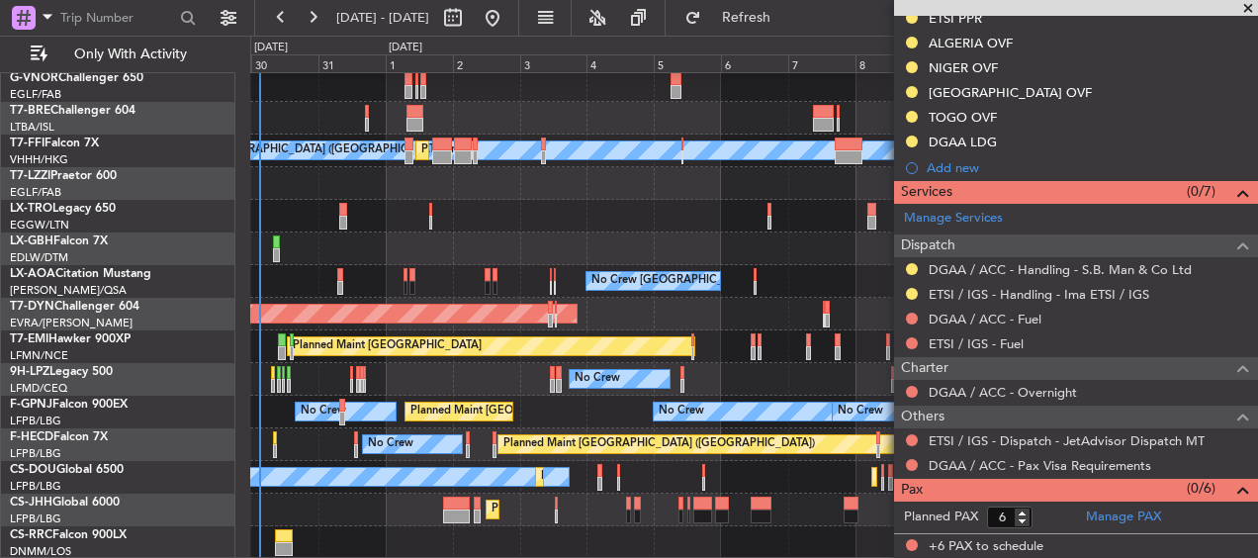
scroll to position [298, 0]
click at [574, 385] on div "Planned Maint Geneva (Cointrin) Planned Maint Tianjin (Binhai) MEL Hong Kong (H…" at bounding box center [753, 167] width 1006 height 783
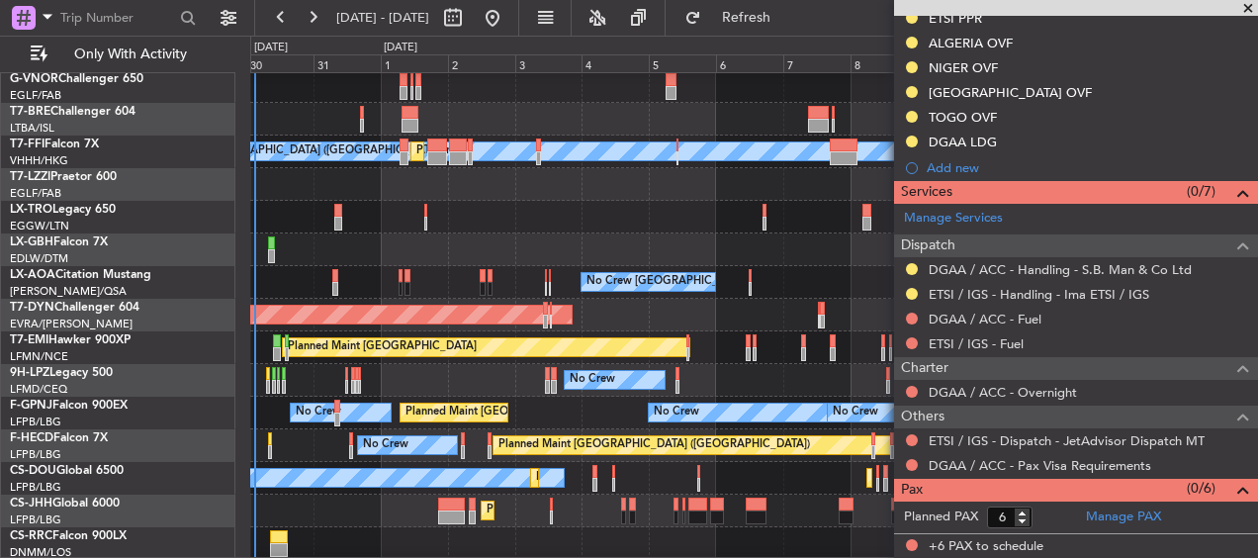
scroll to position [294, 0]
click at [412, 500] on div "Planned Maint Paris (Le Bourget) Planned Maint London (Luton)" at bounding box center [753, 510] width 1006 height 33
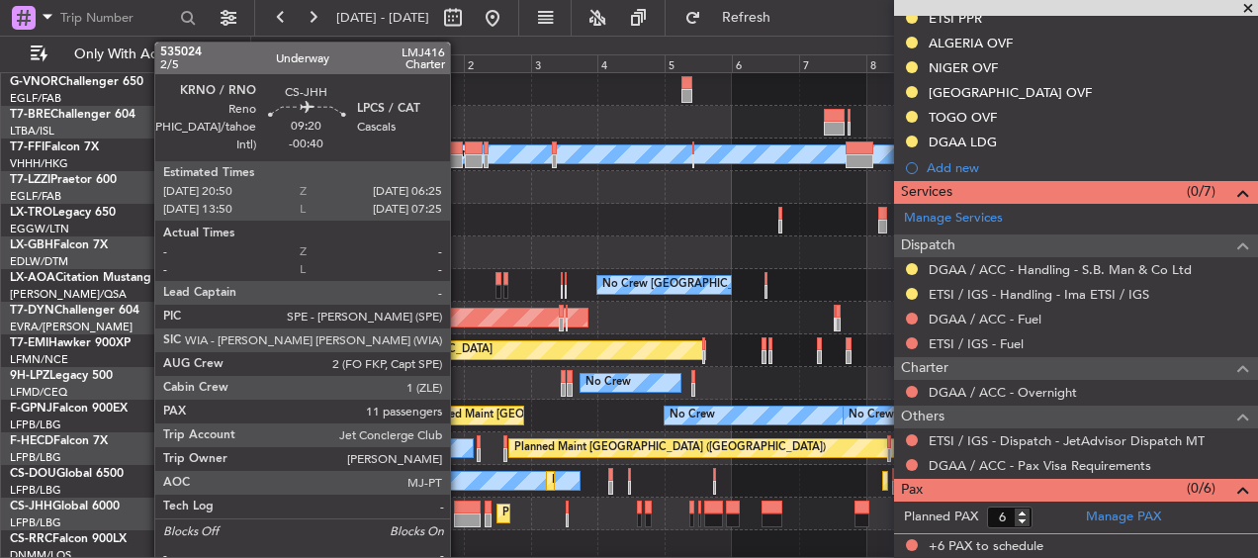
click at [459, 507] on div at bounding box center [468, 507] width 28 height 14
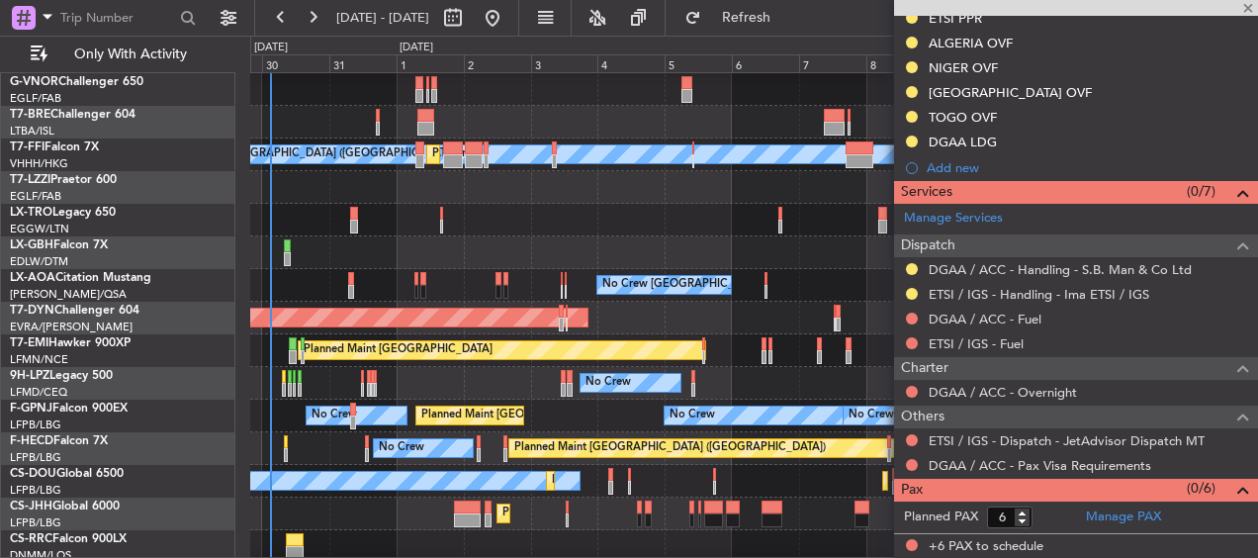
type input "-00:40"
type input "11"
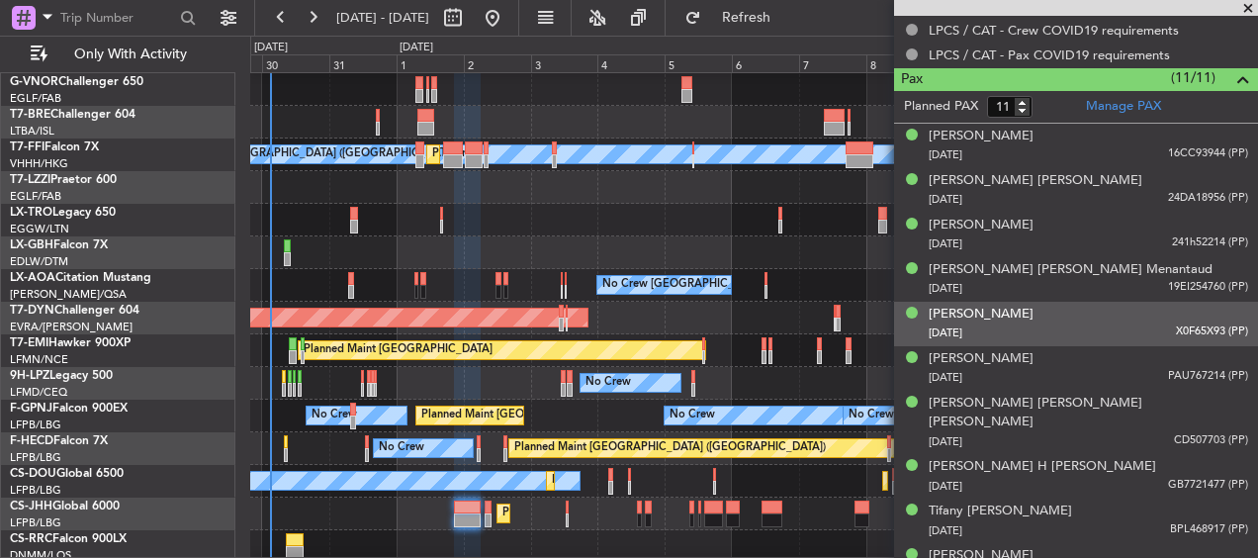
scroll to position [1194, 0]
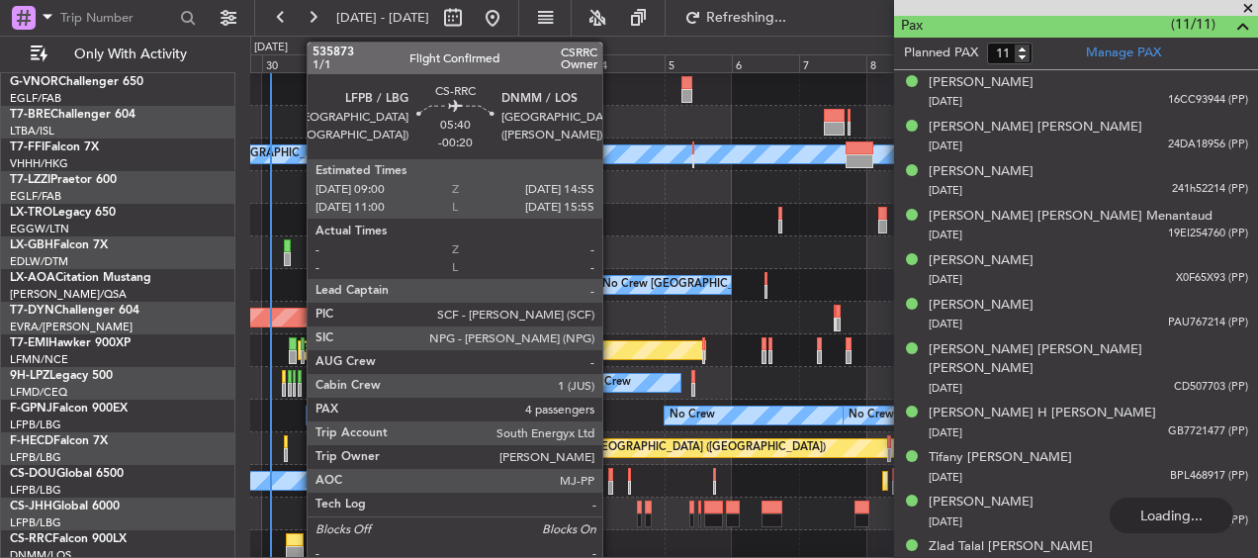
click at [297, 537] on div at bounding box center [294, 540] width 17 height 14
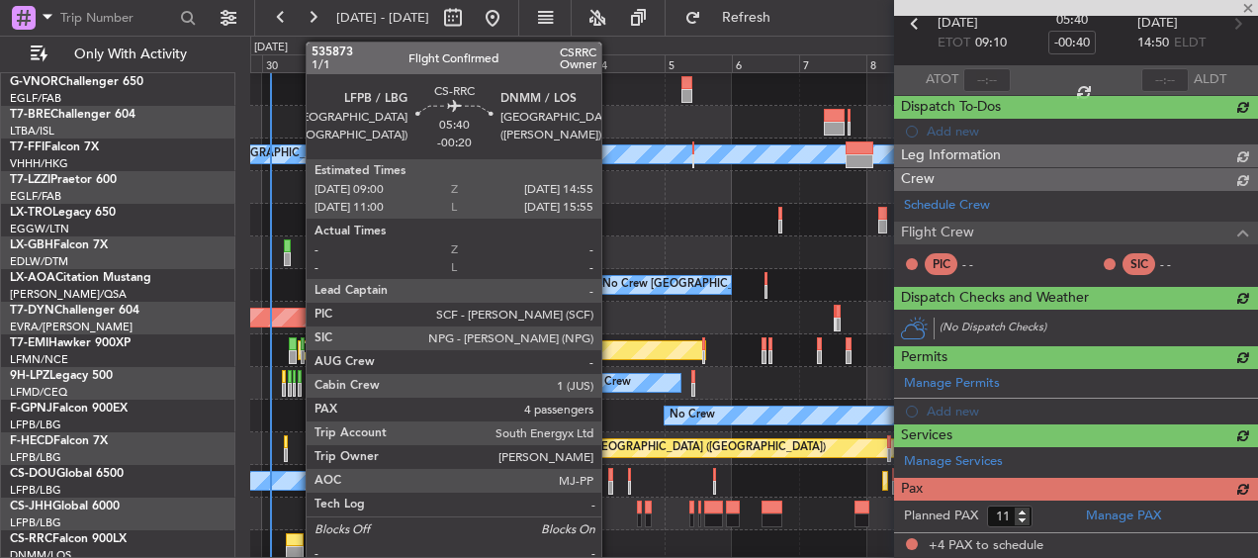
type input "-00:20"
type input "4"
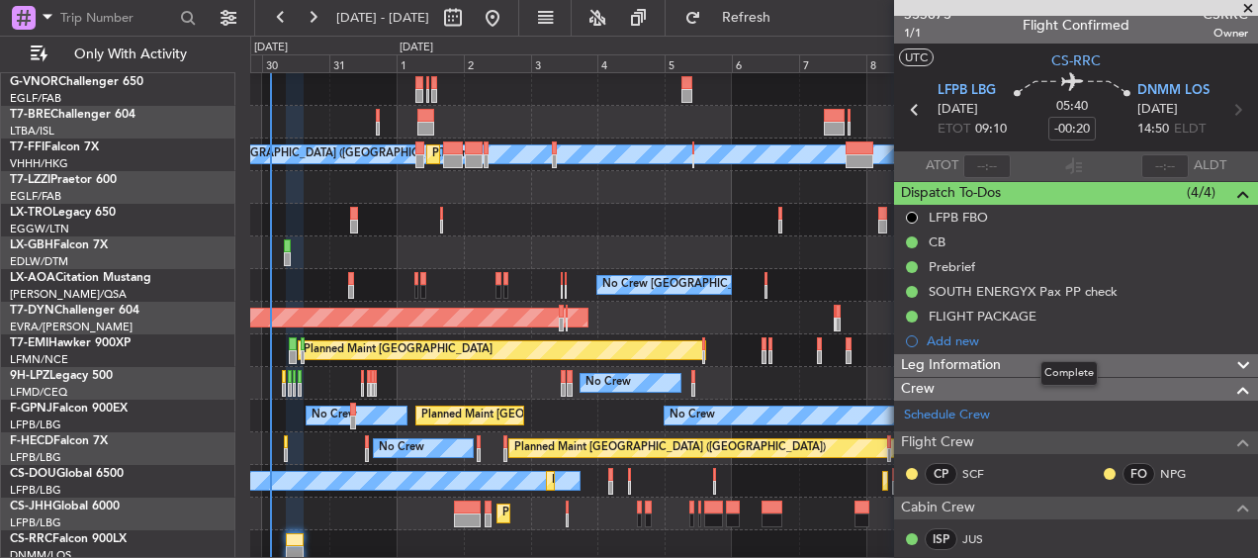
scroll to position [0, 0]
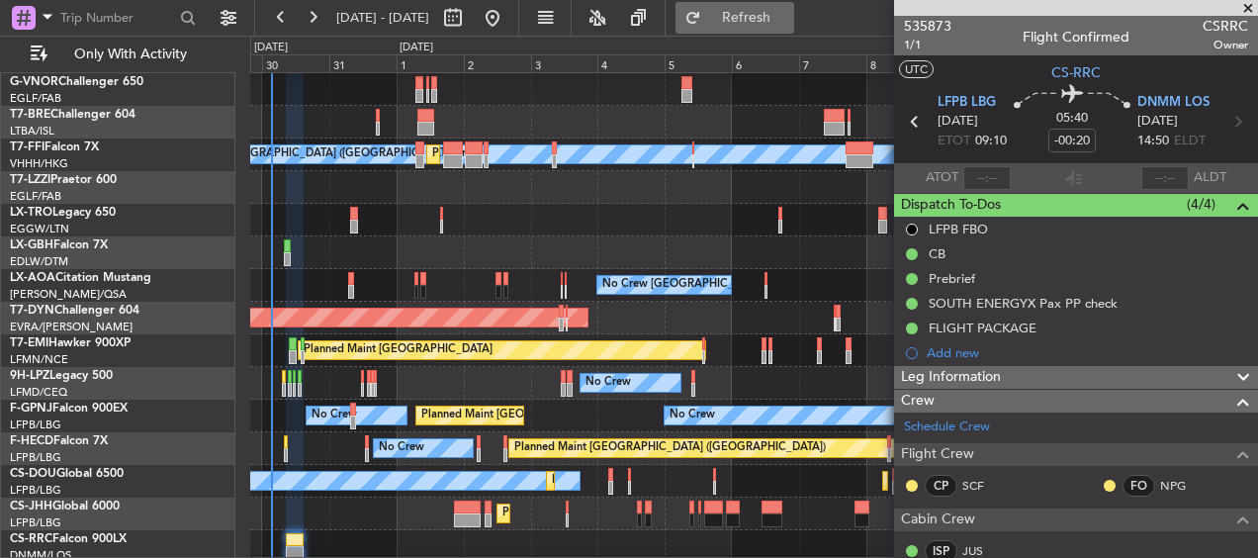
click at [760, 9] on button "Refresh" at bounding box center [734, 18] width 119 height 32
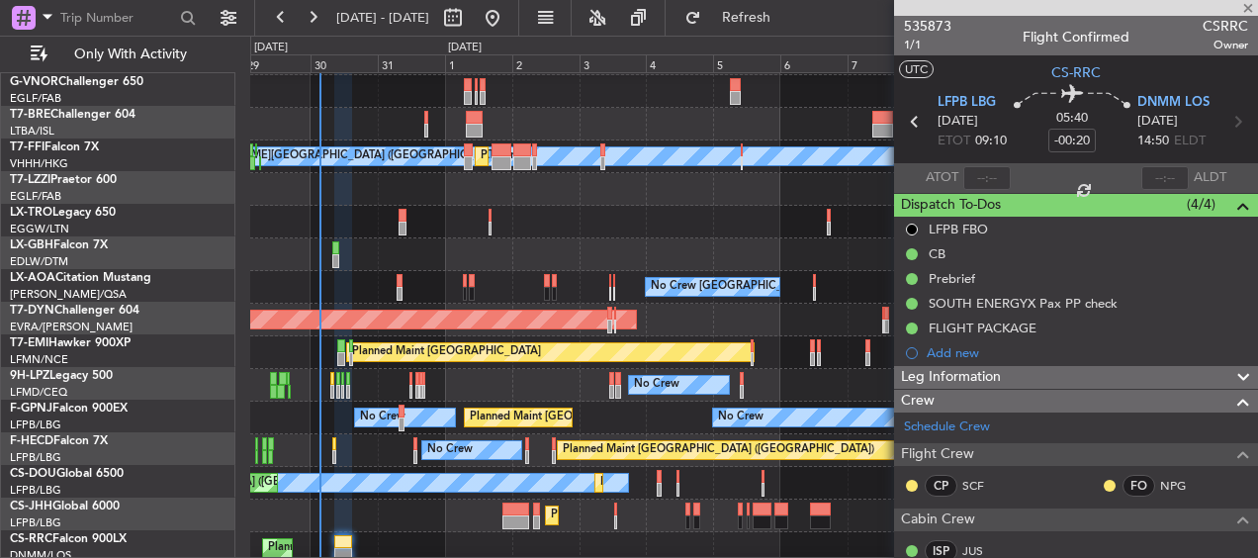
click at [405, 204] on div "Owner Unplanned Maint [GEOGRAPHIC_DATA] ([GEOGRAPHIC_DATA])" at bounding box center [753, 189] width 1006 height 33
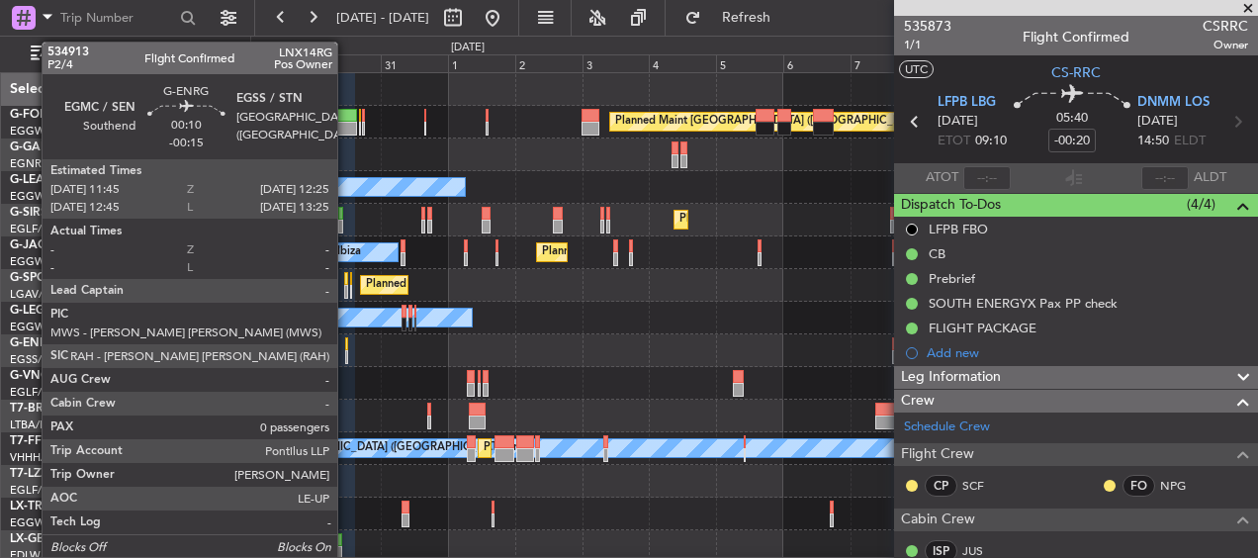
click at [346, 345] on div at bounding box center [346, 344] width 2 height 14
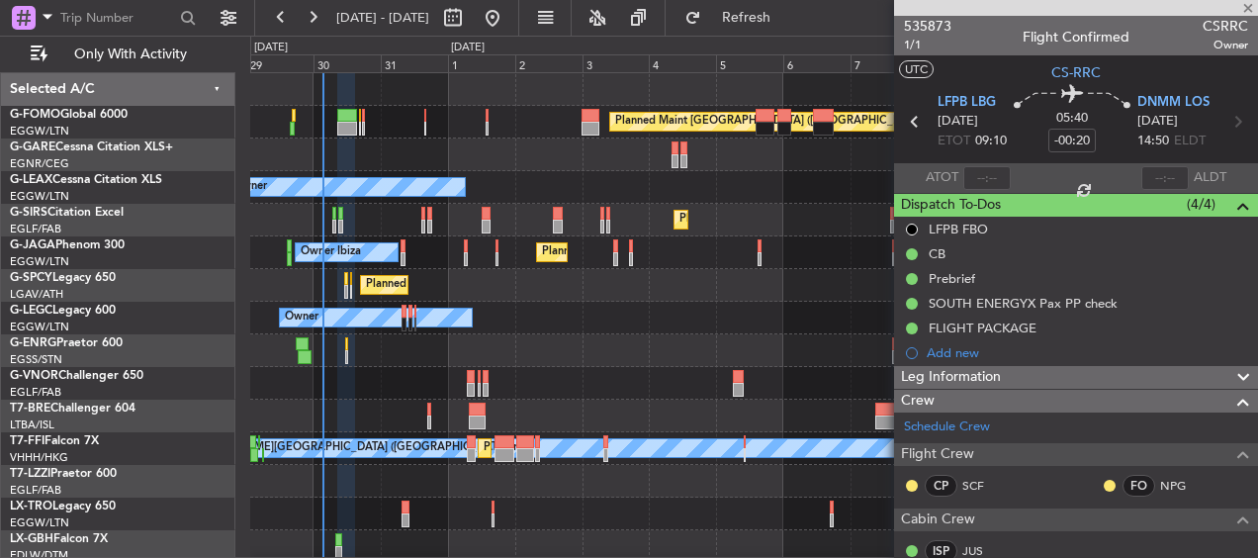
type input "-00:15"
type input "0"
